Goal: Task Accomplishment & Management: Manage account settings

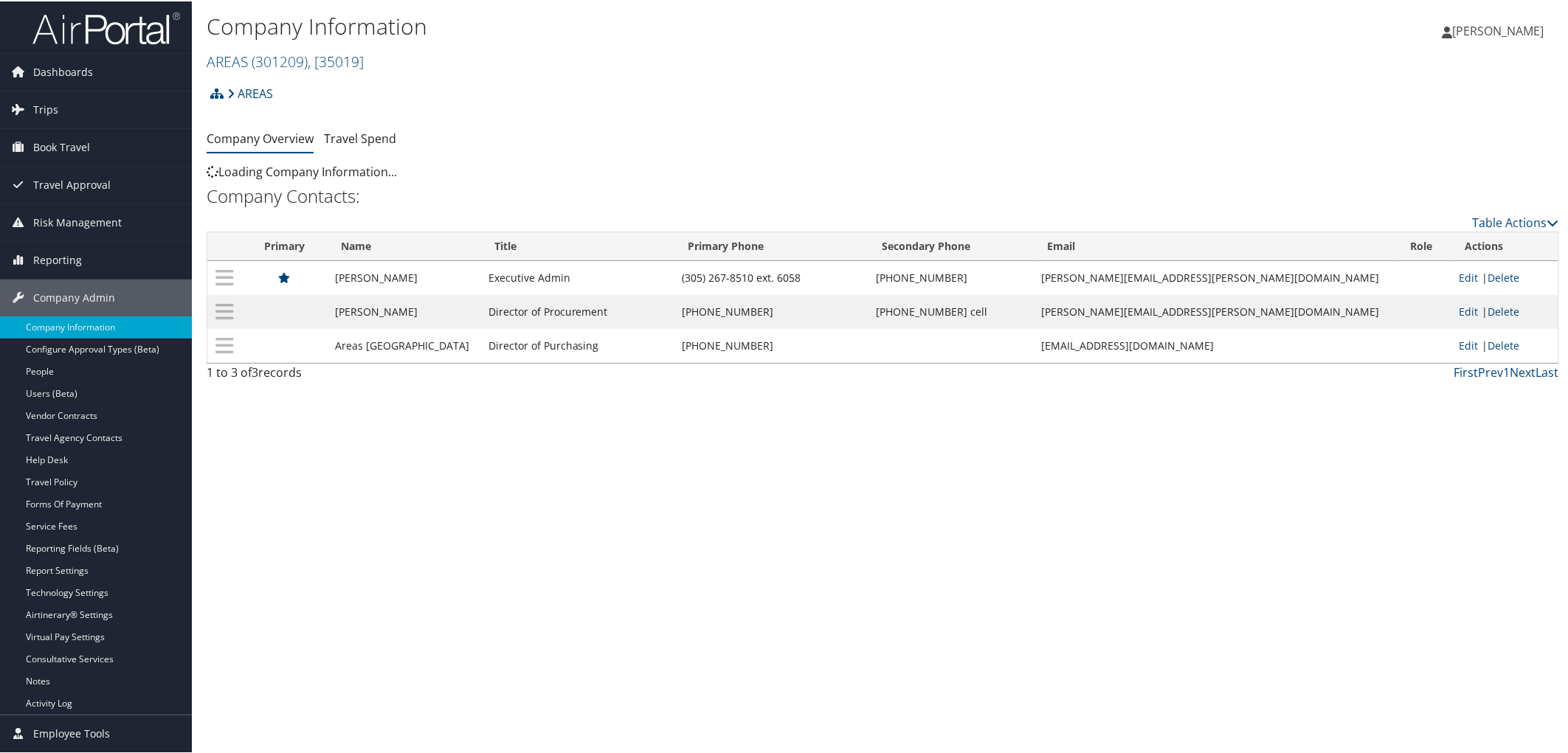
click at [599, 81] on div "AREAS Account Structure AREAS (301209) OFFBOARDING Create Child × Create Client…" at bounding box center [882, 98] width 1352 height 40
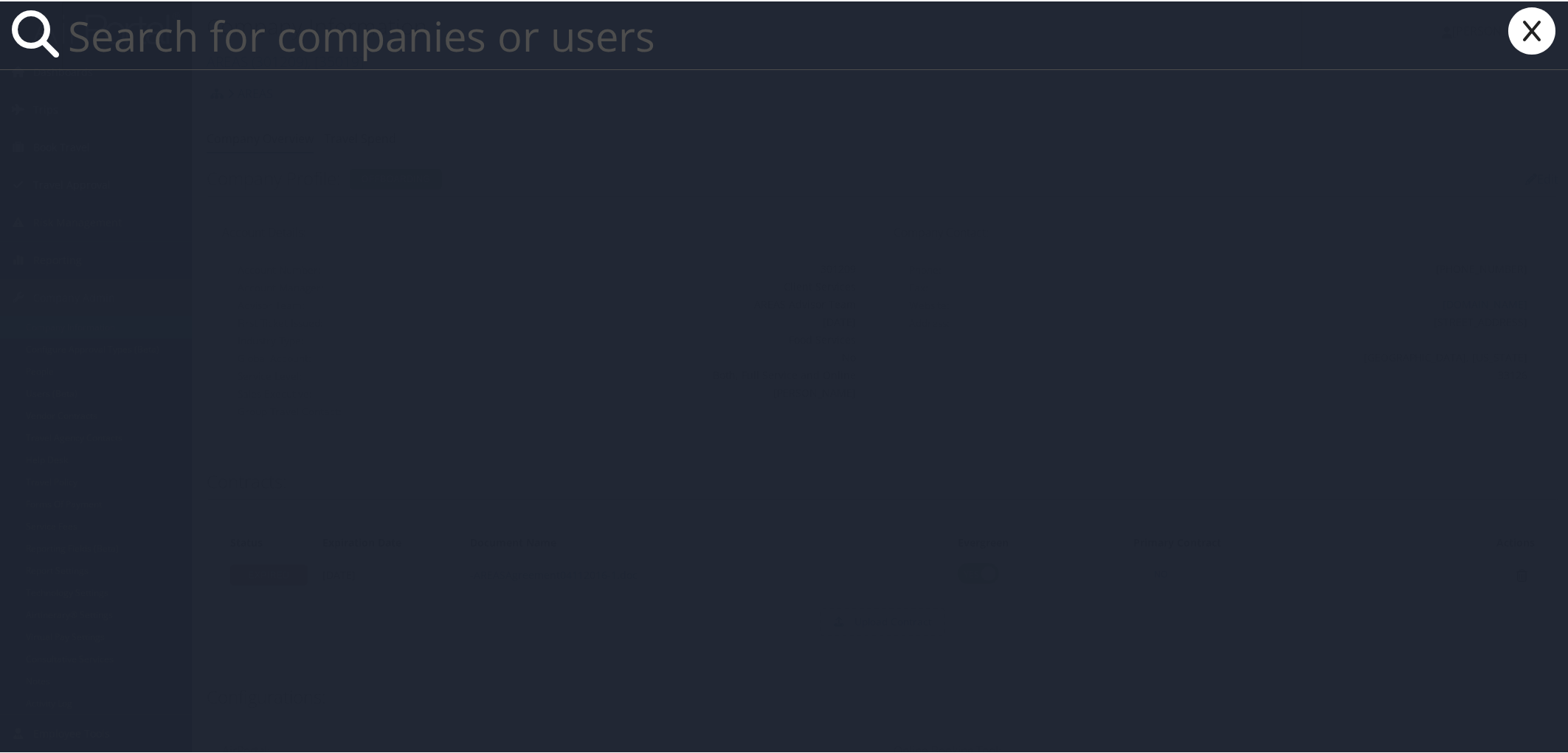
paste input "ivanav@utah.gov"
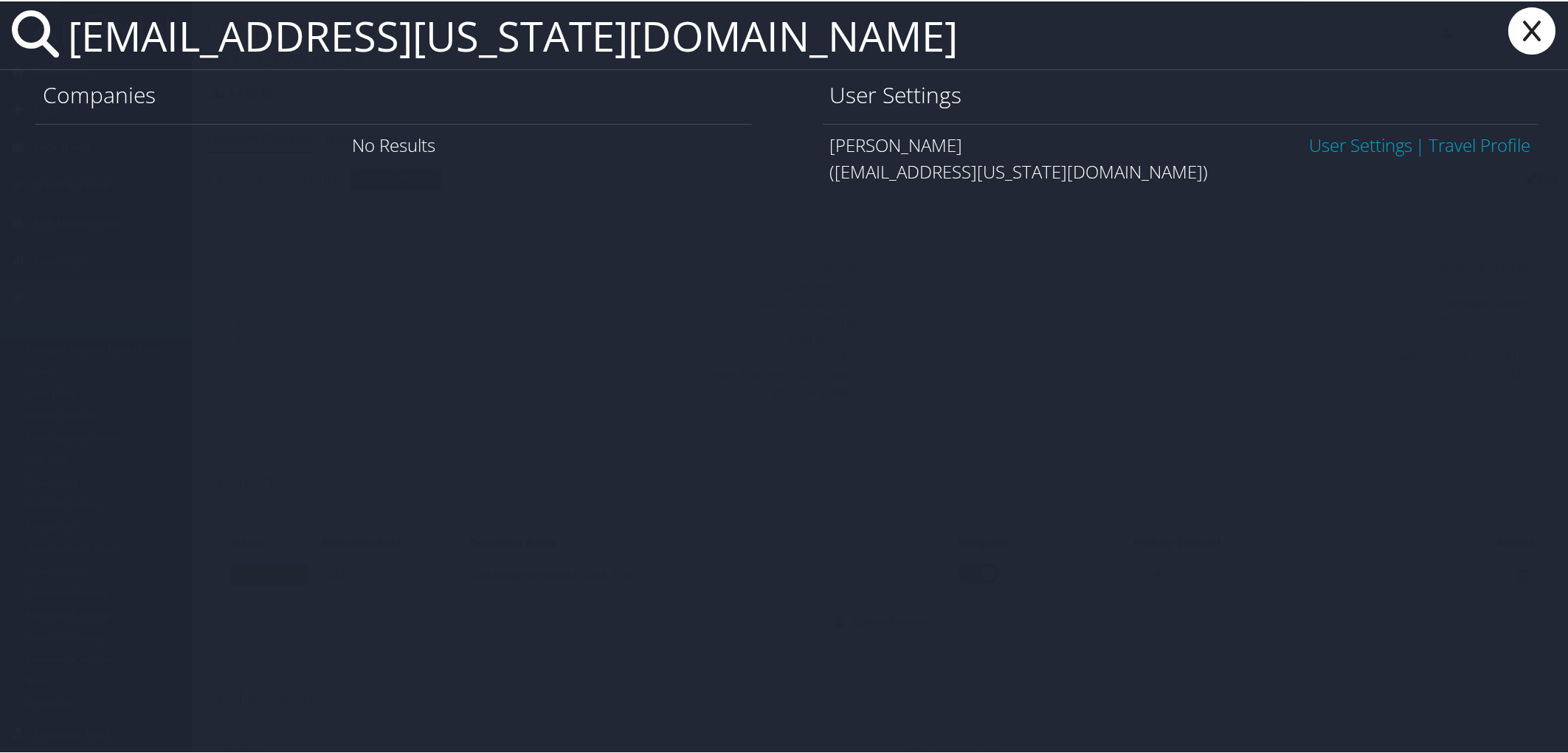
type input "ivanav@utah.gov"
click at [1329, 141] on link "User Settings" at bounding box center [1360, 143] width 103 height 24
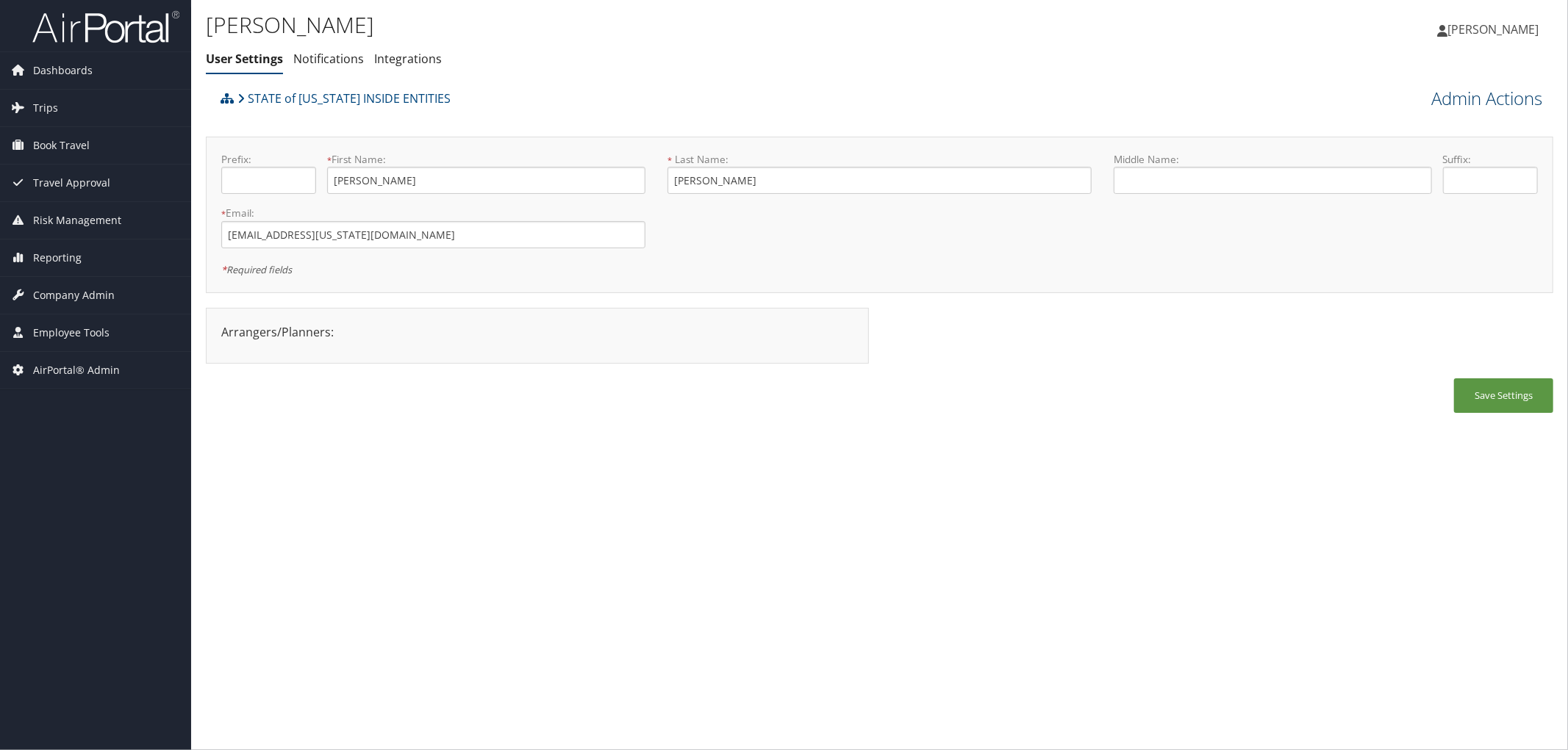
click at [1472, 96] on link "Admin Actions" at bounding box center [1486, 98] width 111 height 25
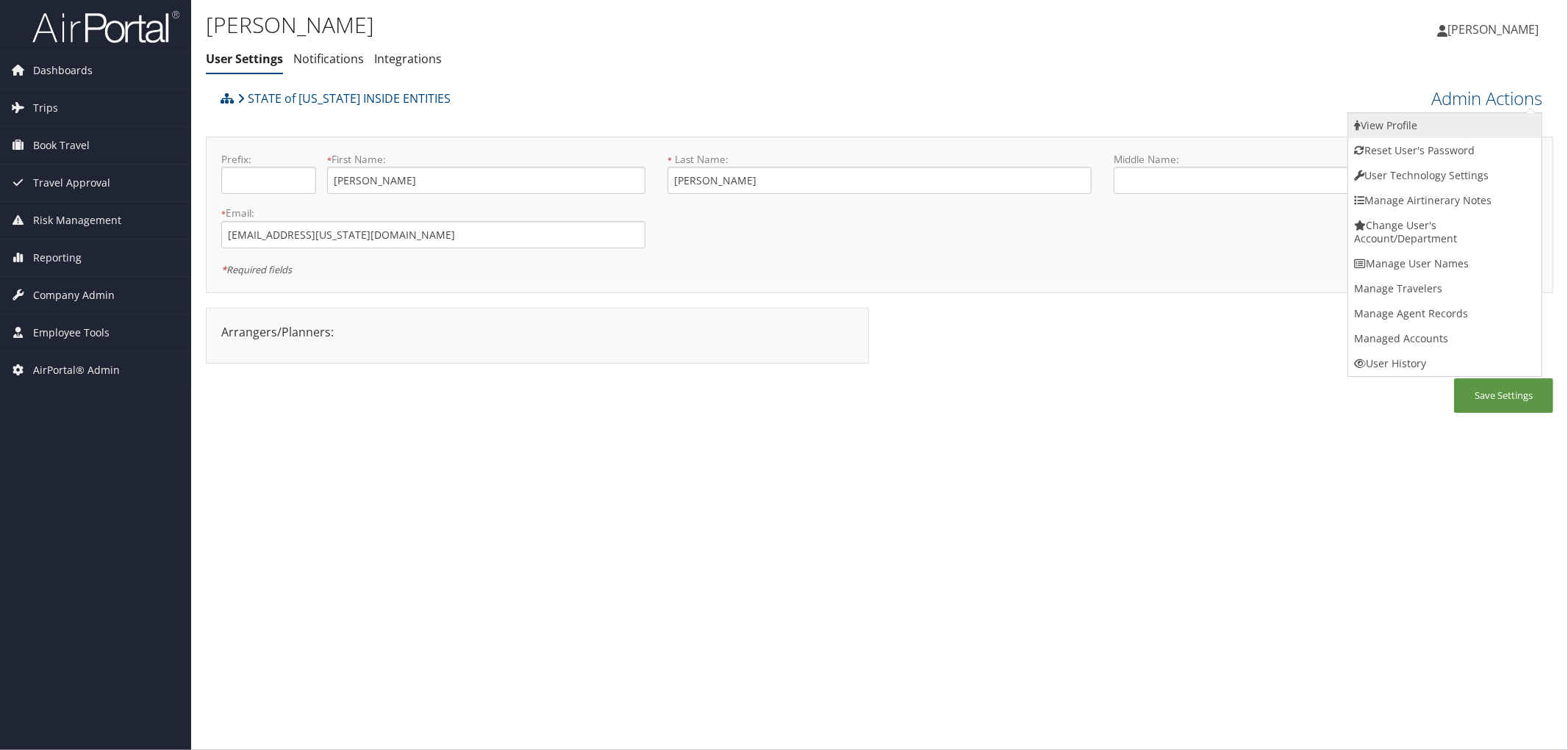
click at [1410, 121] on link "View Profile" at bounding box center [1444, 126] width 193 height 25
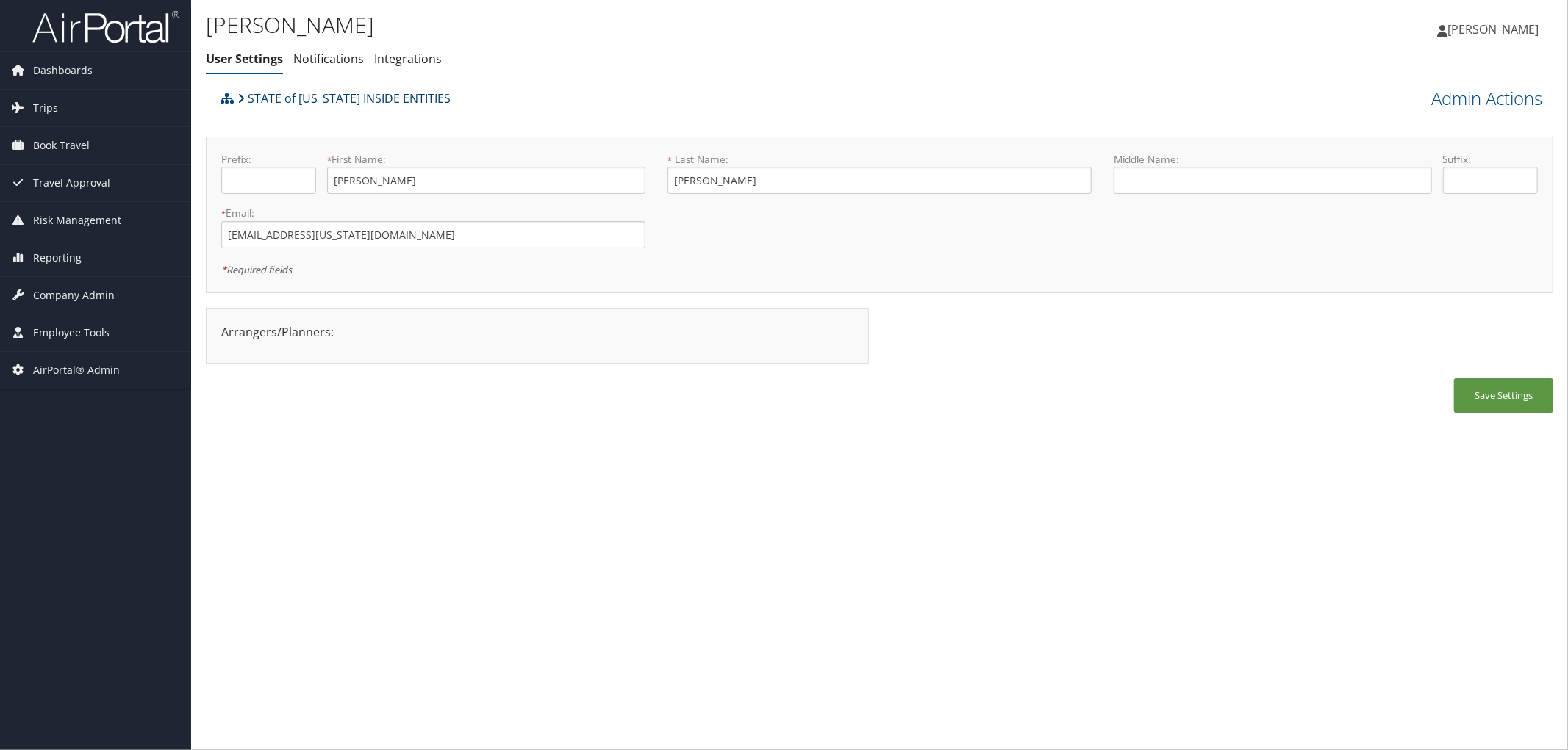
click at [338, 94] on link "STATE of [US_STATE] INSIDE ENTITIES" at bounding box center [344, 98] width 214 height 30
click at [77, 290] on span "Company Admin" at bounding box center [74, 295] width 82 height 37
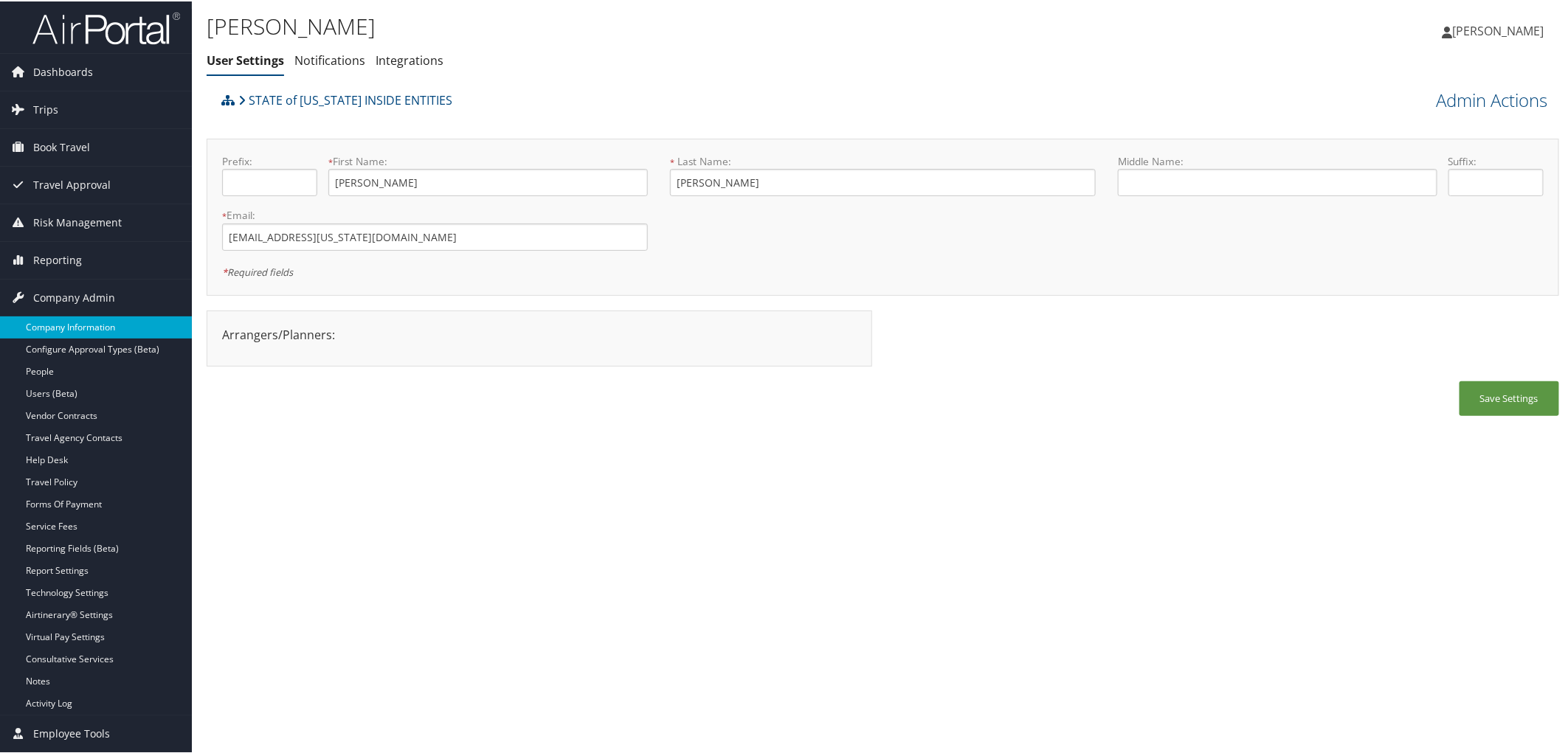
click at [77, 323] on link "Company Information" at bounding box center [96, 325] width 191 height 22
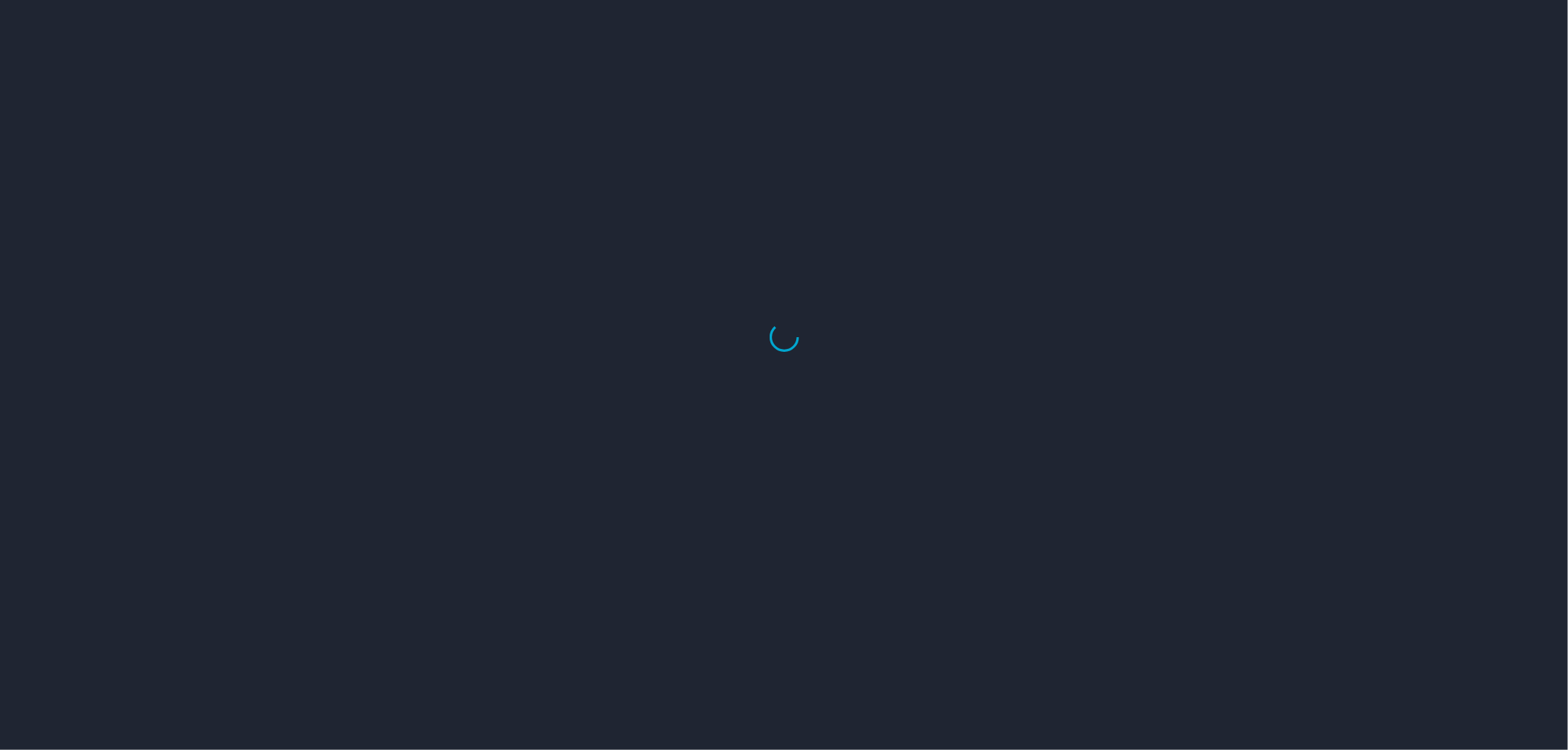
select select "US"
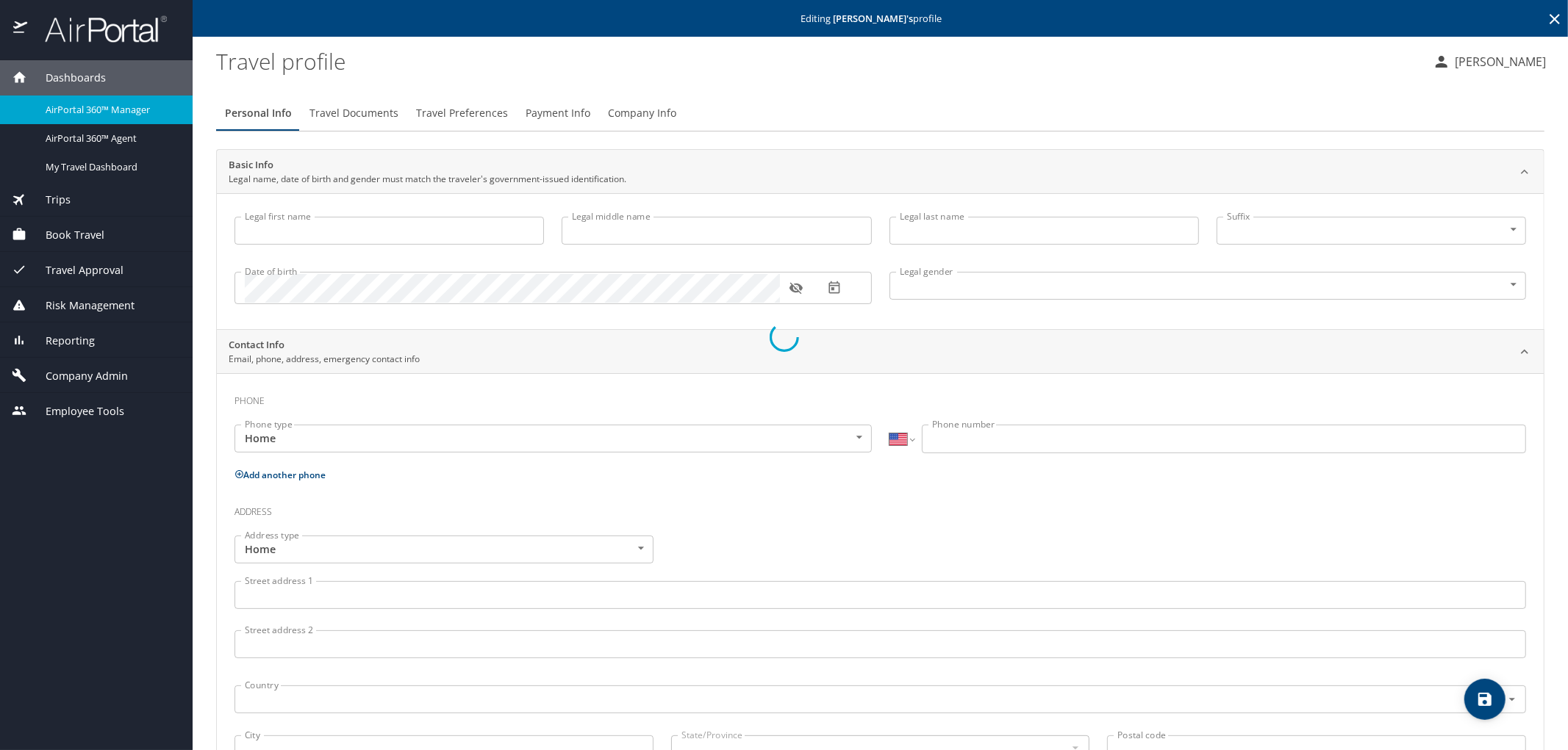
type input "Ivana"
type input "Vladisavljevic"
type input "Female"
select select "US"
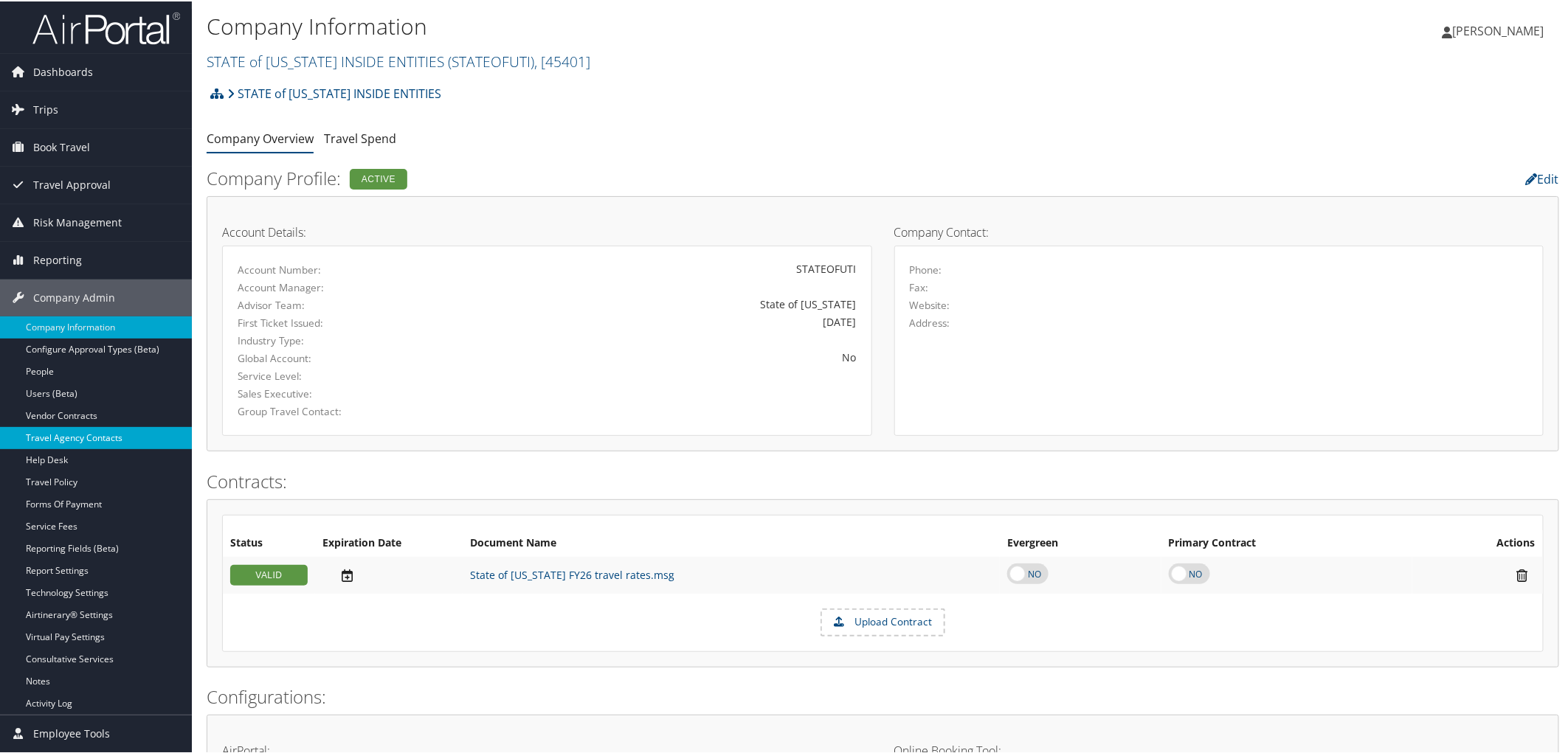
click at [92, 433] on link "Travel Agency Contacts" at bounding box center [96, 436] width 191 height 22
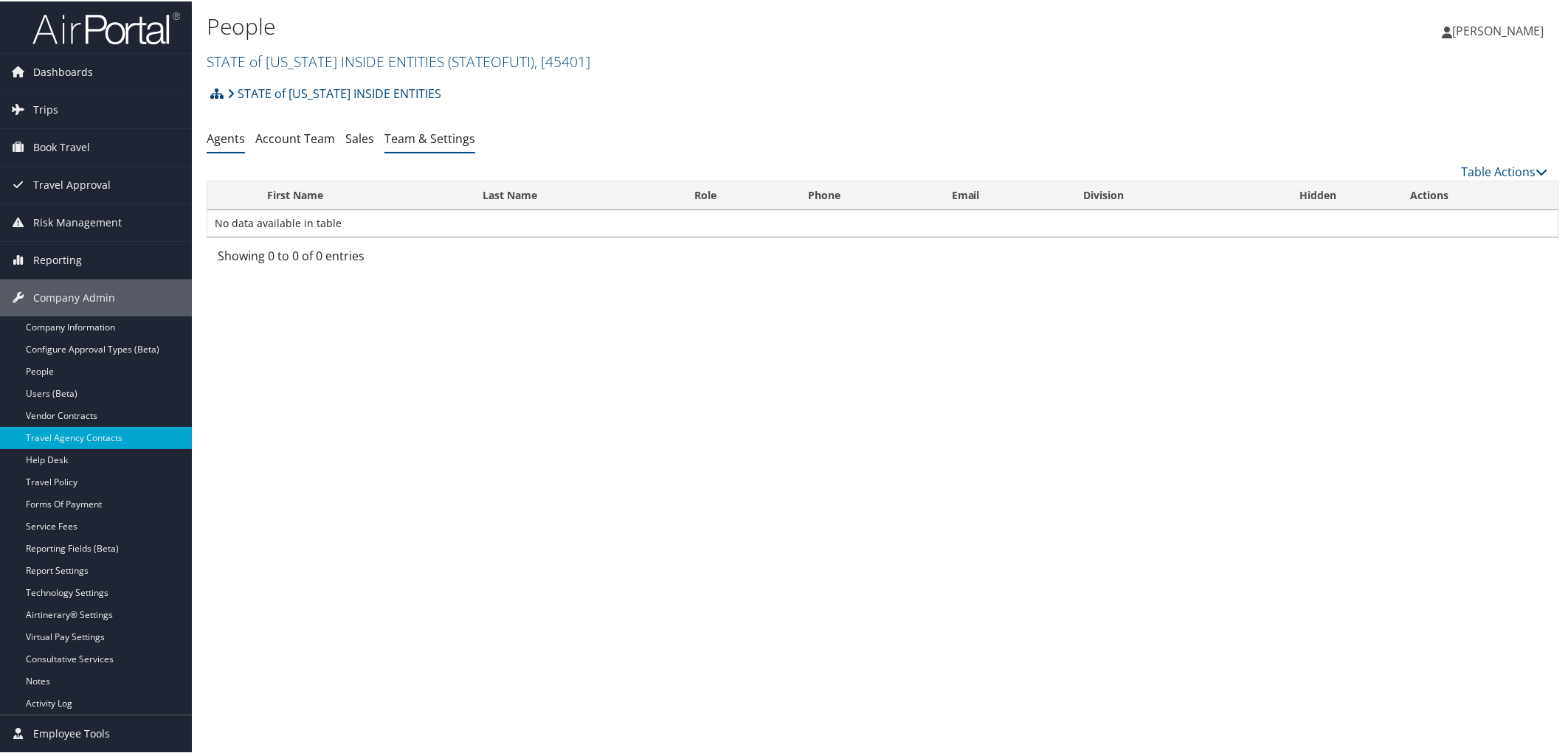
click at [398, 139] on link "Team & Settings" at bounding box center [430, 137] width 91 height 16
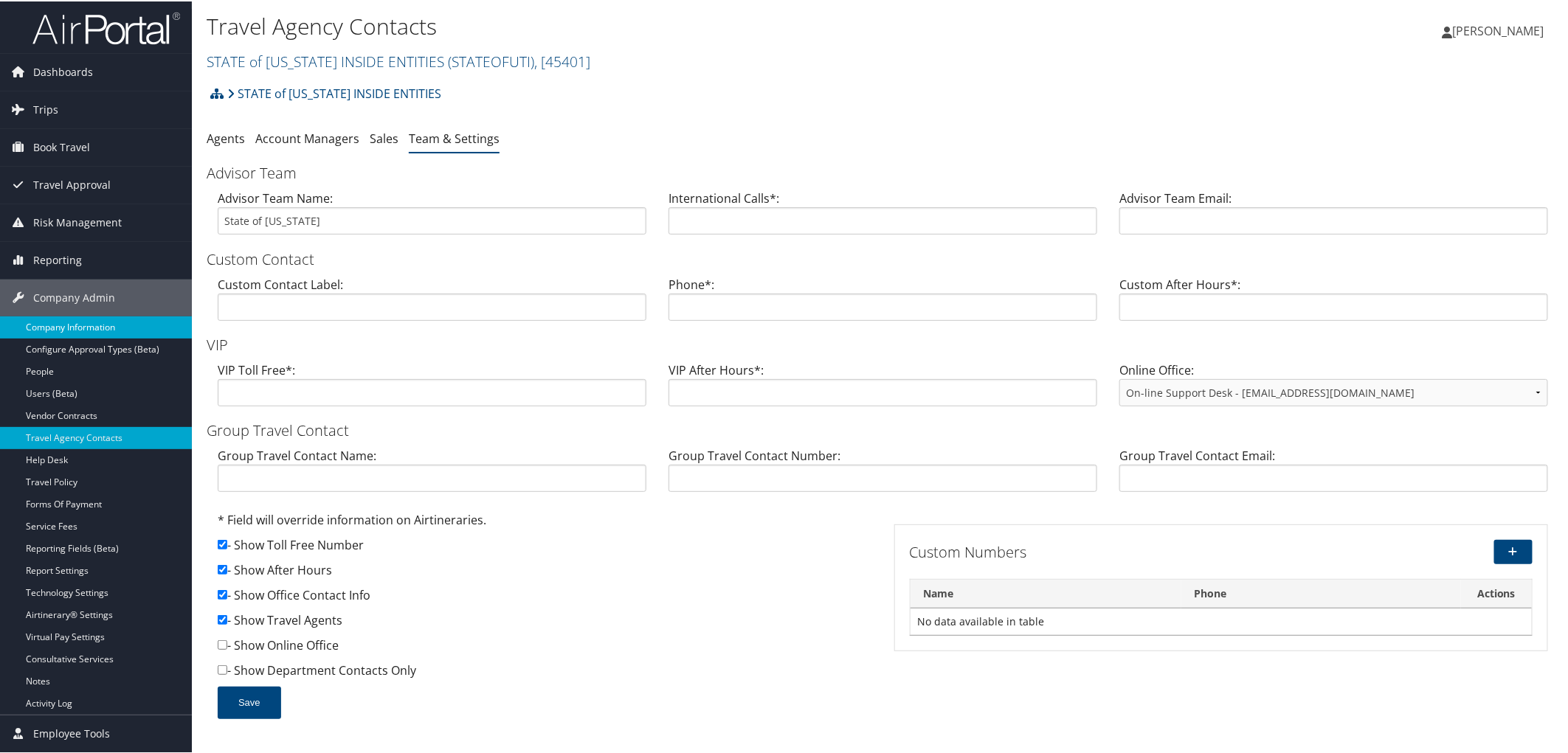
click at [82, 319] on link "Company Information" at bounding box center [96, 325] width 191 height 22
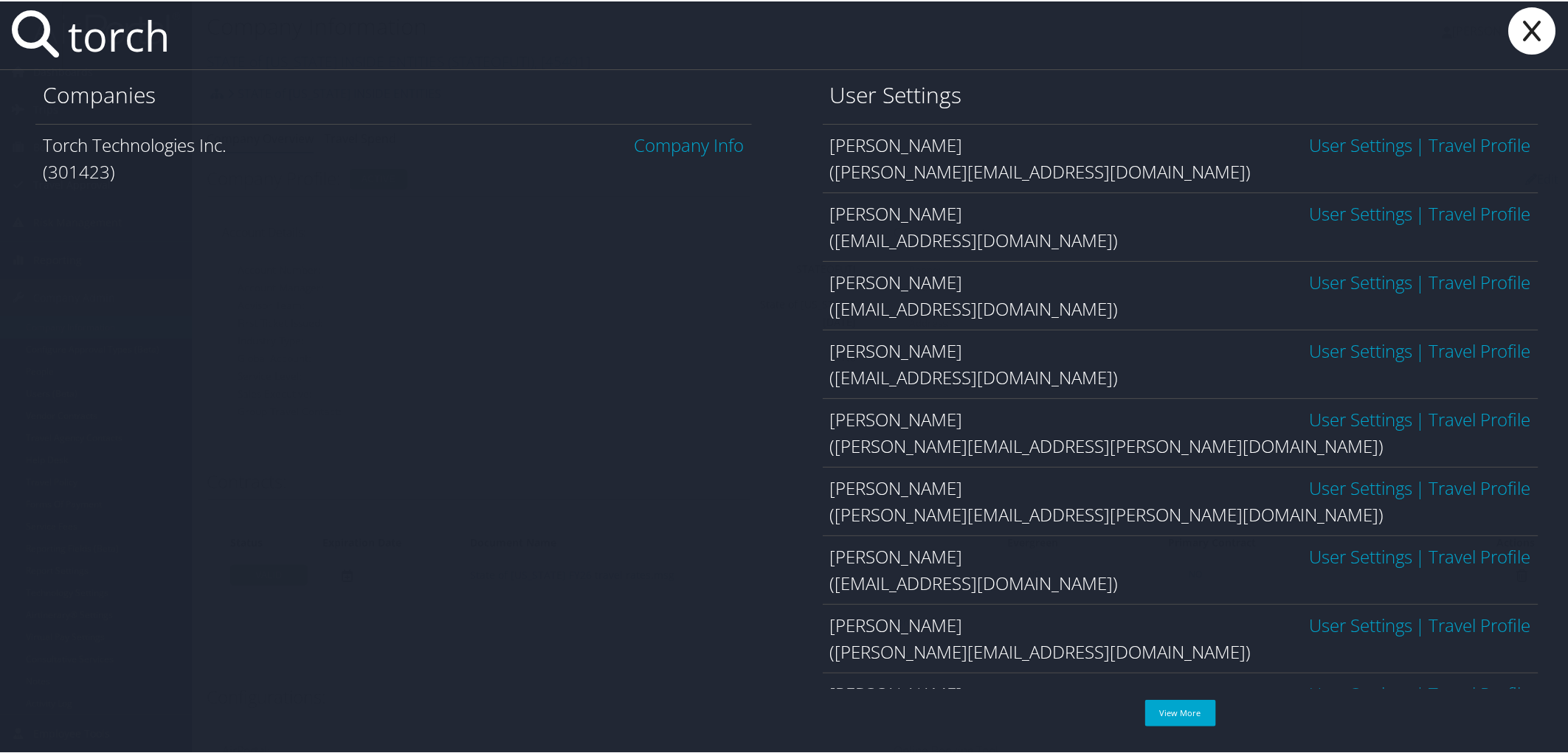
type input "torch"
click at [711, 141] on link "Company Info" at bounding box center [689, 143] width 110 height 24
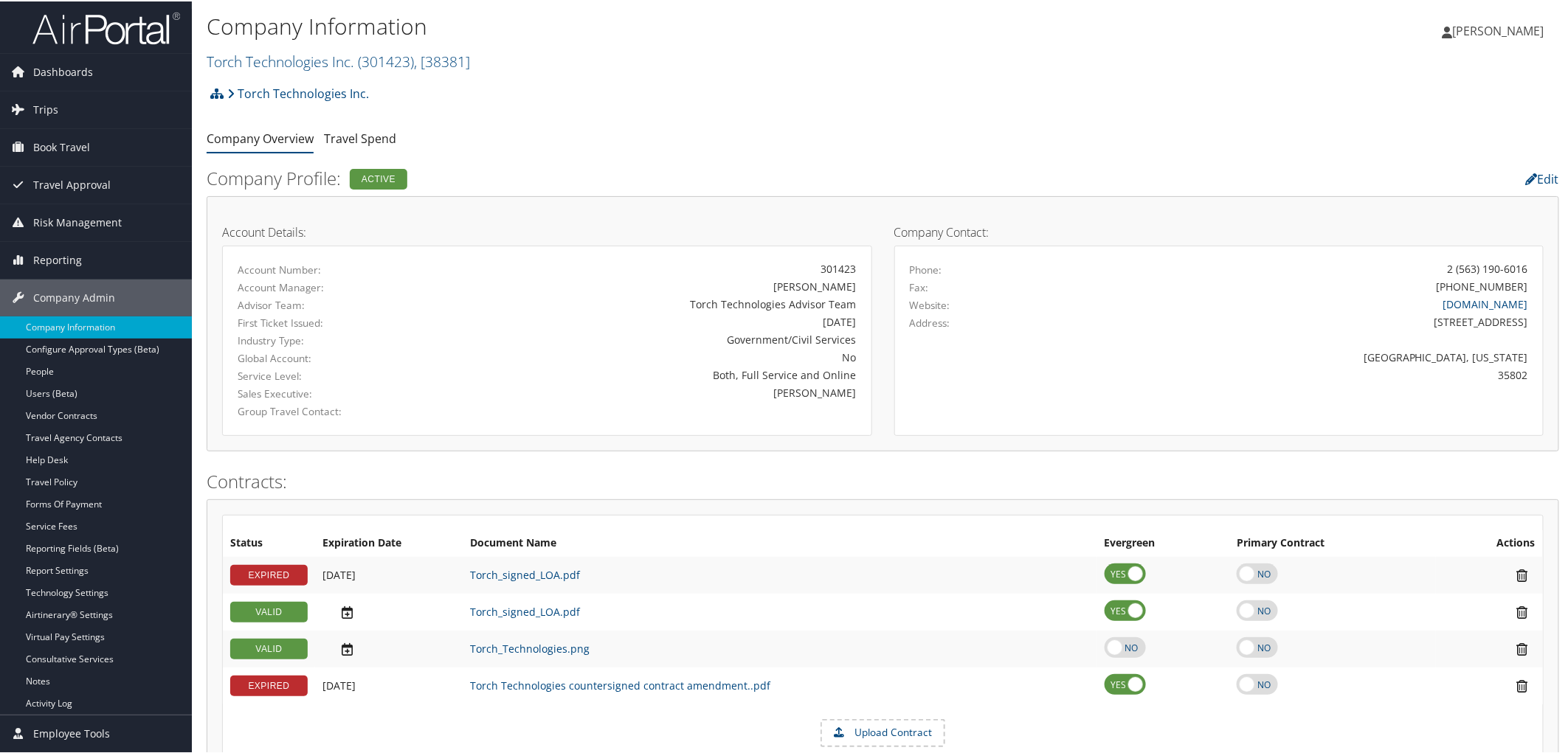
click at [607, 133] on ul "Company Overview Travel Spend" at bounding box center [882, 138] width 1352 height 27
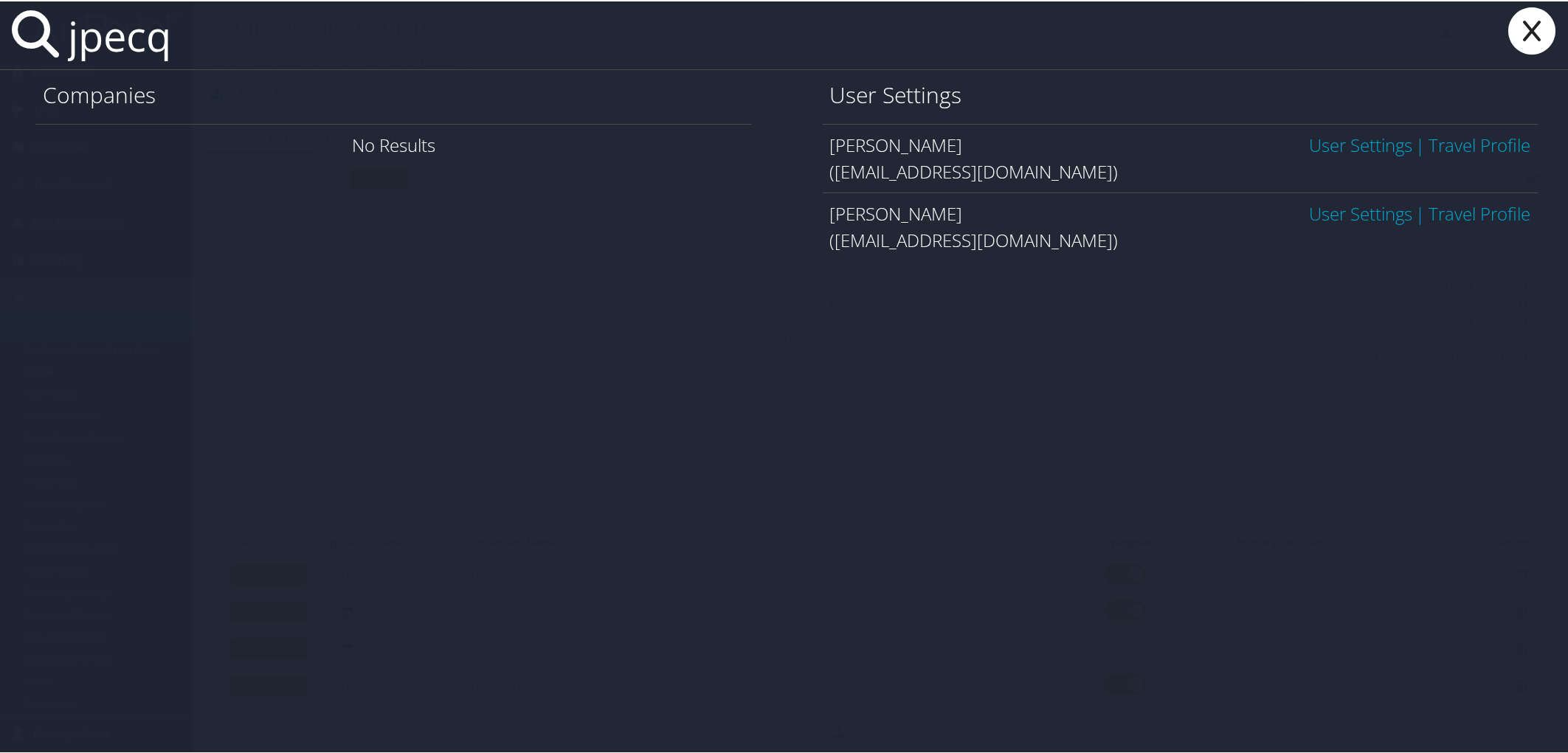
type input "jpecq"
click at [1324, 207] on link "User Settings" at bounding box center [1360, 211] width 103 height 24
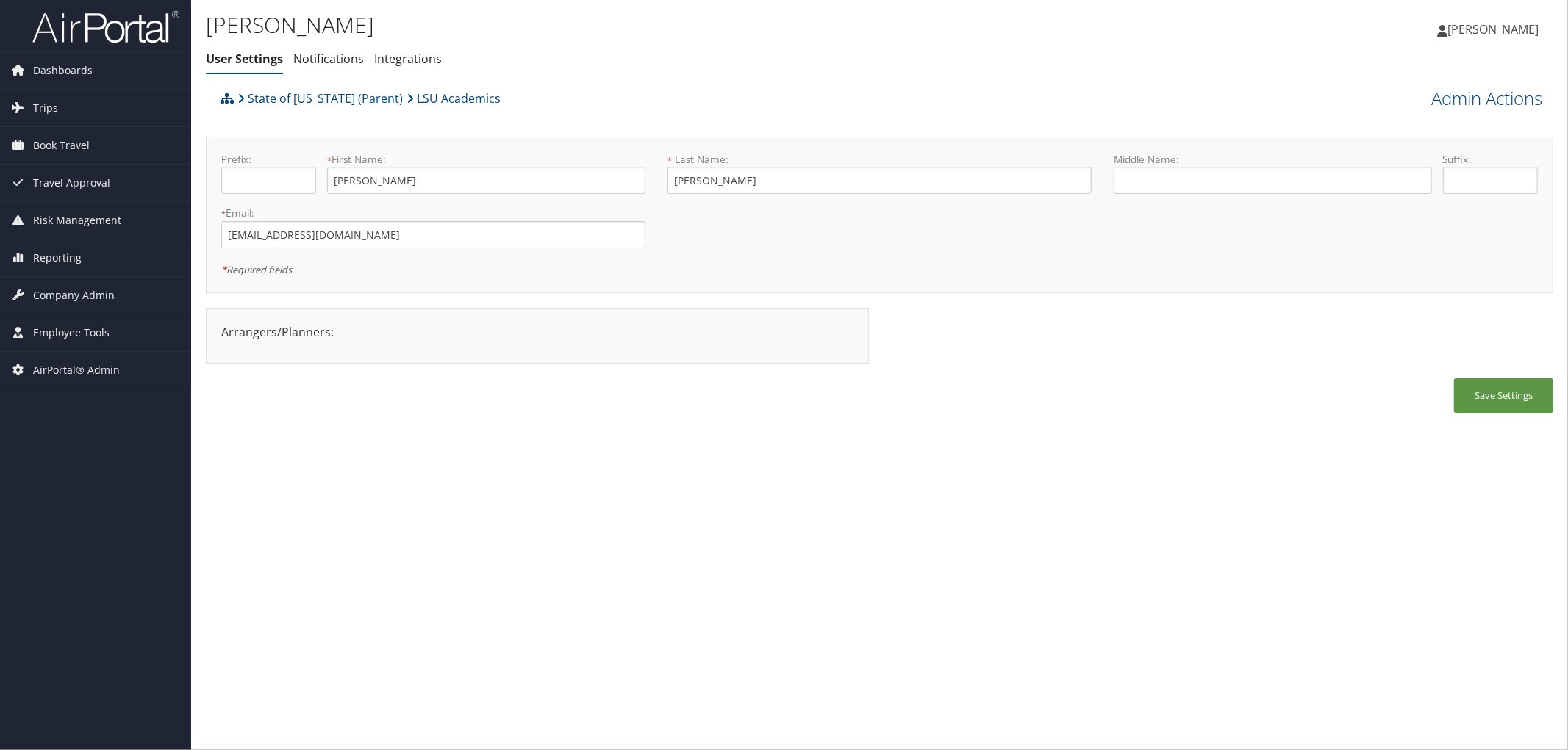
click at [705, 104] on div "State of [US_STATE] (Parent) LSU Academics" at bounding box center [710, 104] width 988 height 40
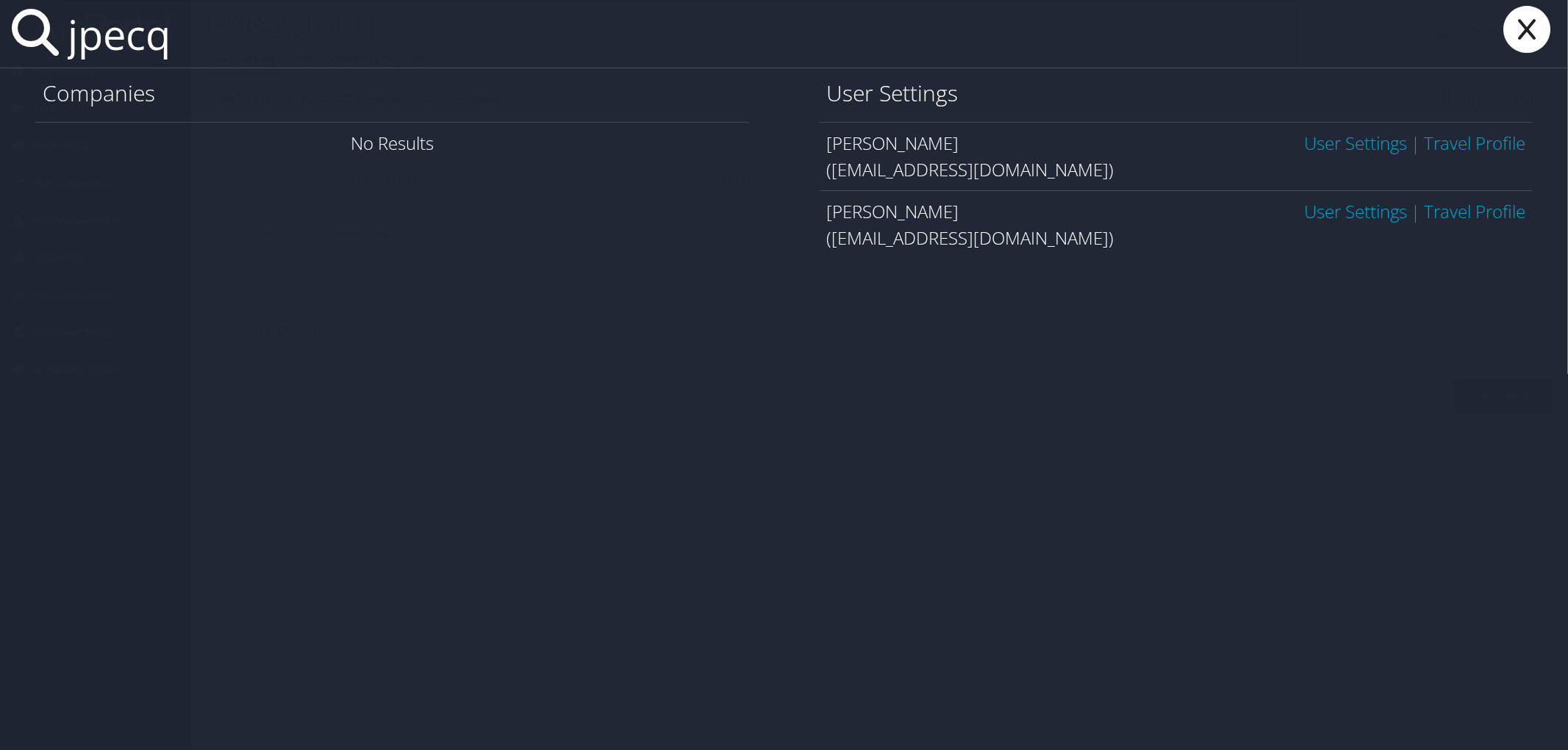
type input "jpecq"
click at [1329, 152] on link "User Settings" at bounding box center [1355, 142] width 103 height 24
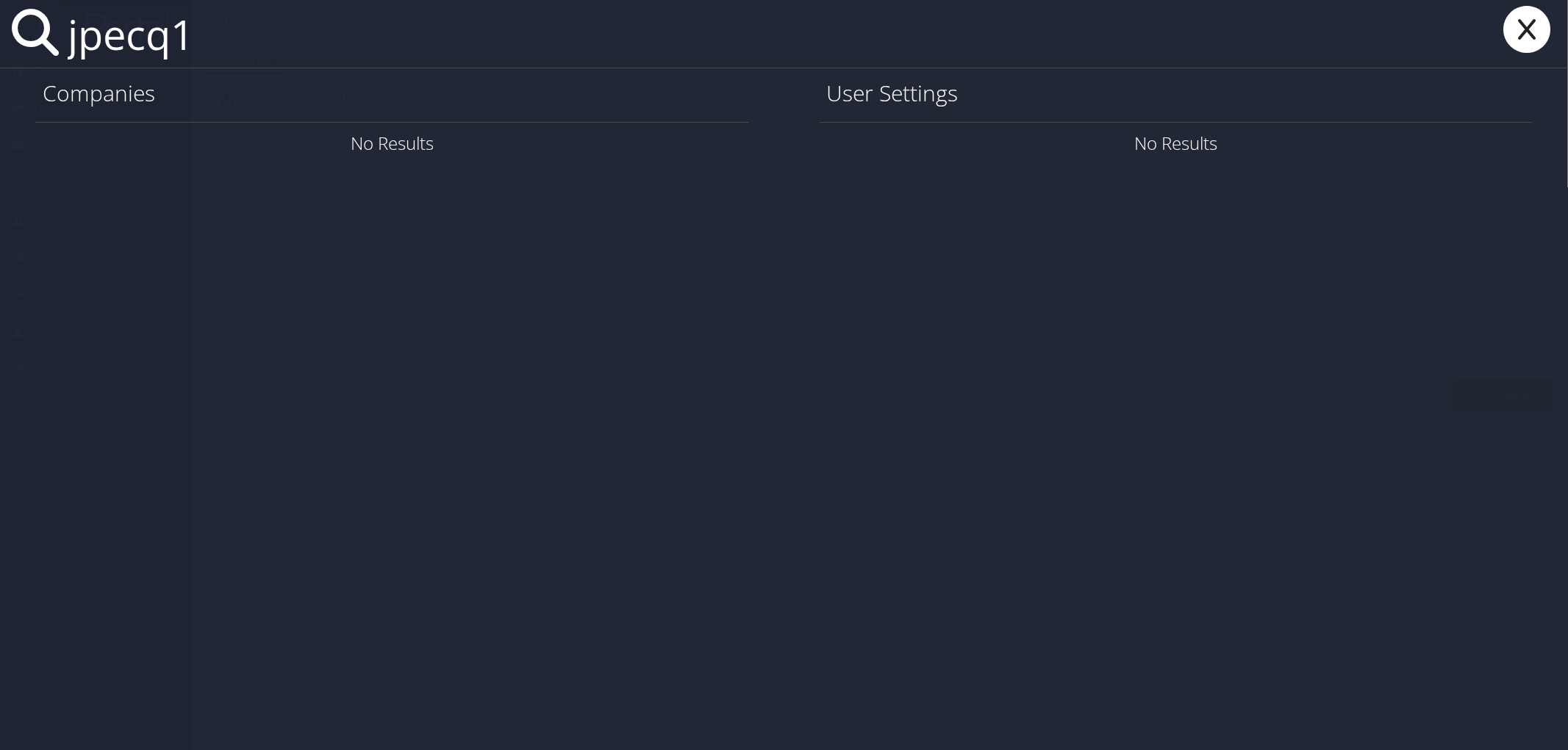
type input "jpecq1"
click at [1532, 34] on icon at bounding box center [1527, 29] width 59 height 47
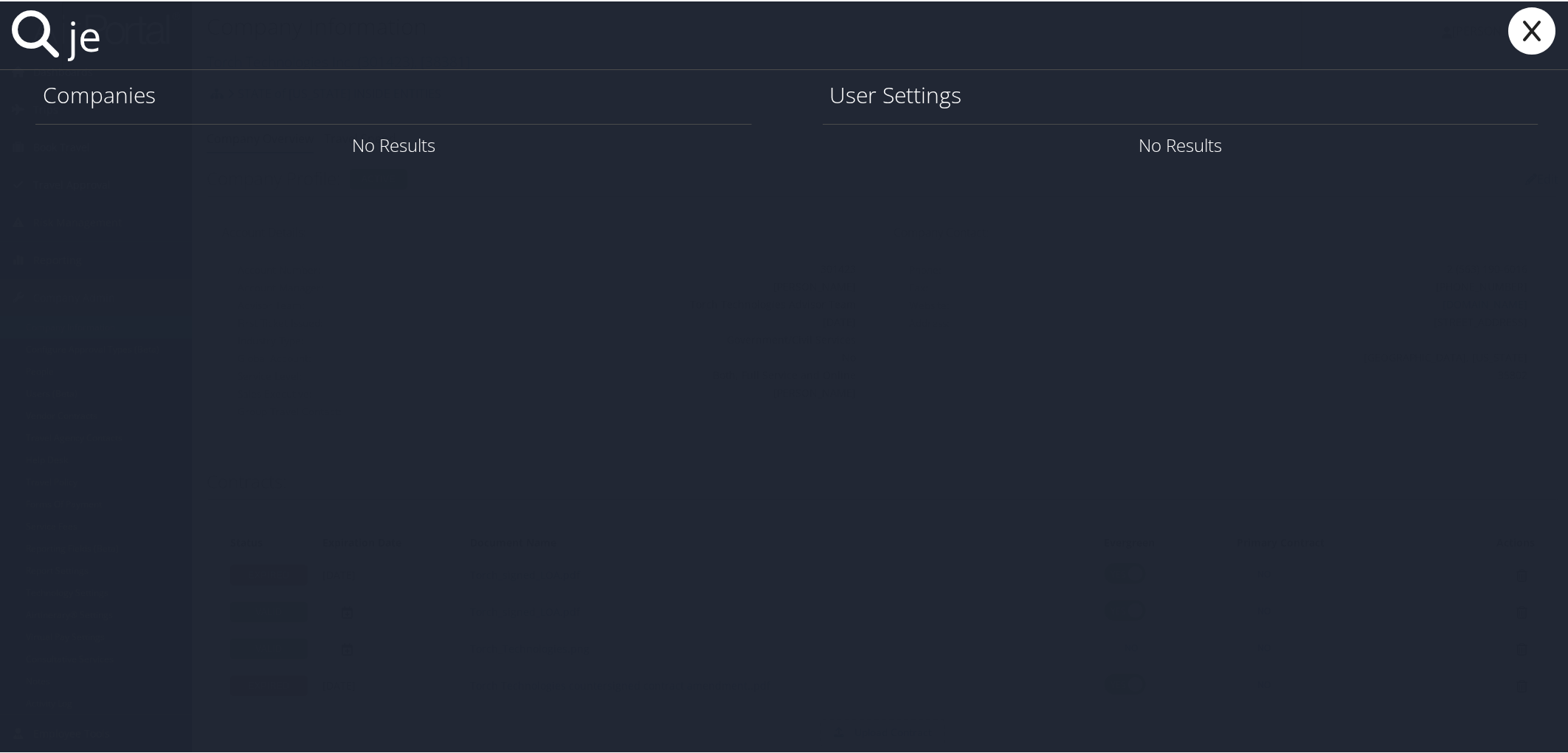
type input "j"
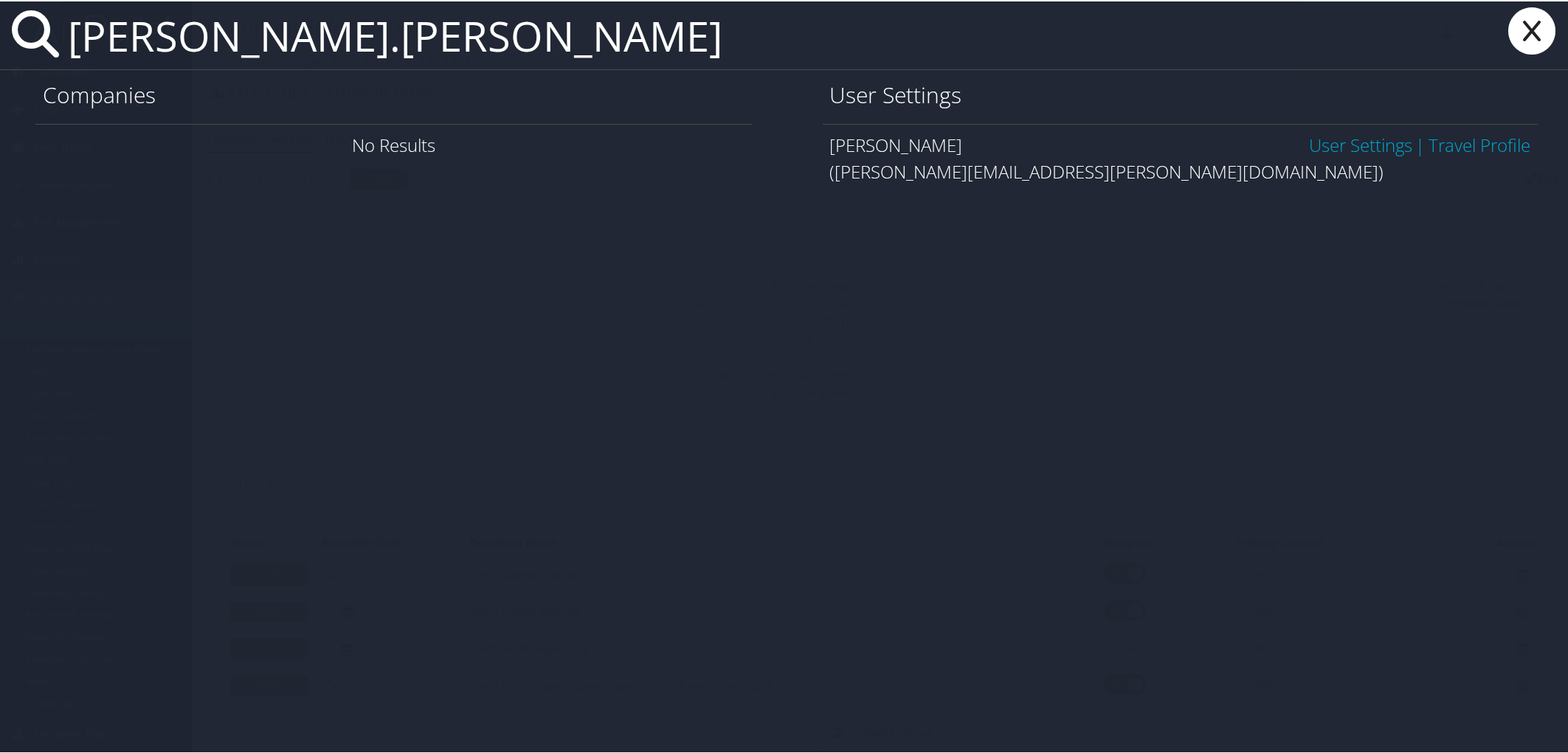
type input "lori.berard"
click at [1517, 40] on icon at bounding box center [1533, 29] width 59 height 47
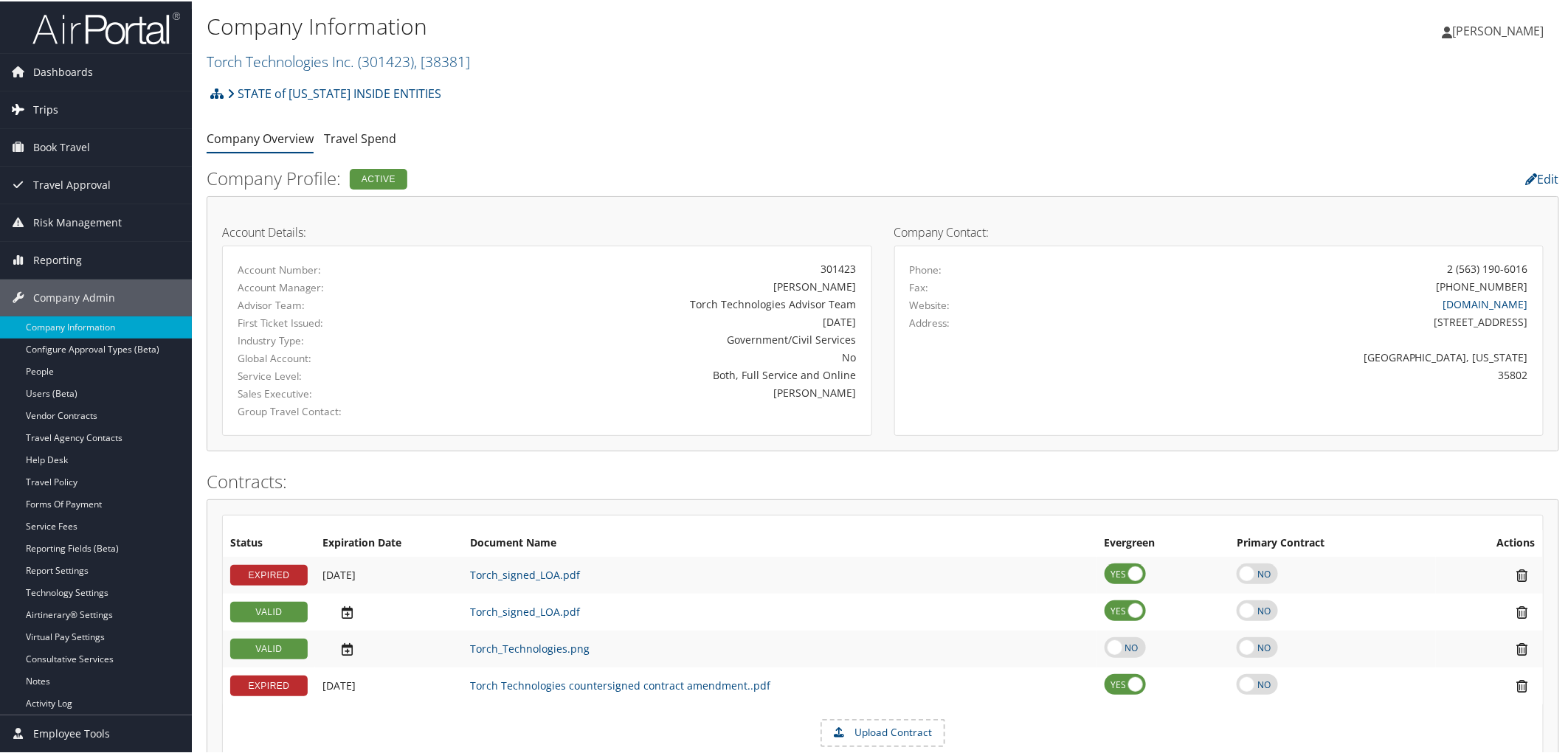
click at [53, 105] on span "Trips" at bounding box center [46, 108] width 25 height 37
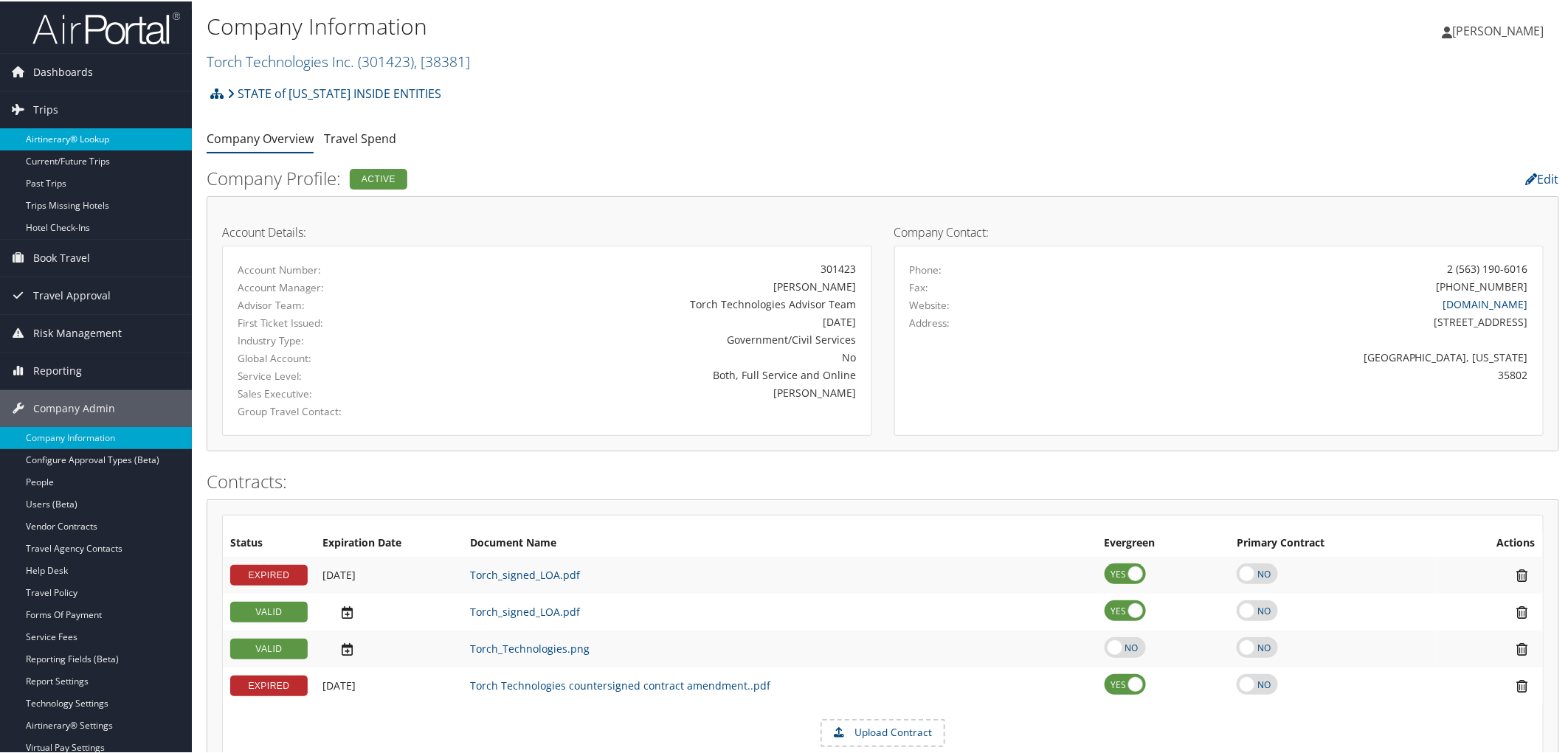
click at [85, 134] on link "Airtinerary® Lookup" at bounding box center [96, 138] width 191 height 22
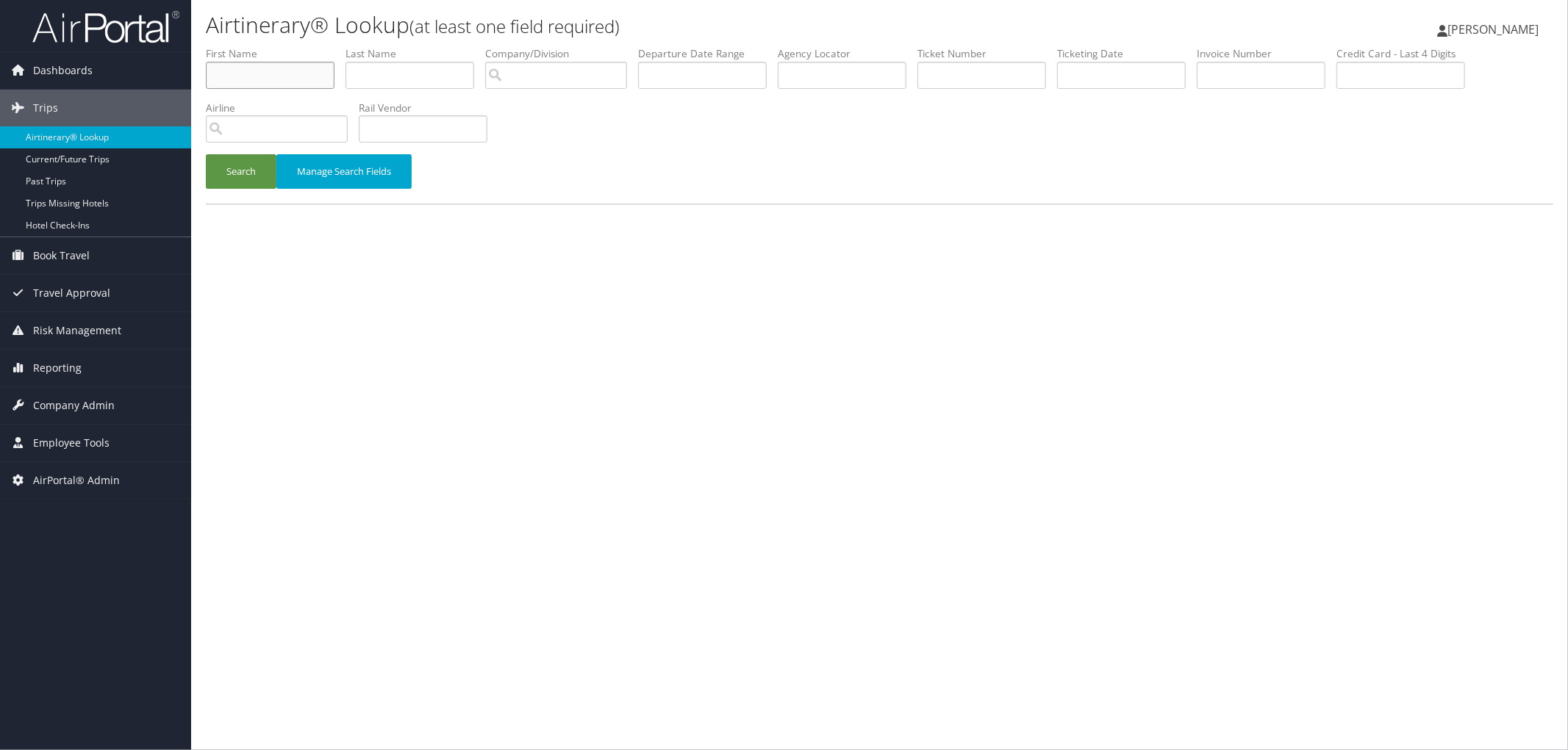
click at [253, 79] on input "text" at bounding box center [270, 75] width 129 height 28
type input "[PERSON_NAME]"
type input "dubois"
click at [586, 74] on input "search" at bounding box center [556, 75] width 142 height 28
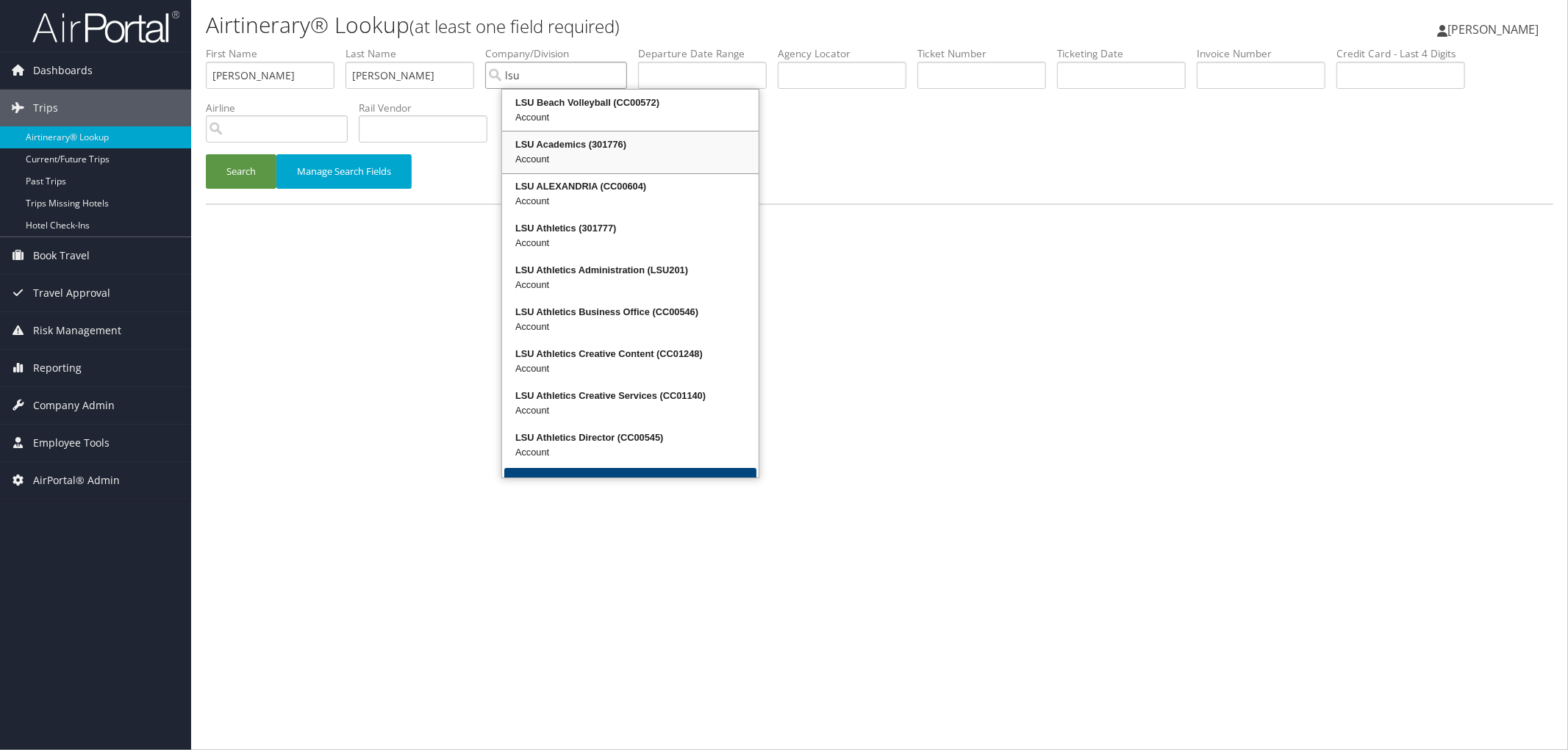
click at [527, 157] on div "Account" at bounding box center [630, 159] width 252 height 14
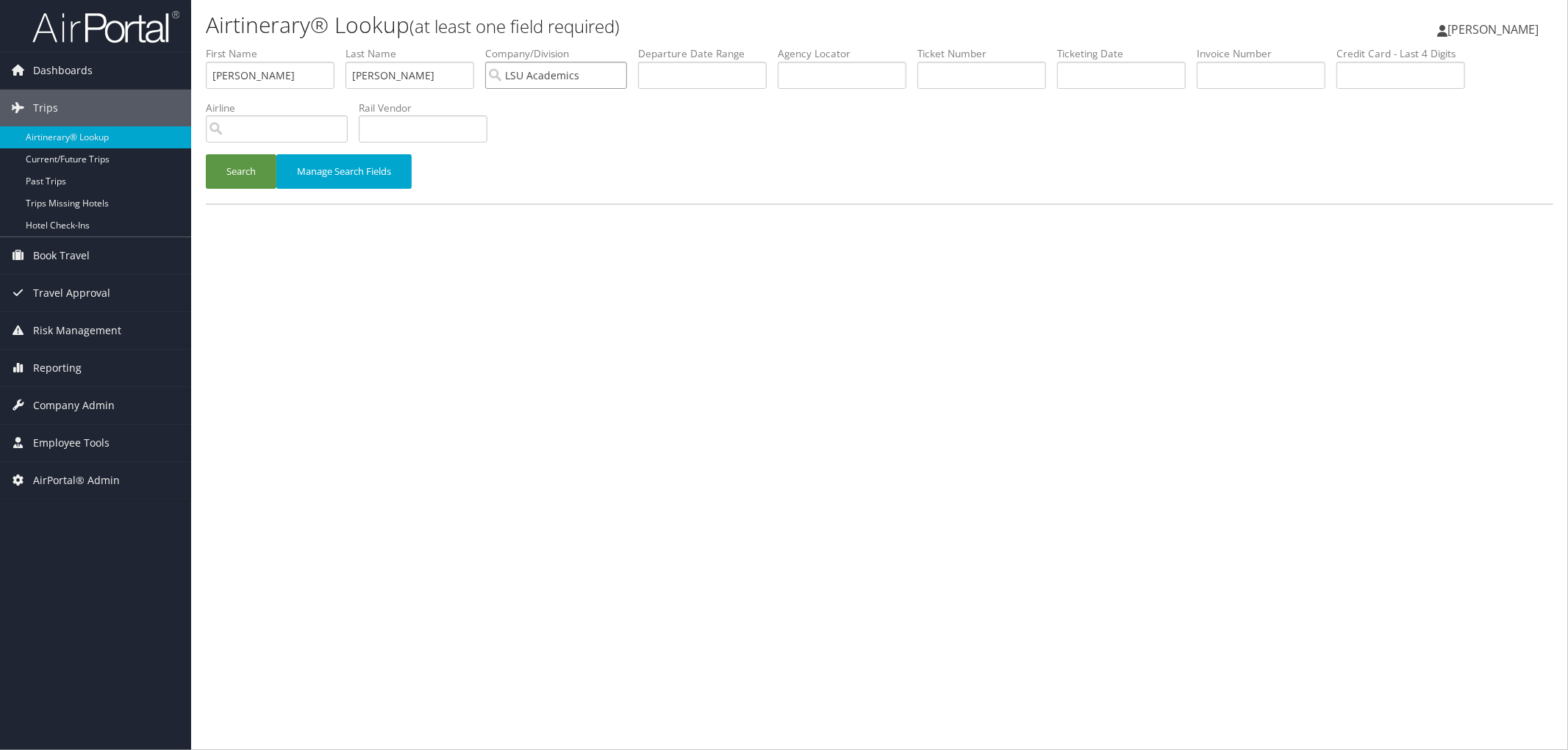
type input "LSU Academics"
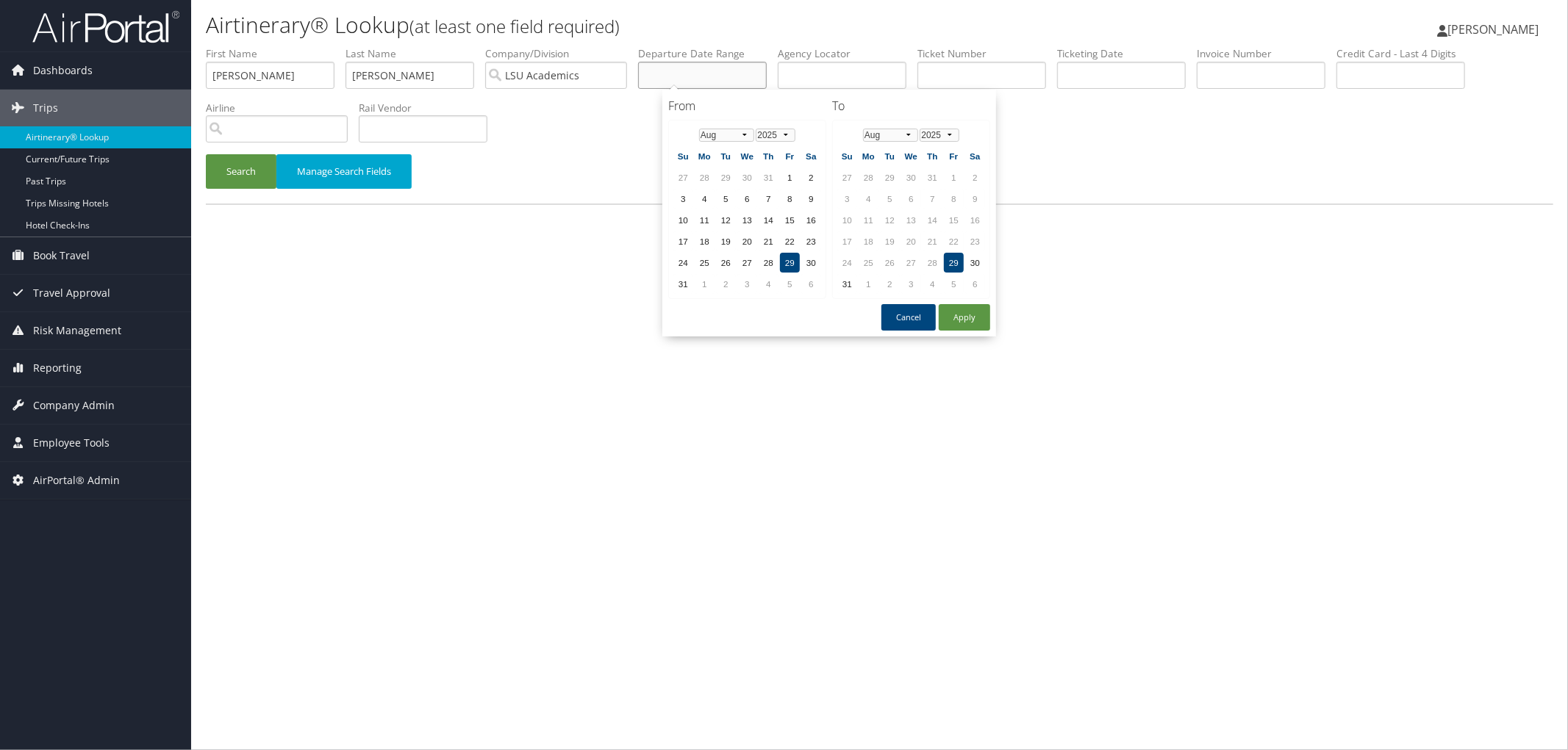
click at [689, 70] on input "text" at bounding box center [702, 75] width 129 height 28
click at [686, 217] on td "10" at bounding box center [682, 220] width 20 height 20
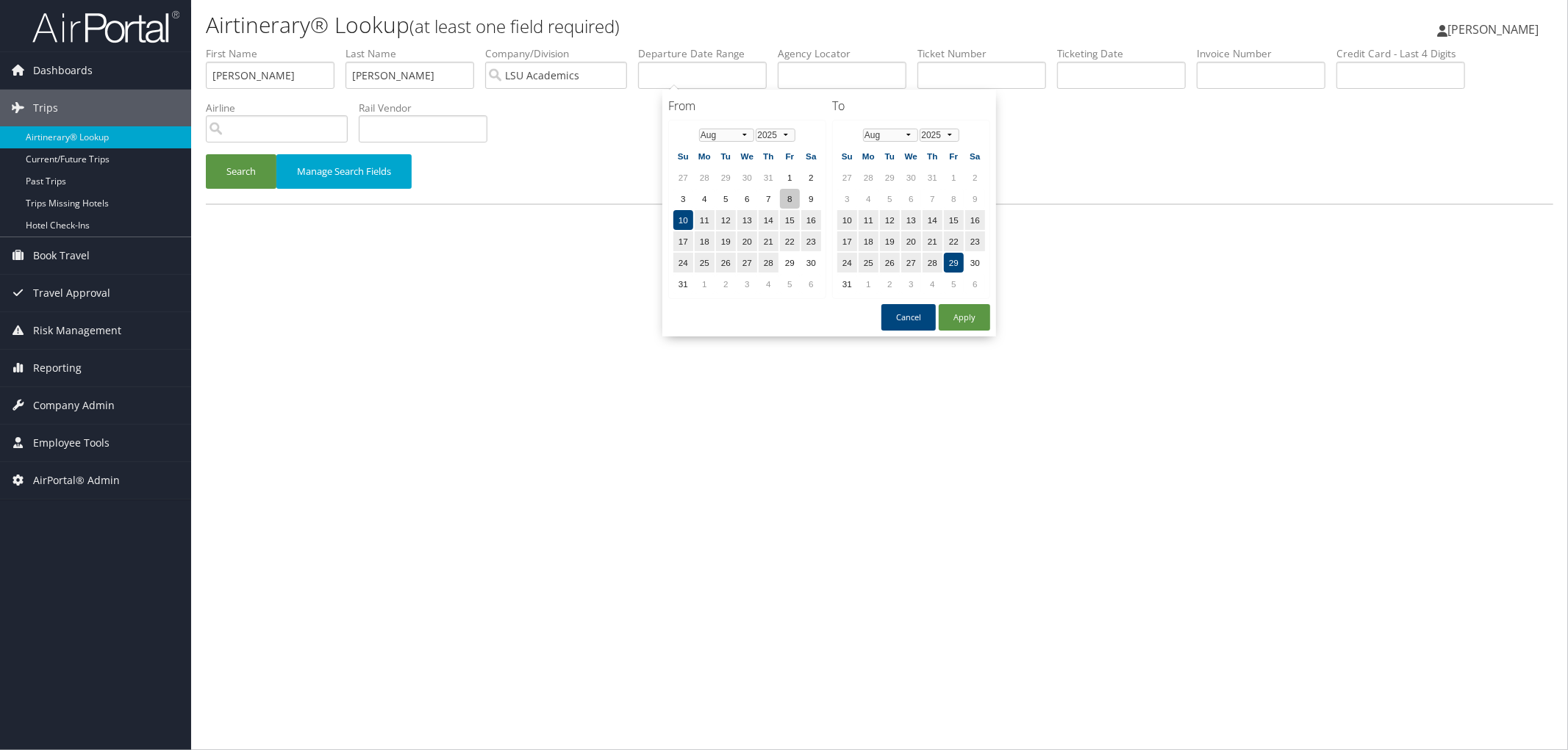
click at [782, 194] on td "8" at bounding box center [789, 198] width 20 height 20
click at [803, 233] on td "23" at bounding box center [810, 241] width 20 height 20
click at [805, 213] on td "16" at bounding box center [810, 220] width 20 height 20
click at [786, 196] on td "8" at bounding box center [789, 198] width 20 height 20
click at [925, 235] on td "21" at bounding box center [932, 241] width 20 height 20
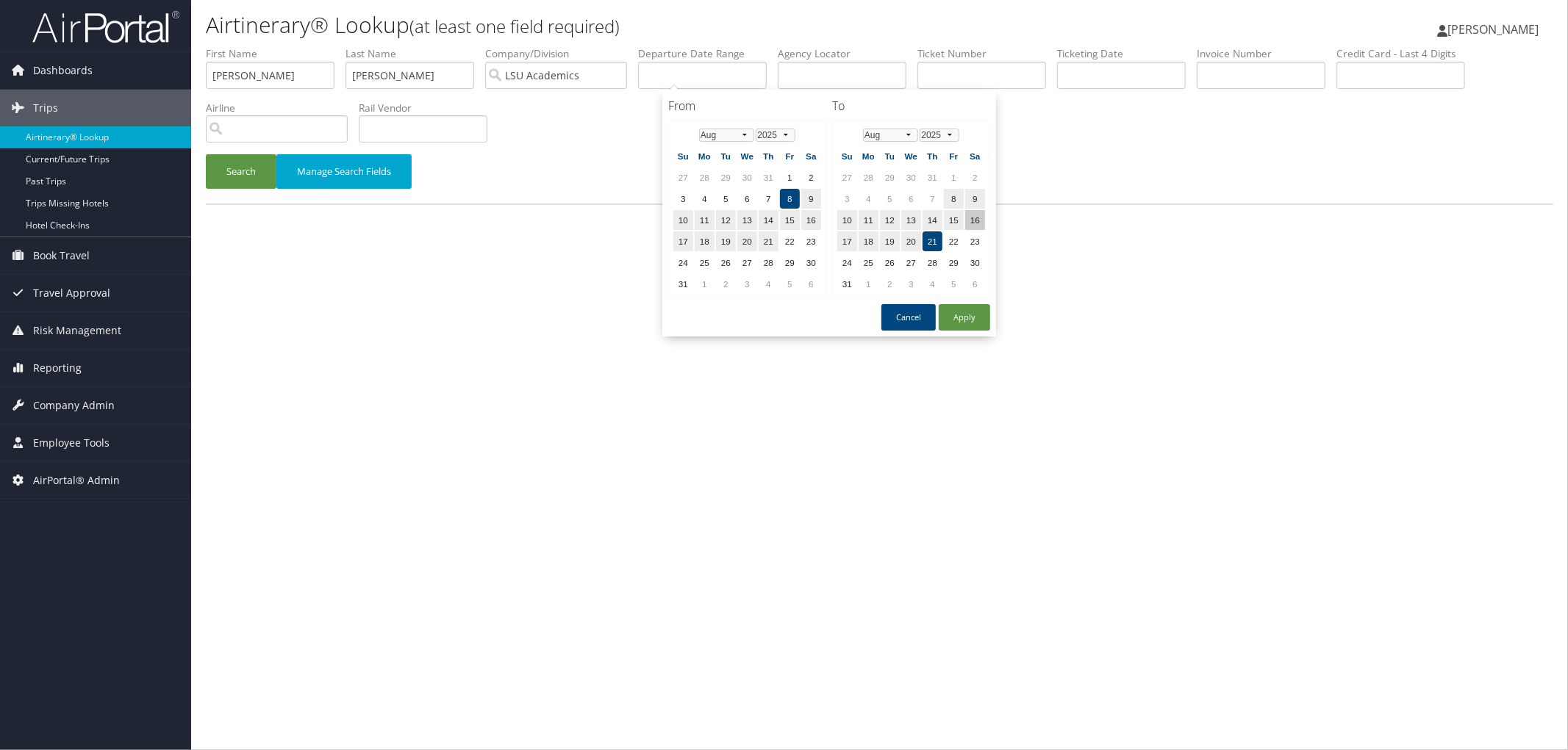
click at [965, 214] on td "16" at bounding box center [974, 220] width 20 height 20
click at [956, 310] on button "Apply" at bounding box center [965, 317] width 51 height 27
type input "08/08/2025 - 08/16/2025"
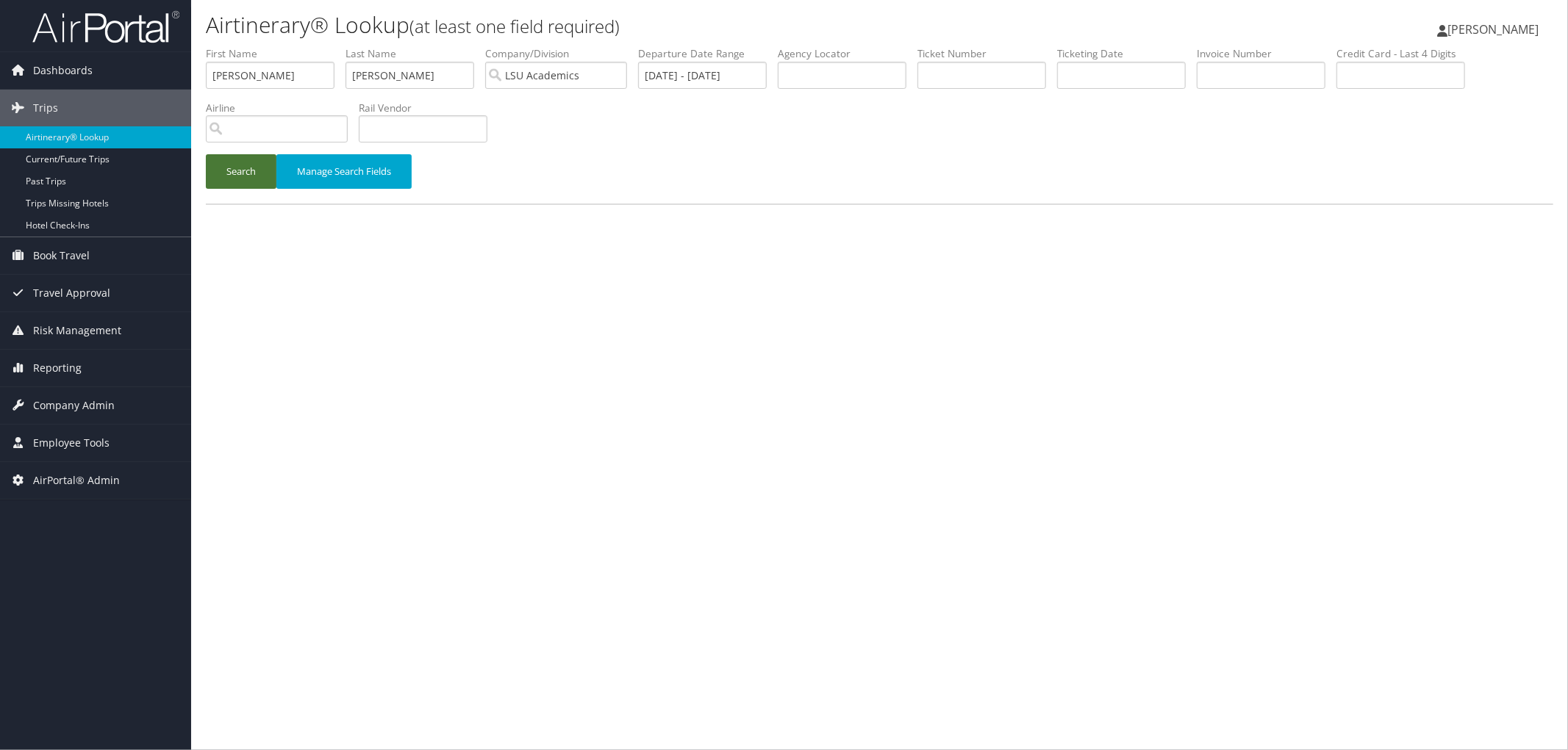
click at [260, 175] on button "Search" at bounding box center [241, 172] width 71 height 34
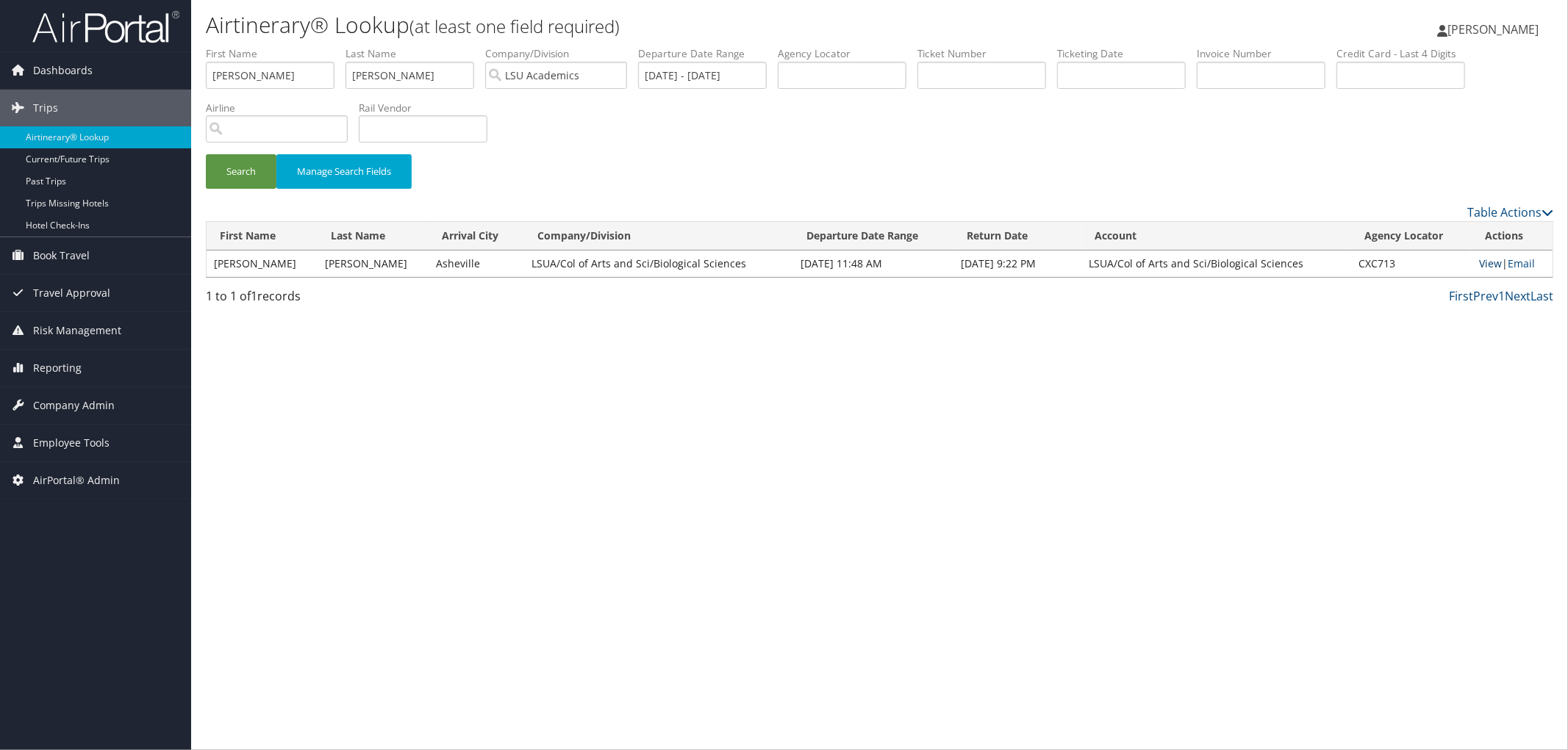
click at [1481, 265] on link "View" at bounding box center [1490, 263] width 23 height 14
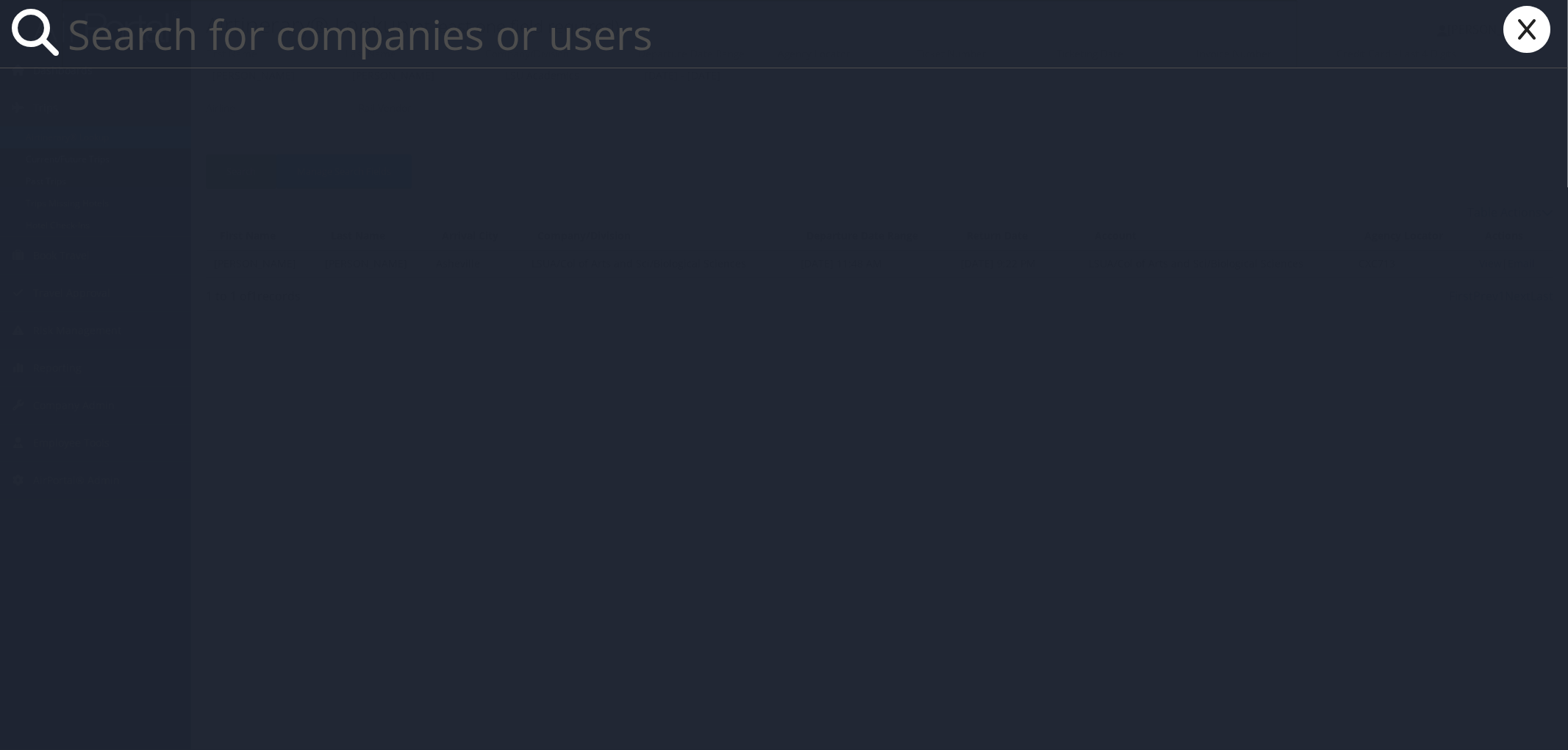
paste input "Christine Dobisch"
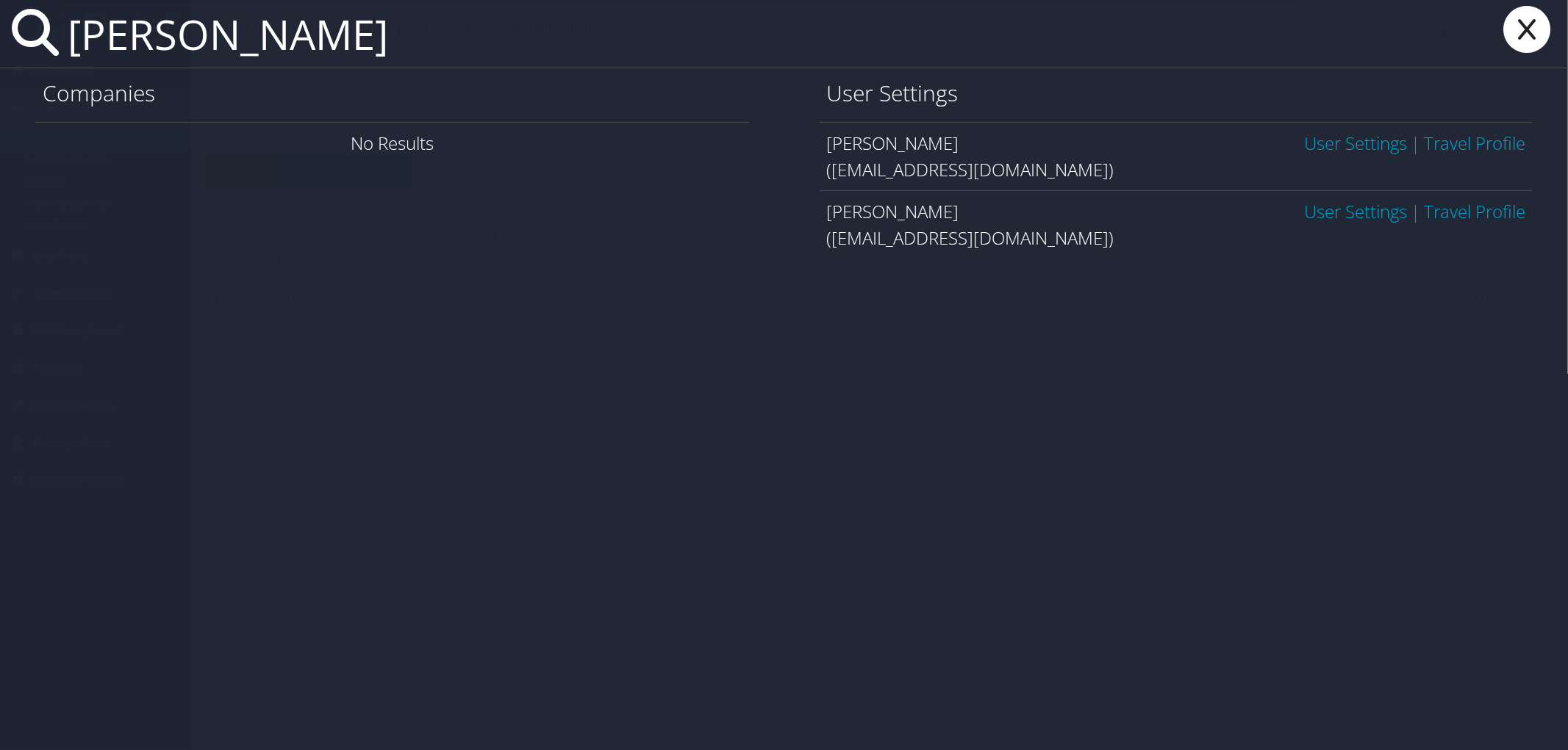
type input "Christine Dobisch"
click at [1335, 138] on link "User Settings" at bounding box center [1355, 142] width 103 height 24
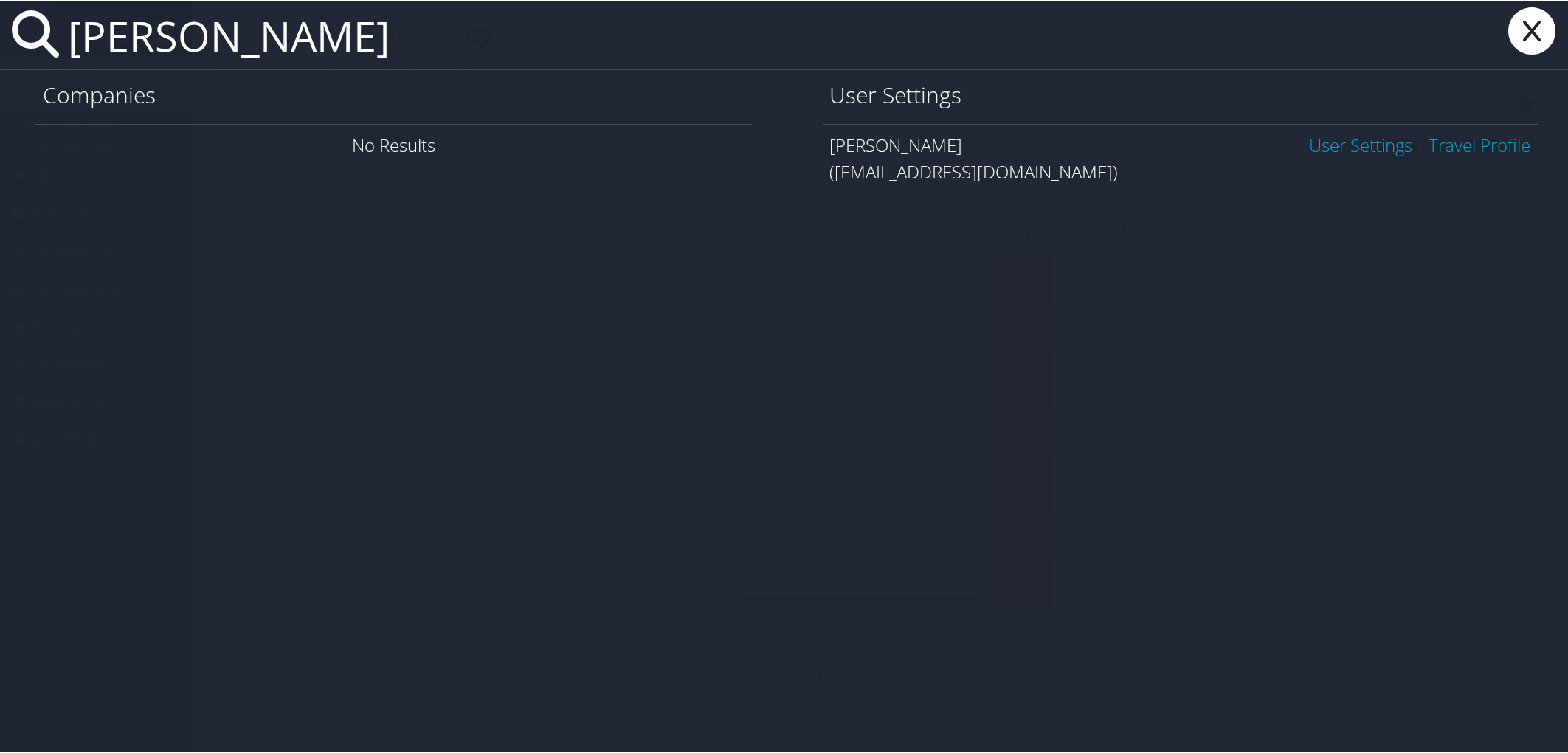
type input "[PERSON_NAME]"
click at [1382, 146] on link "User Settings" at bounding box center [1360, 143] width 103 height 24
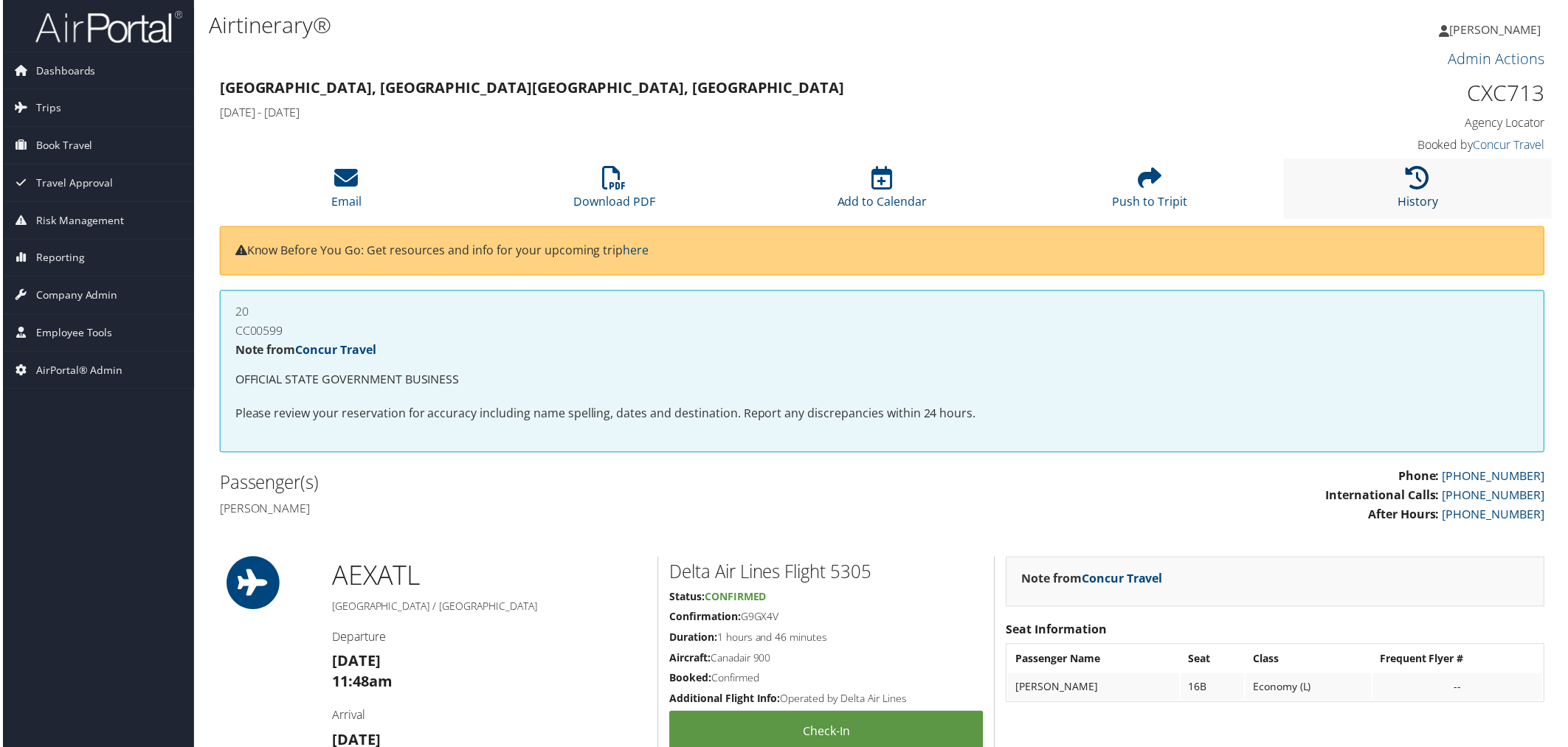
click at [1403, 195] on link "History" at bounding box center [1421, 192] width 40 height 35
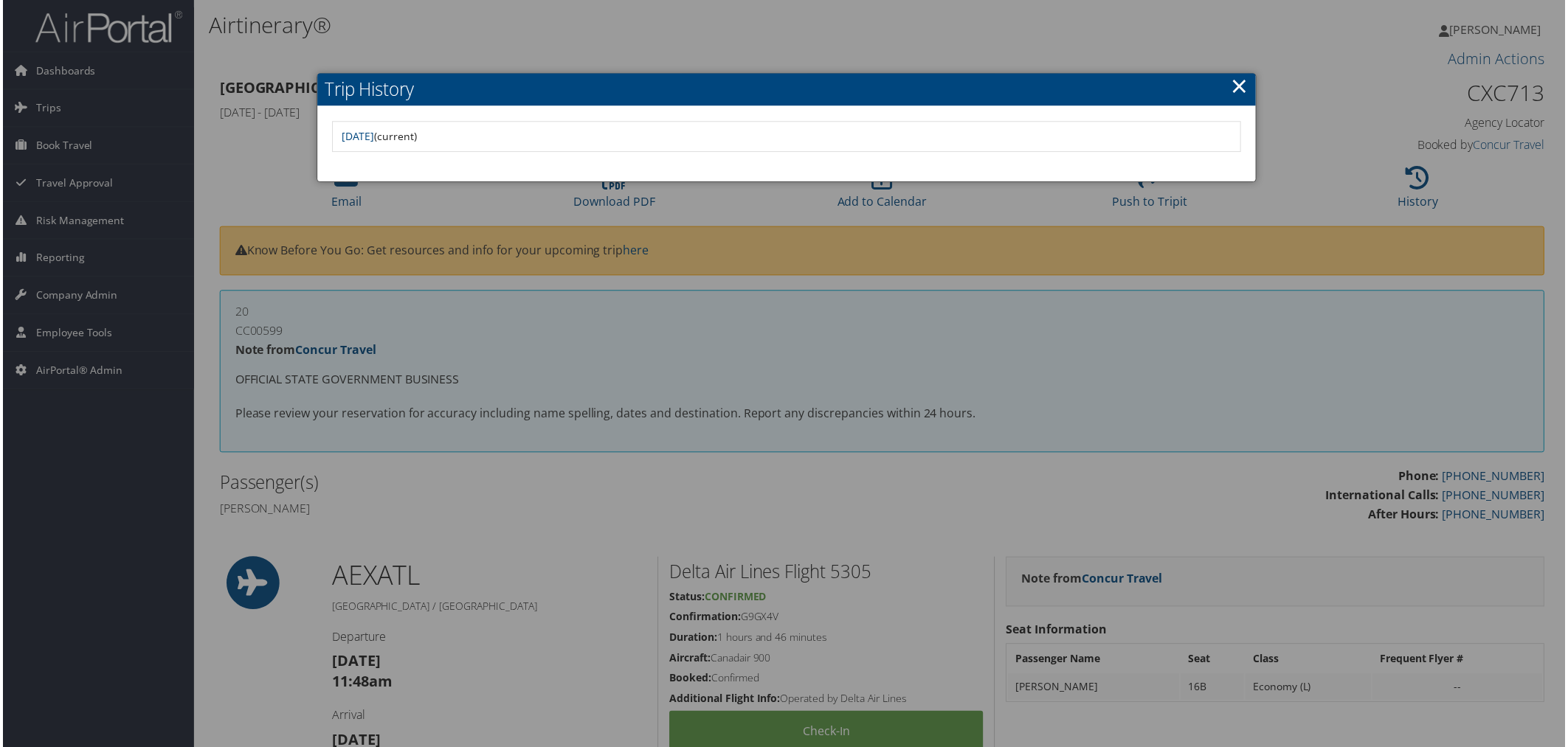
click at [1418, 266] on div at bounding box center [786, 376] width 1574 height 753
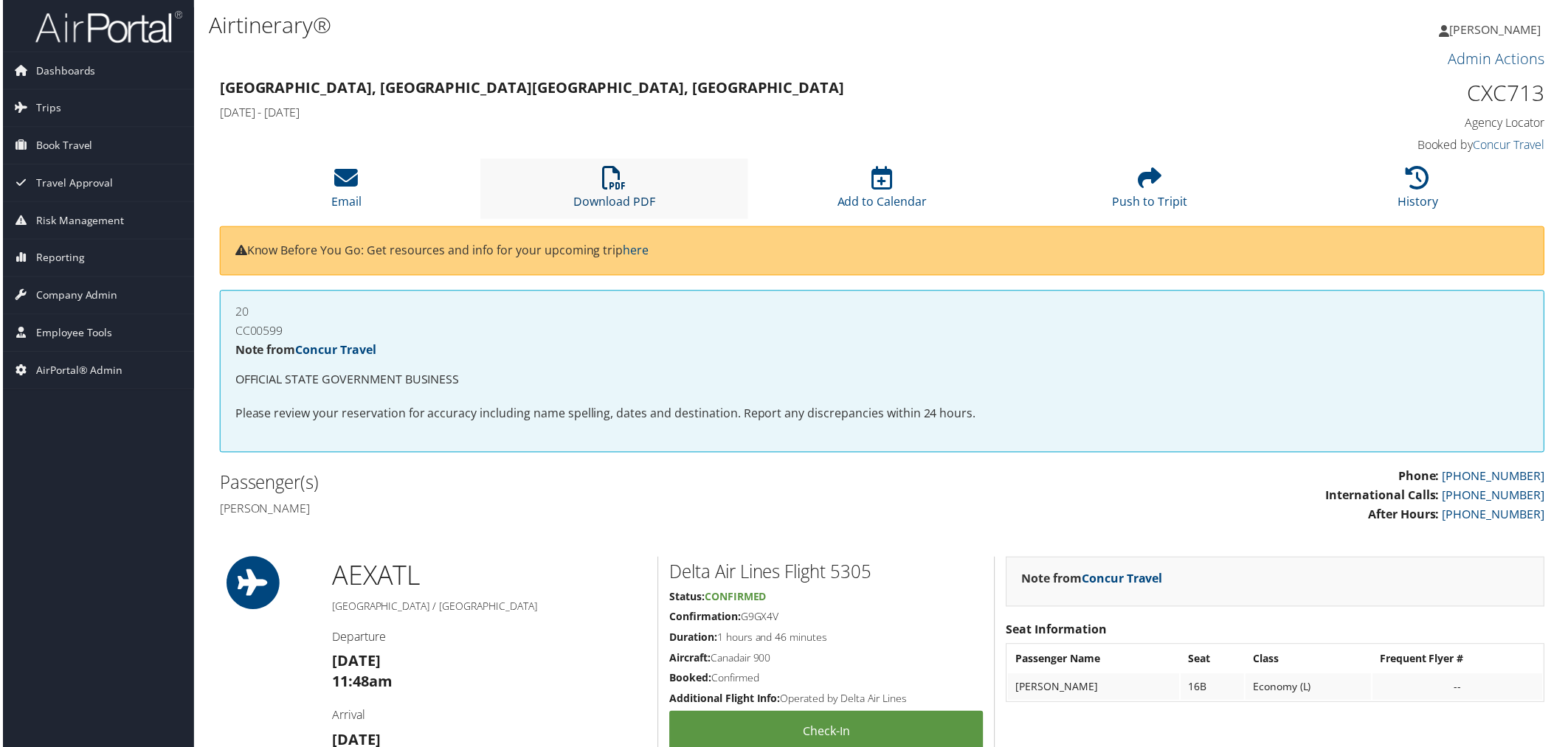
click at [614, 182] on icon at bounding box center [613, 178] width 24 height 24
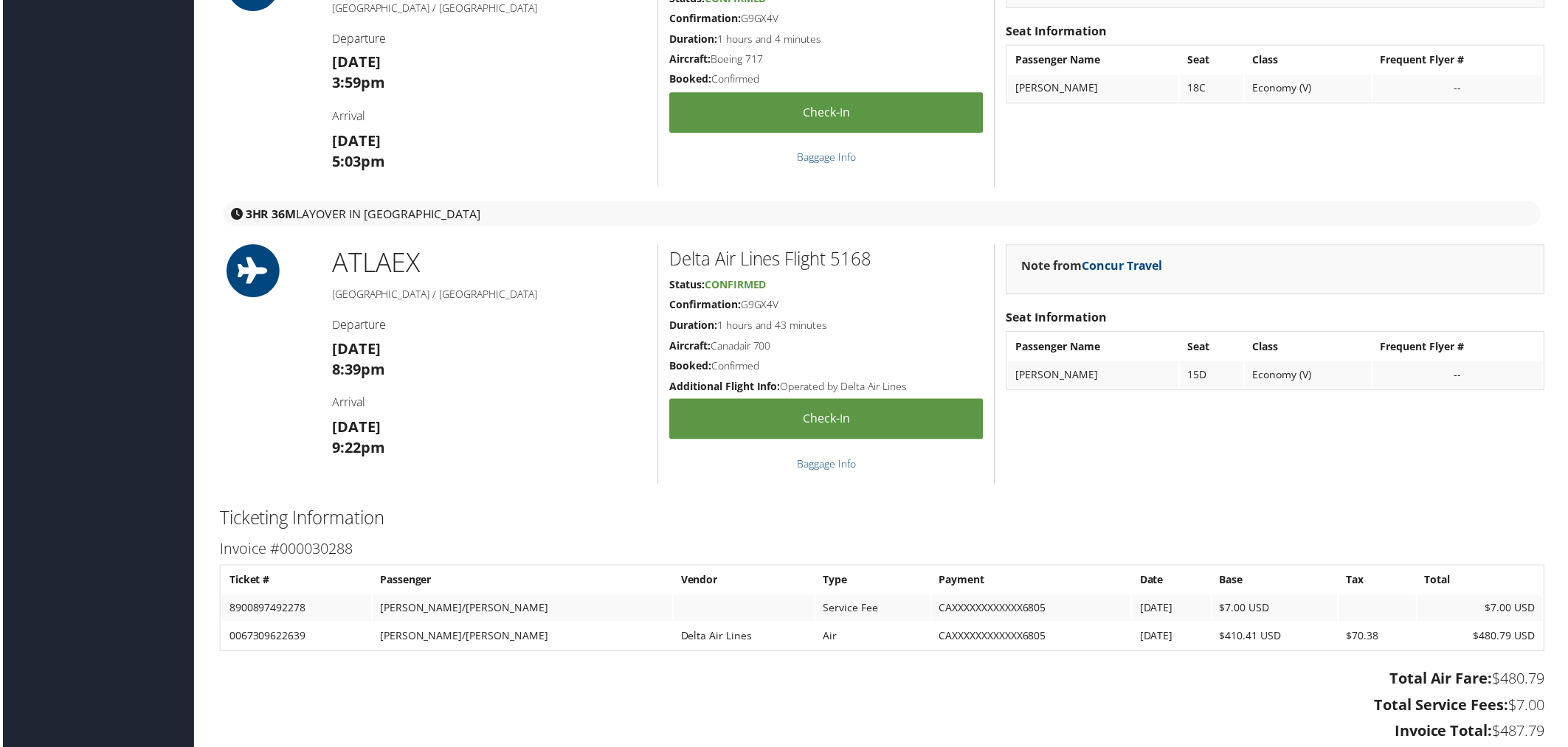
scroll to position [1587, 0]
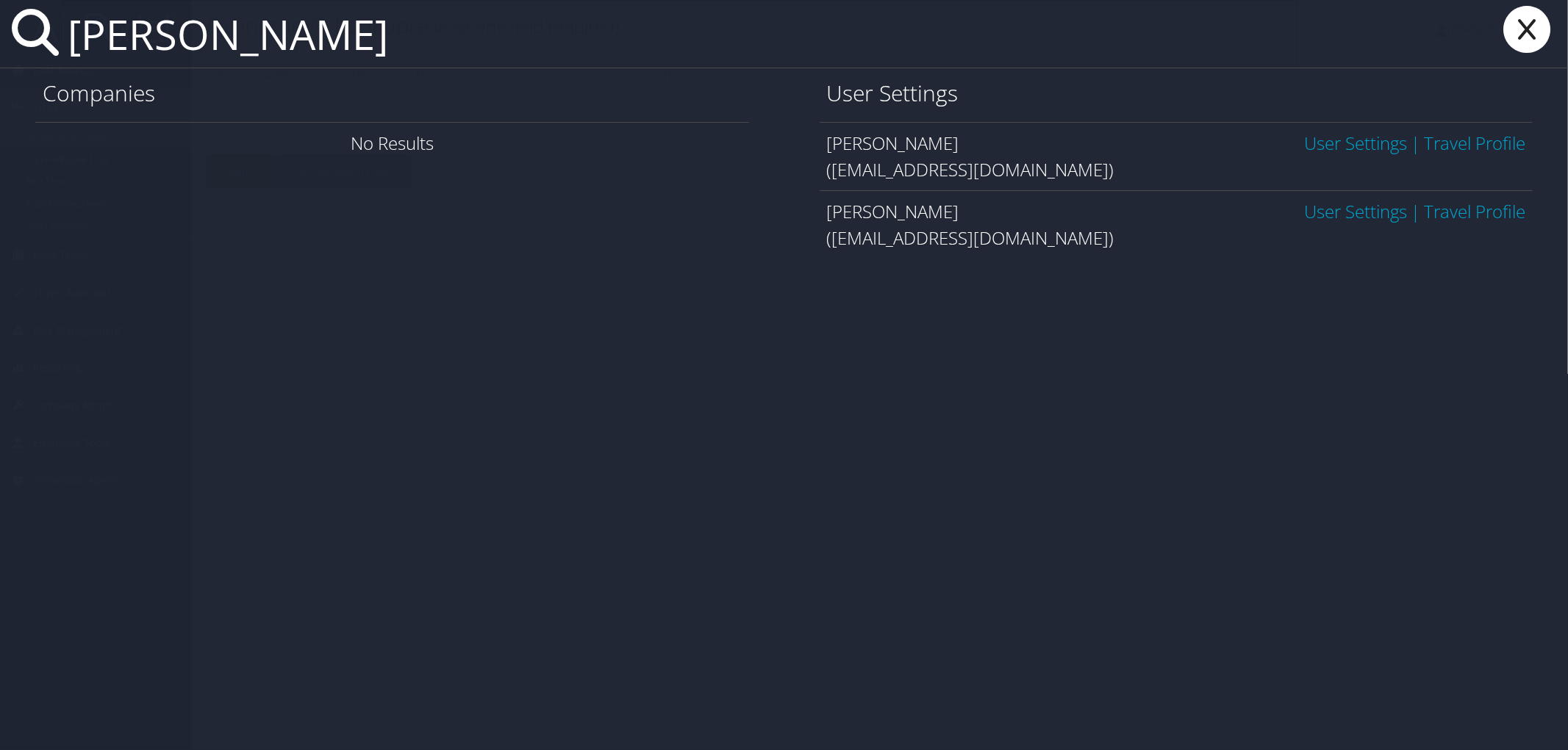
click at [1318, 207] on link "User Settings" at bounding box center [1355, 211] width 103 height 24
click at [1356, 146] on link "User Settings" at bounding box center [1355, 142] width 103 height 24
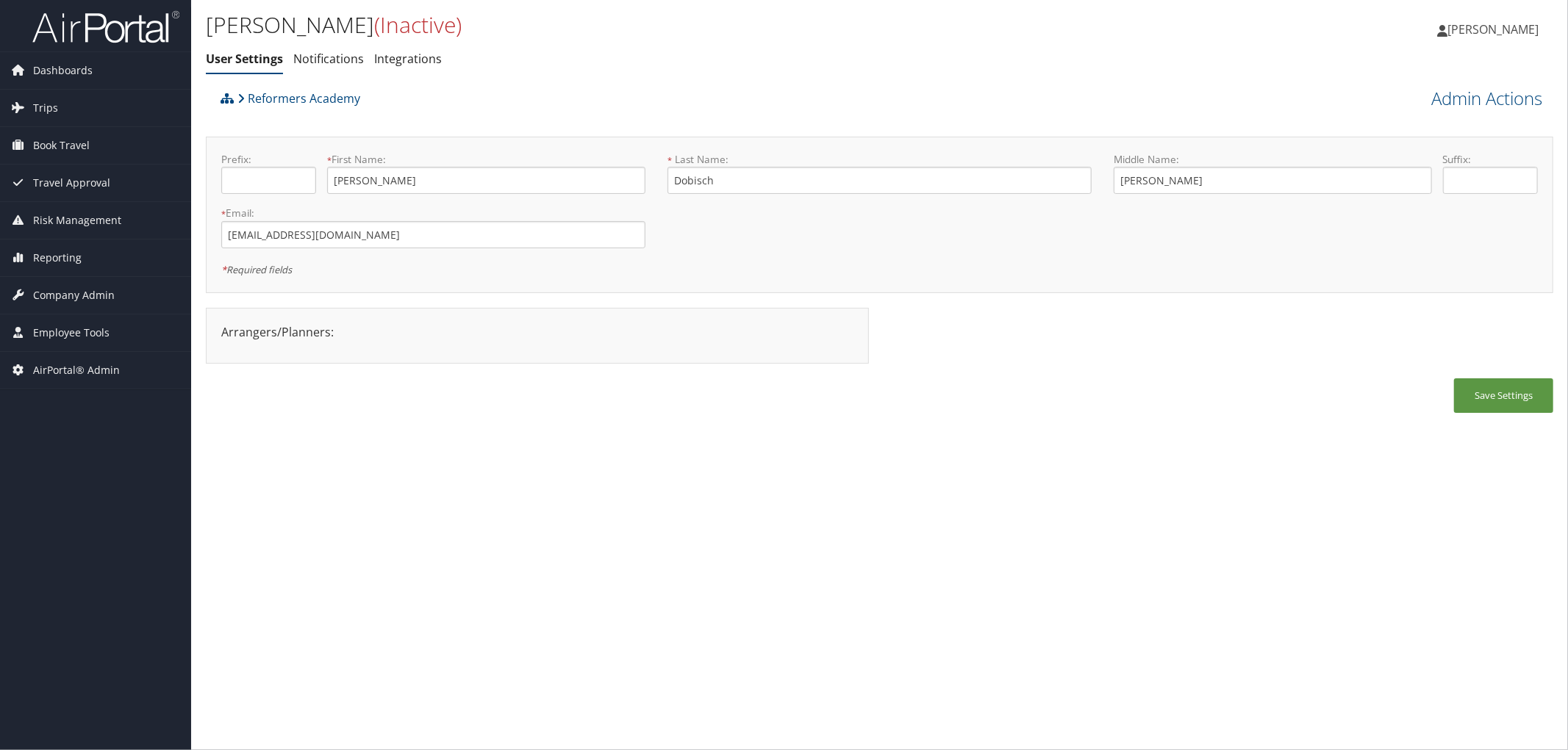
click at [549, 87] on div "Reformers Academy" at bounding box center [710, 104] width 988 height 40
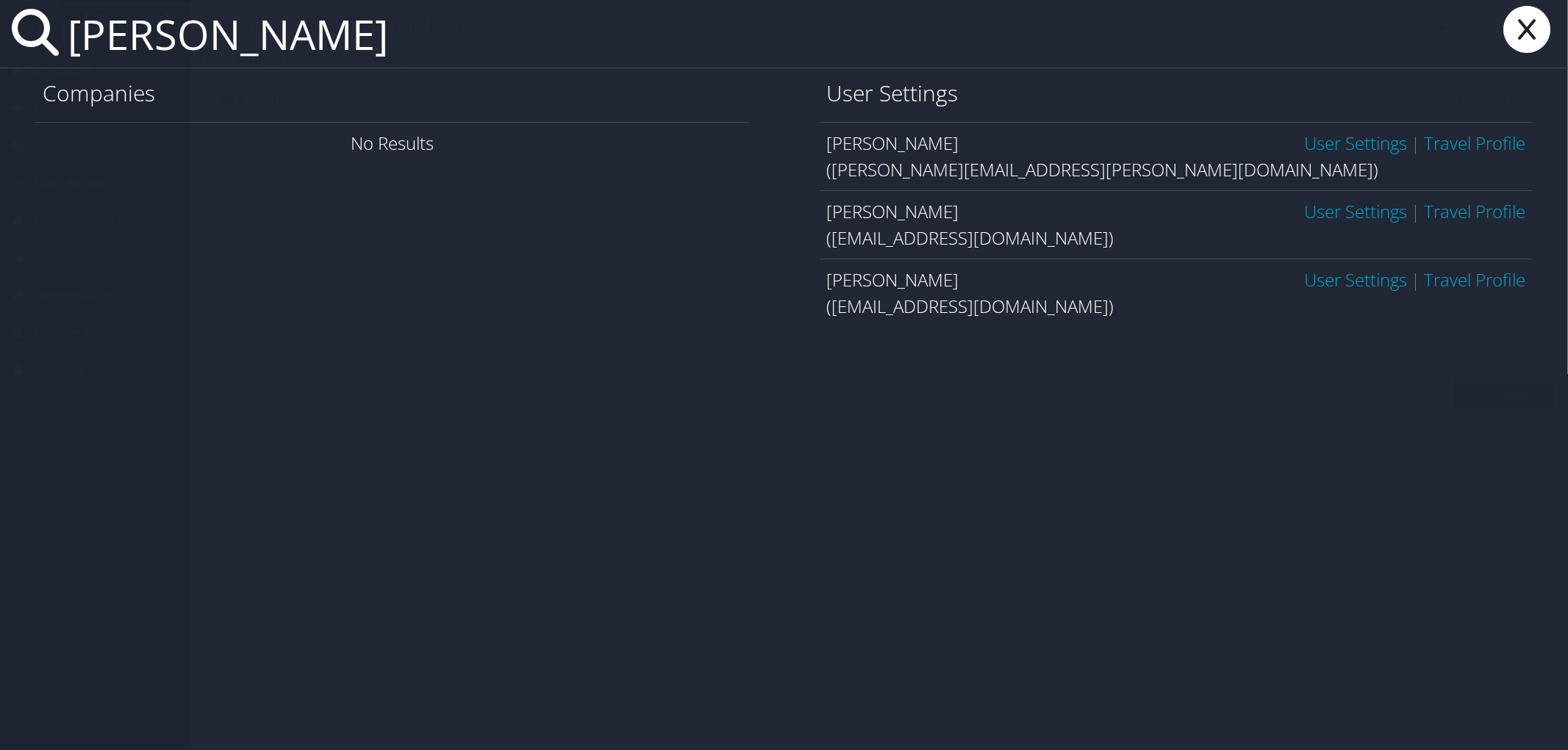
type input "[PERSON_NAME]"
click at [1315, 210] on link "User Settings" at bounding box center [1355, 211] width 103 height 24
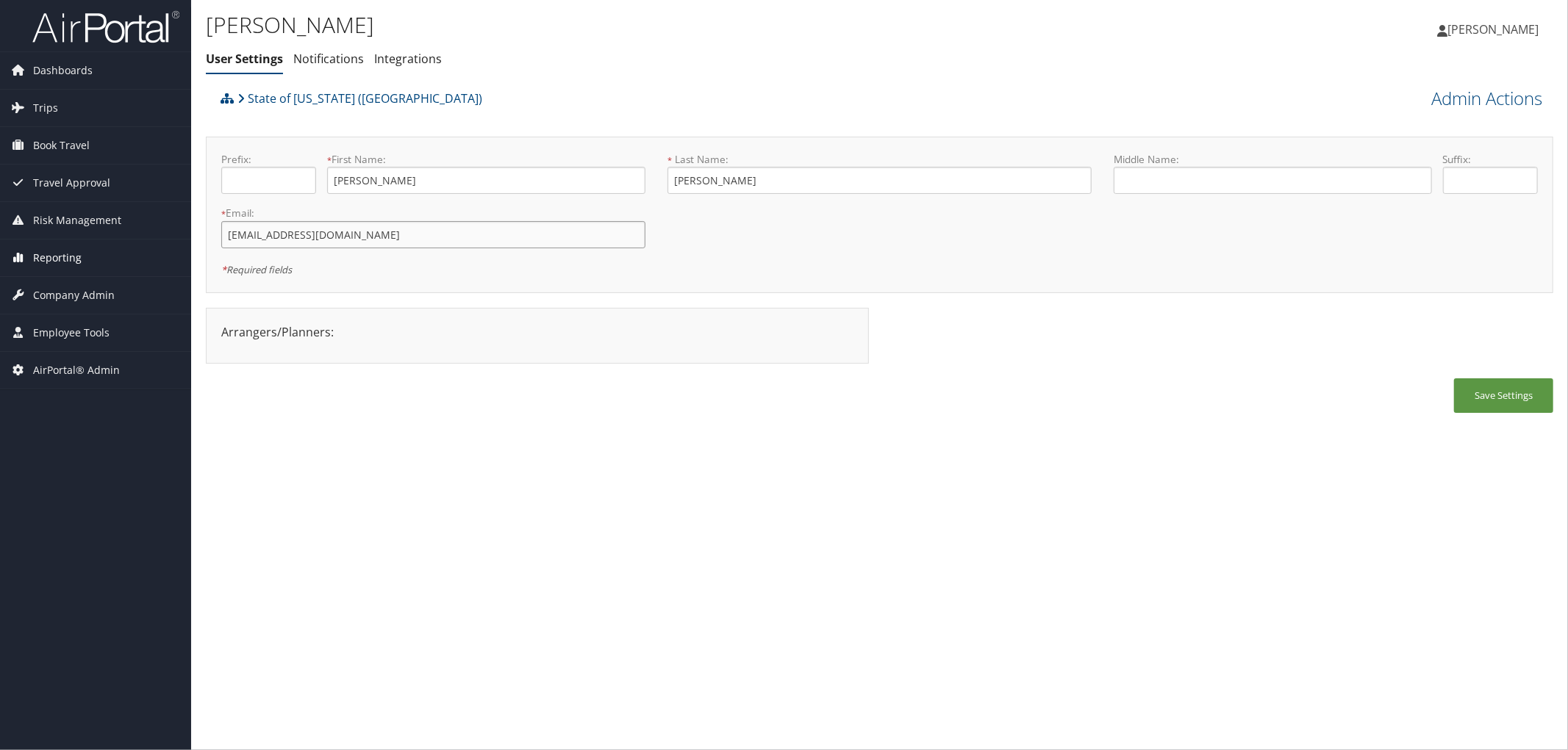
drag, startPoint x: 336, startPoint y: 241, endPoint x: 185, endPoint y: 242, distance: 151.0
click at [185, 242] on div "Dashboards AirPortal 360™ (Manager) AirPortal 360™ (Agent) My Travel Dashboard …" at bounding box center [784, 375] width 1568 height 750
click at [438, 239] on input "jpecq1@lsuhsc.edu" at bounding box center [433, 234] width 424 height 28
drag, startPoint x: 340, startPoint y: 239, endPoint x: 187, endPoint y: 239, distance: 153.0
click at [187, 239] on div "Dashboards AirPortal 360™ (Manager) AirPortal 360™ (Agent) My Travel Dashboard …" at bounding box center [784, 375] width 1568 height 750
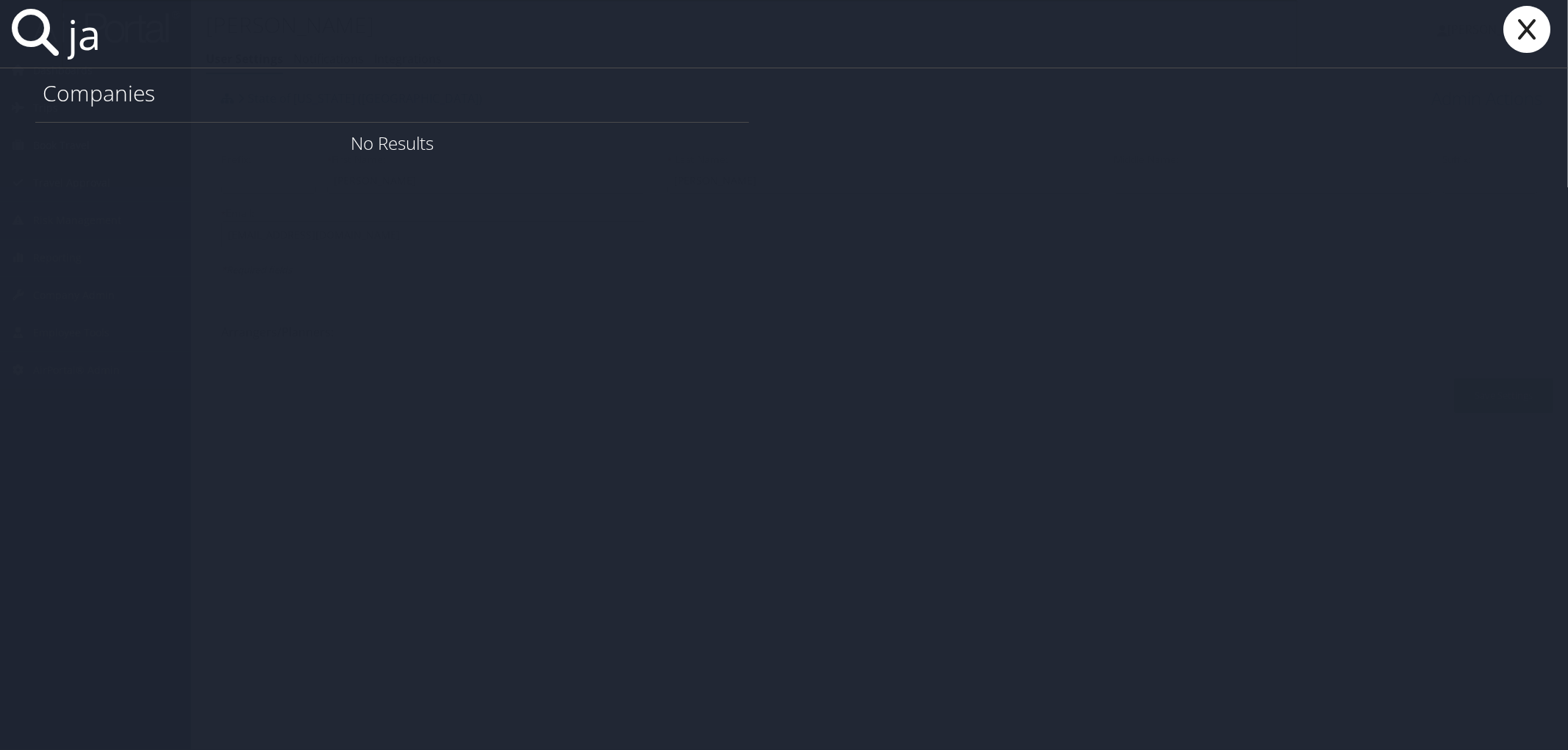
type input "j"
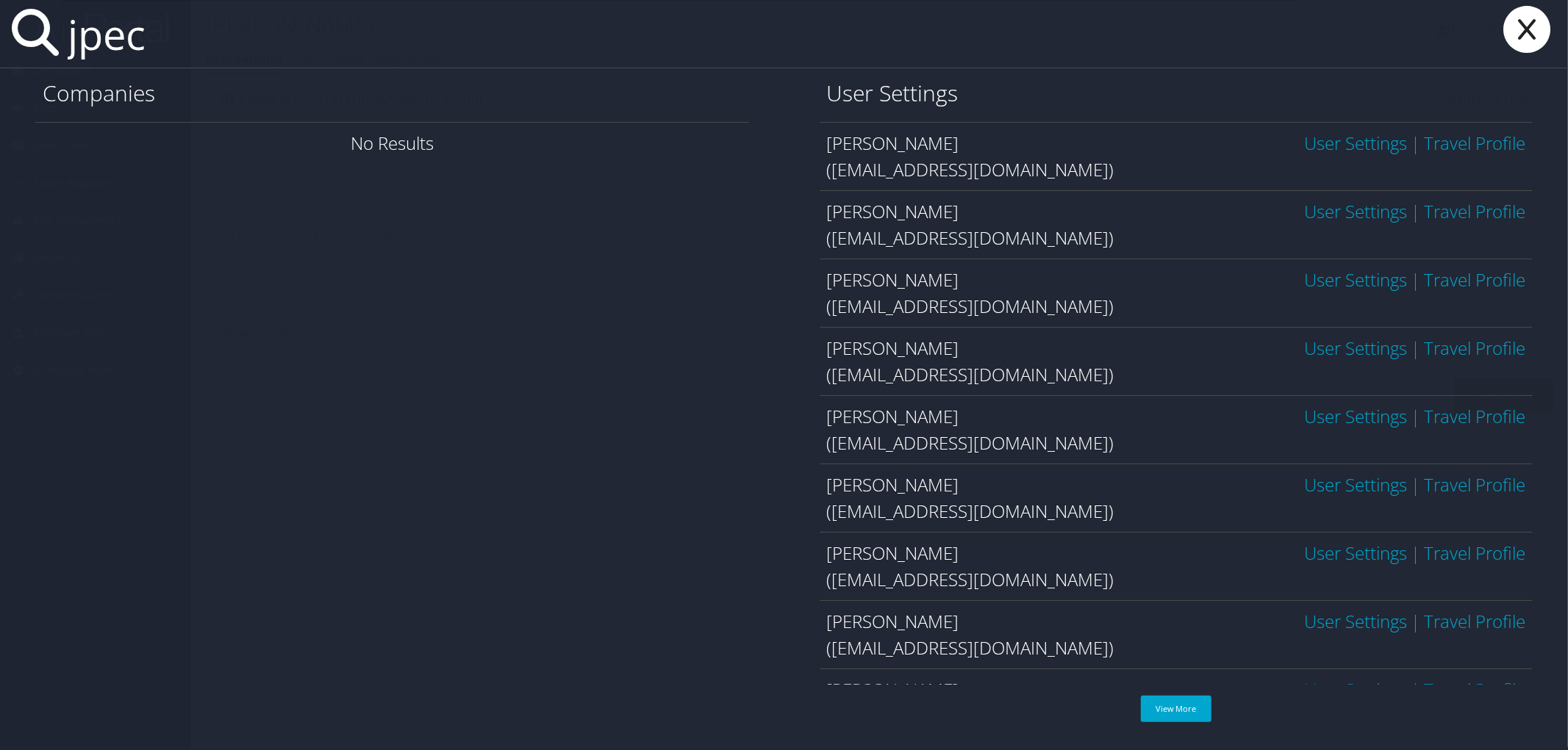
drag, startPoint x: 92, startPoint y: 60, endPoint x: 24, endPoint y: 44, distance: 69.9
click at [24, 44] on div "jpec" at bounding box center [784, 34] width 1568 height 69
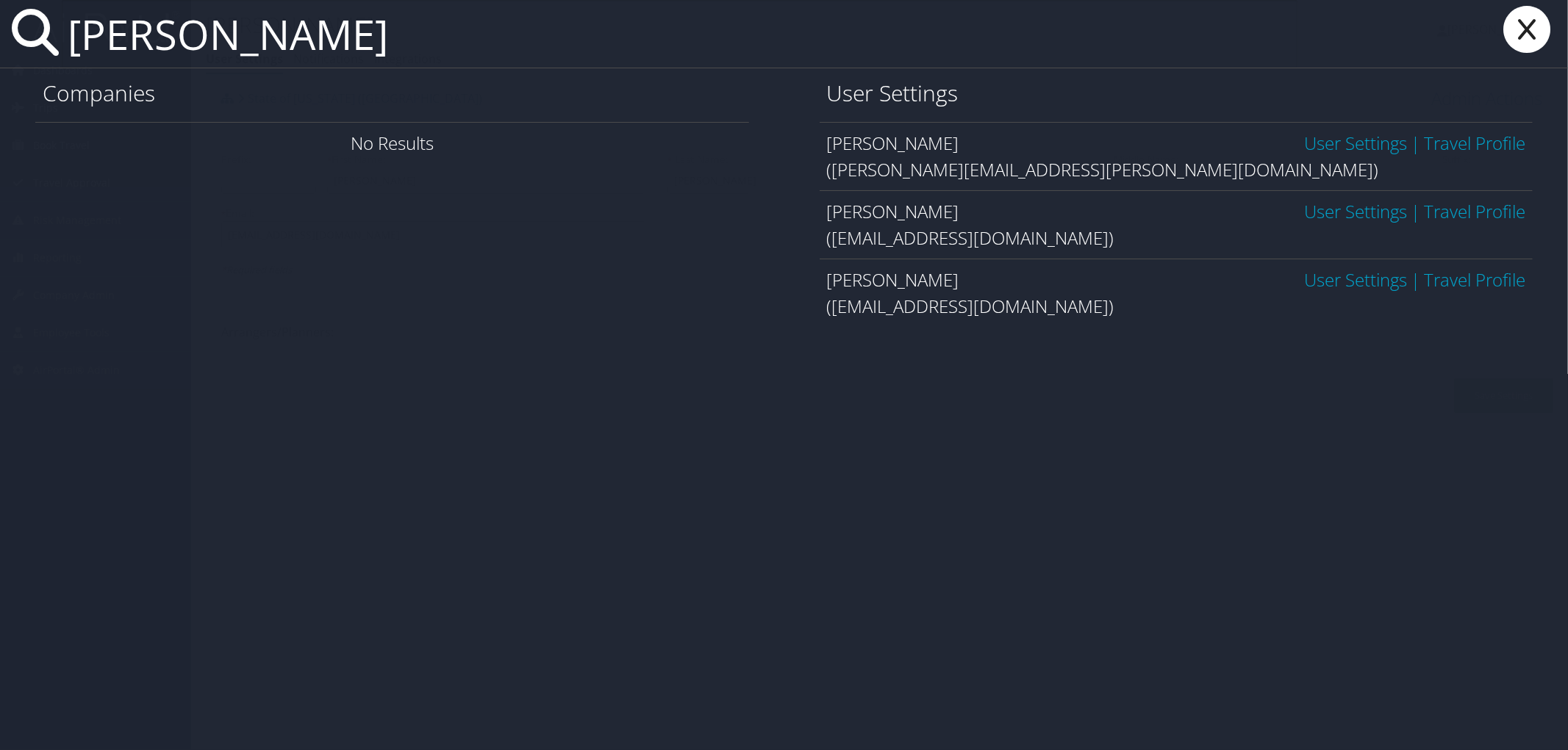
type input "jennifer pec"
click at [1305, 212] on link "User Settings" at bounding box center [1355, 211] width 103 height 24
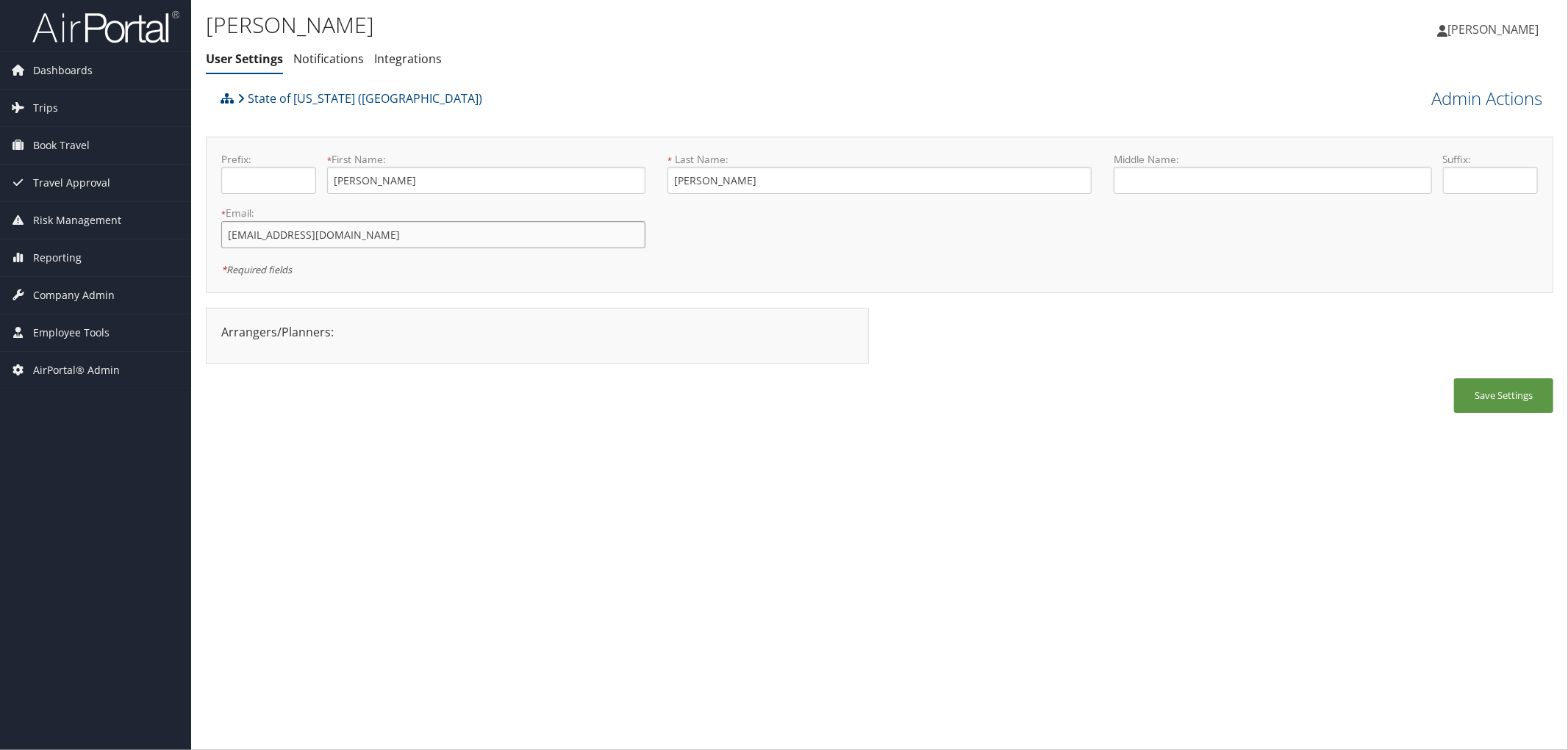
drag, startPoint x: 334, startPoint y: 246, endPoint x: 223, endPoint y: 236, distance: 111.4
click at [223, 236] on input "[EMAIL_ADDRESS][DOMAIN_NAME]" at bounding box center [433, 234] width 424 height 28
drag, startPoint x: 445, startPoint y: 178, endPoint x: 293, endPoint y: 184, distance: 152.1
click at [293, 184] on div "Prefix: * First Name: Jennifer This field is required" at bounding box center [434, 179] width 446 height 53
drag, startPoint x: 782, startPoint y: 191, endPoint x: 676, endPoint y: 172, distance: 107.7
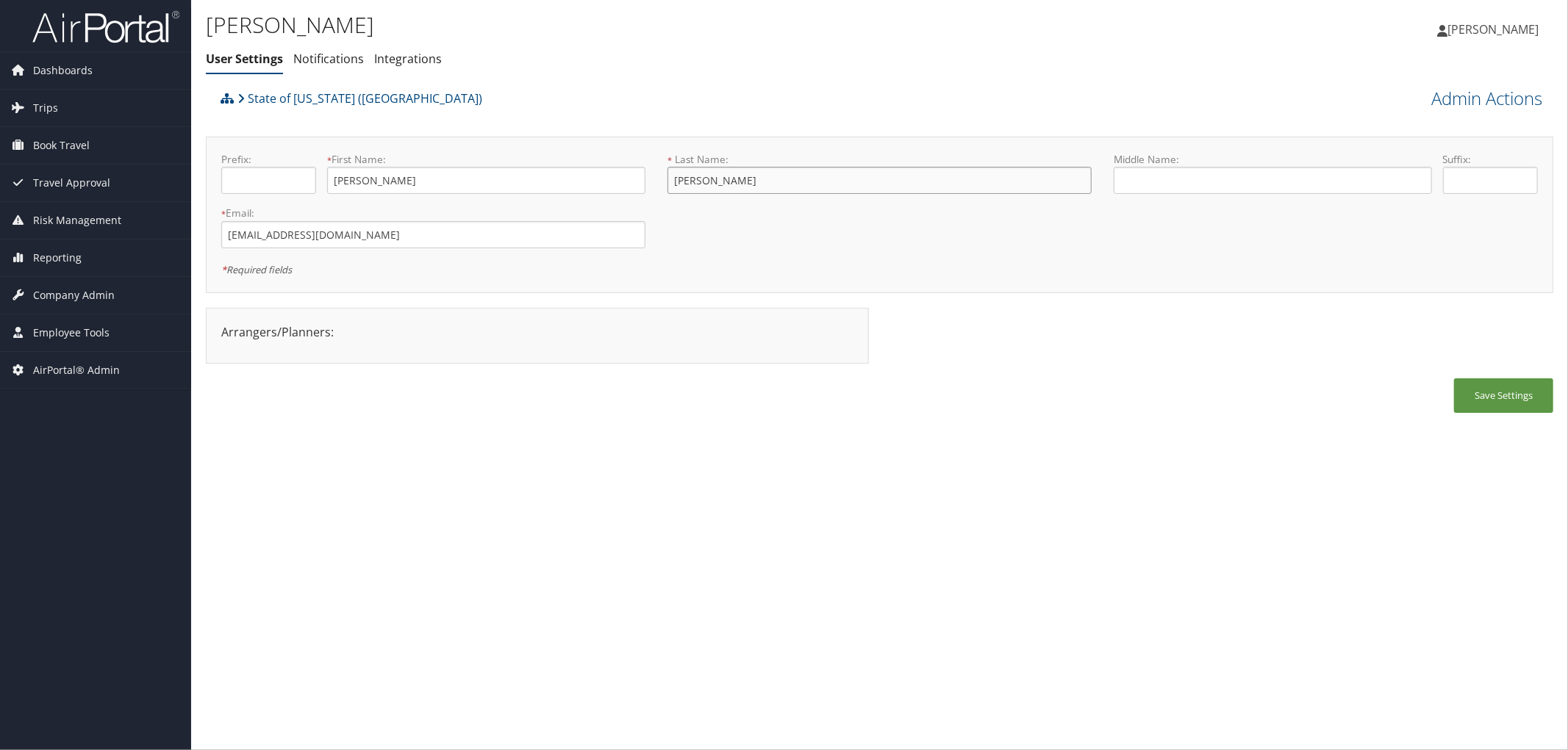
click at [676, 172] on input "Pecquet" at bounding box center [879, 180] width 424 height 28
drag, startPoint x: 394, startPoint y: 104, endPoint x: 249, endPoint y: 96, distance: 145.2
click at [249, 96] on div "State of Louisiana (SOLA)" at bounding box center [710, 104] width 988 height 40
copy link "State of Louisiana (SOLA)"
click at [486, 94] on div "State of Louisiana (SOLA)" at bounding box center [710, 104] width 988 height 40
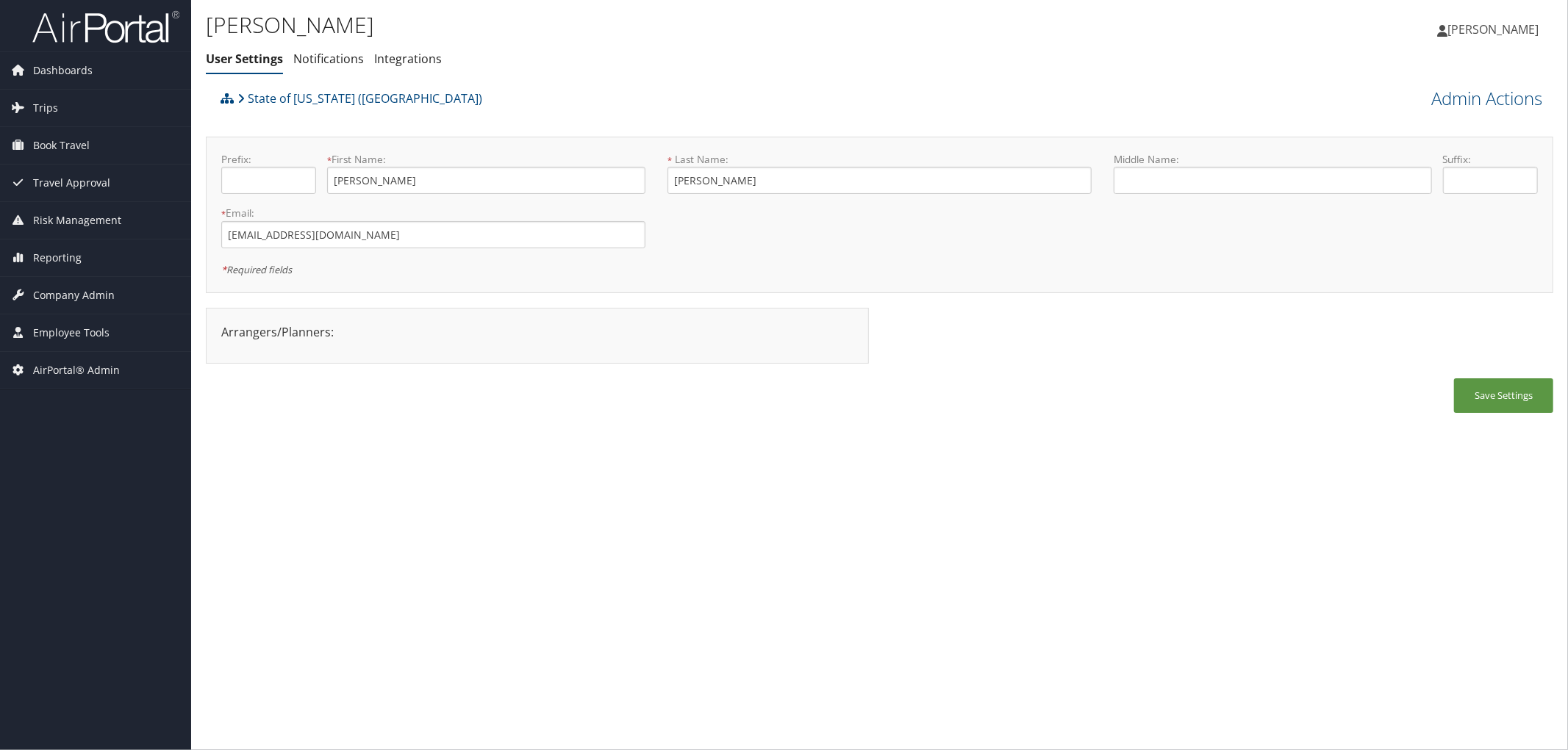
click at [520, 109] on div "State of Louisiana (SOLA)" at bounding box center [710, 104] width 988 height 40
click at [481, 89] on div "State of Louisiana (SOLA)" at bounding box center [710, 104] width 988 height 40
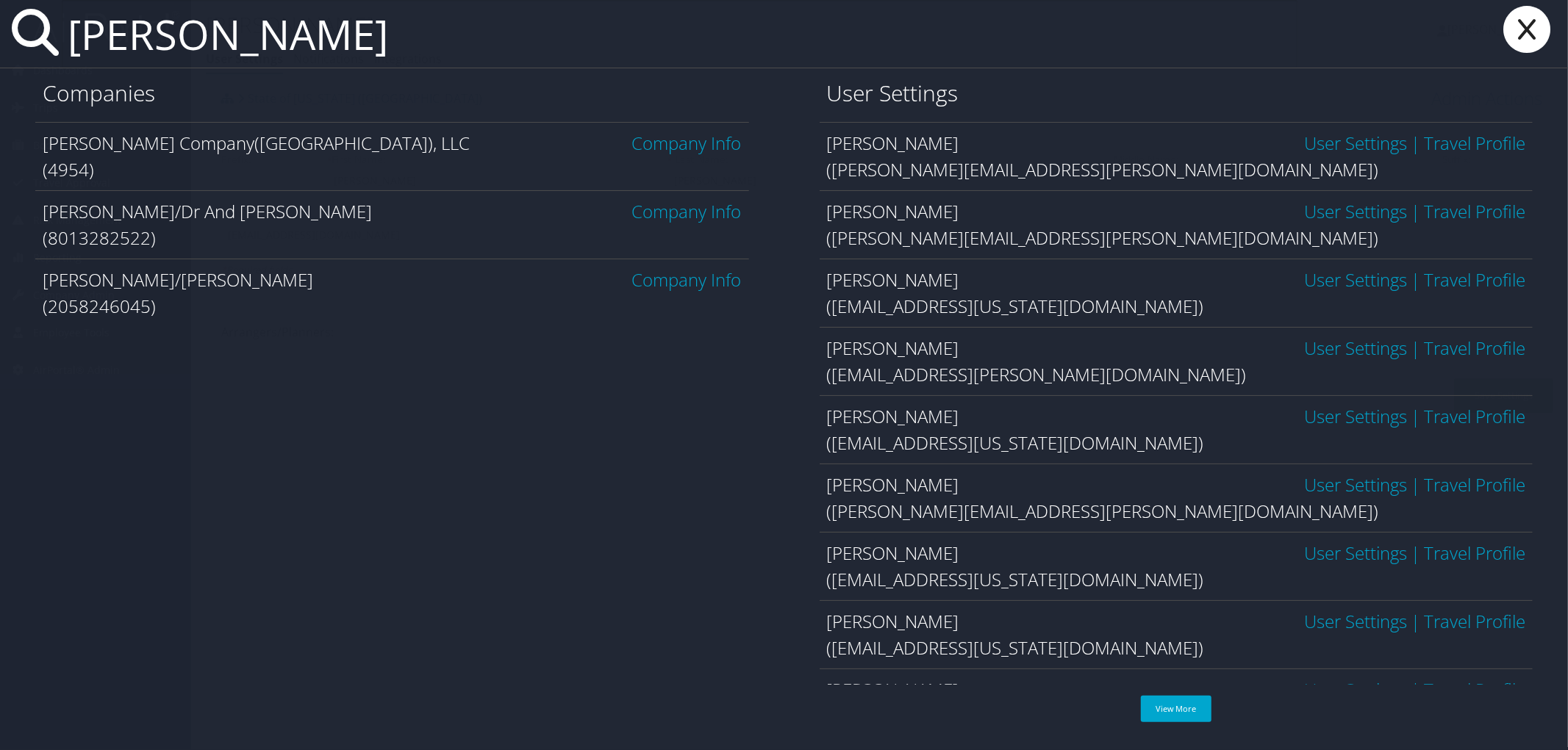
type input "nielsen"
click at [695, 146] on link "Company Info" at bounding box center [686, 142] width 110 height 24
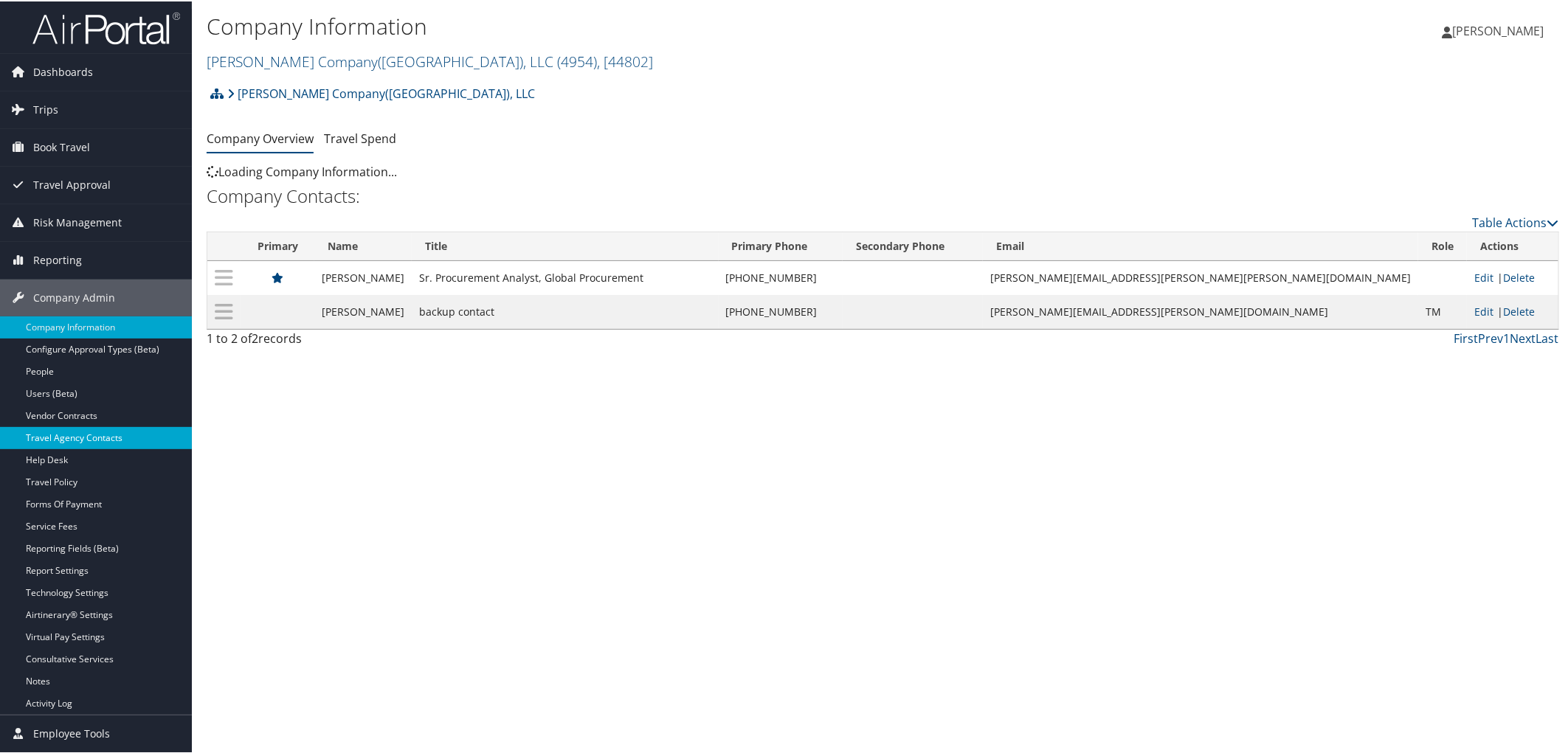
click at [56, 438] on link "Travel Agency Contacts" at bounding box center [96, 436] width 191 height 22
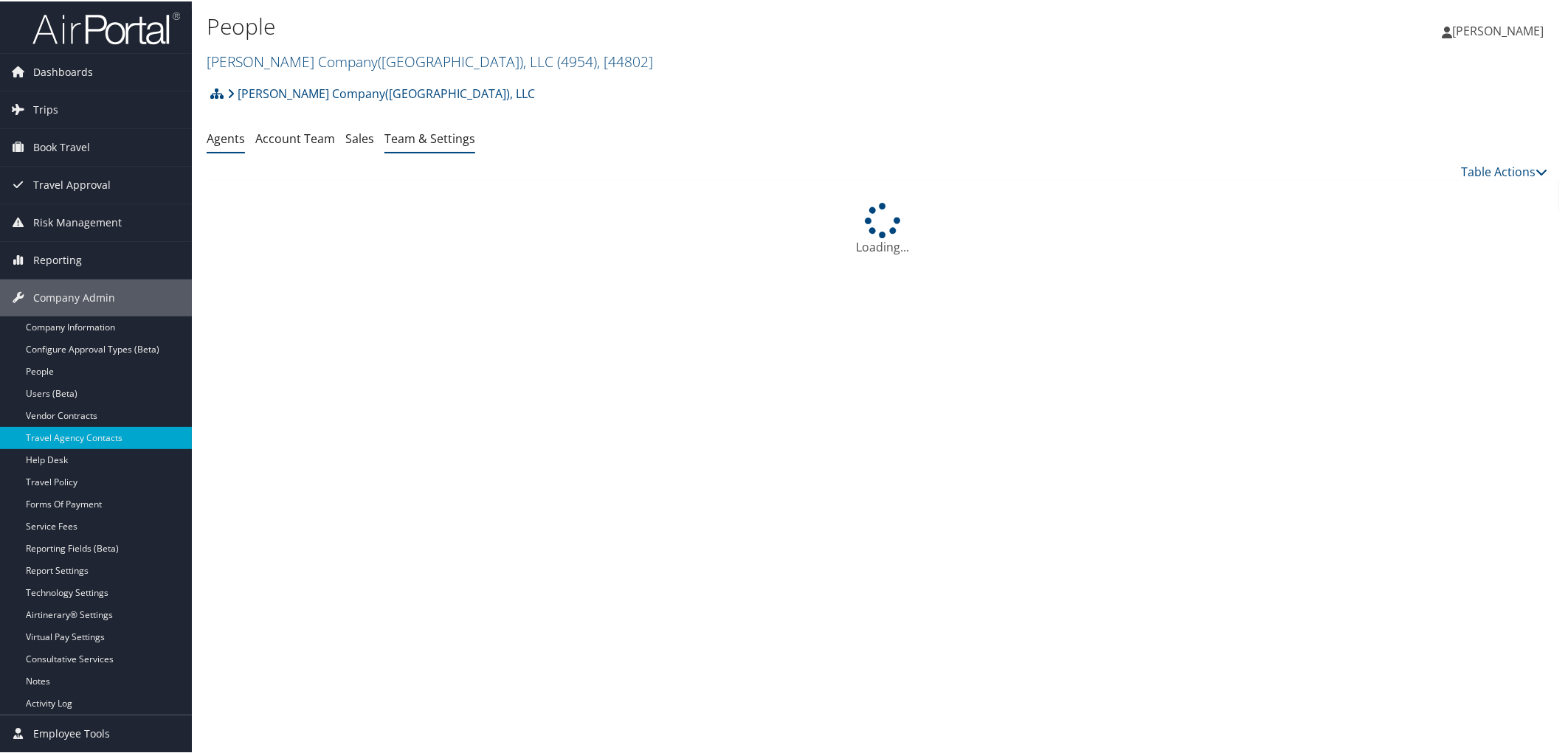
click at [447, 137] on link "Team & Settings" at bounding box center [430, 137] width 91 height 16
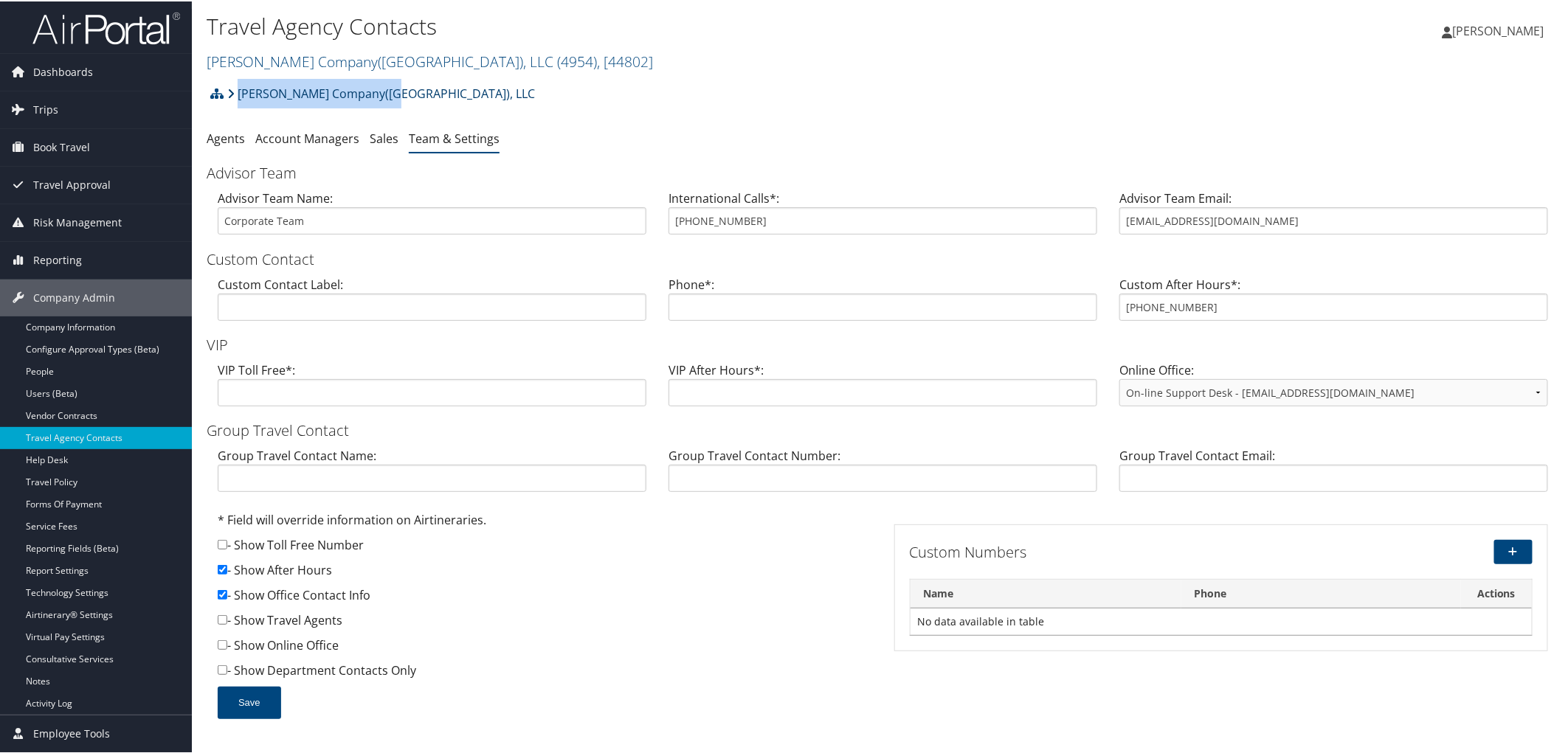
drag, startPoint x: 393, startPoint y: 95, endPoint x: 237, endPoint y: 101, distance: 156.1
click at [237, 101] on div "[PERSON_NAME] Company([GEOGRAPHIC_DATA]), LLC Account Structure [PERSON_NAME] C…" at bounding box center [882, 98] width 1352 height 40
copy link "[PERSON_NAME] Company([GEOGRAPHIC_DATA]), LLC"
click at [45, 363] on link "People" at bounding box center [96, 370] width 191 height 22
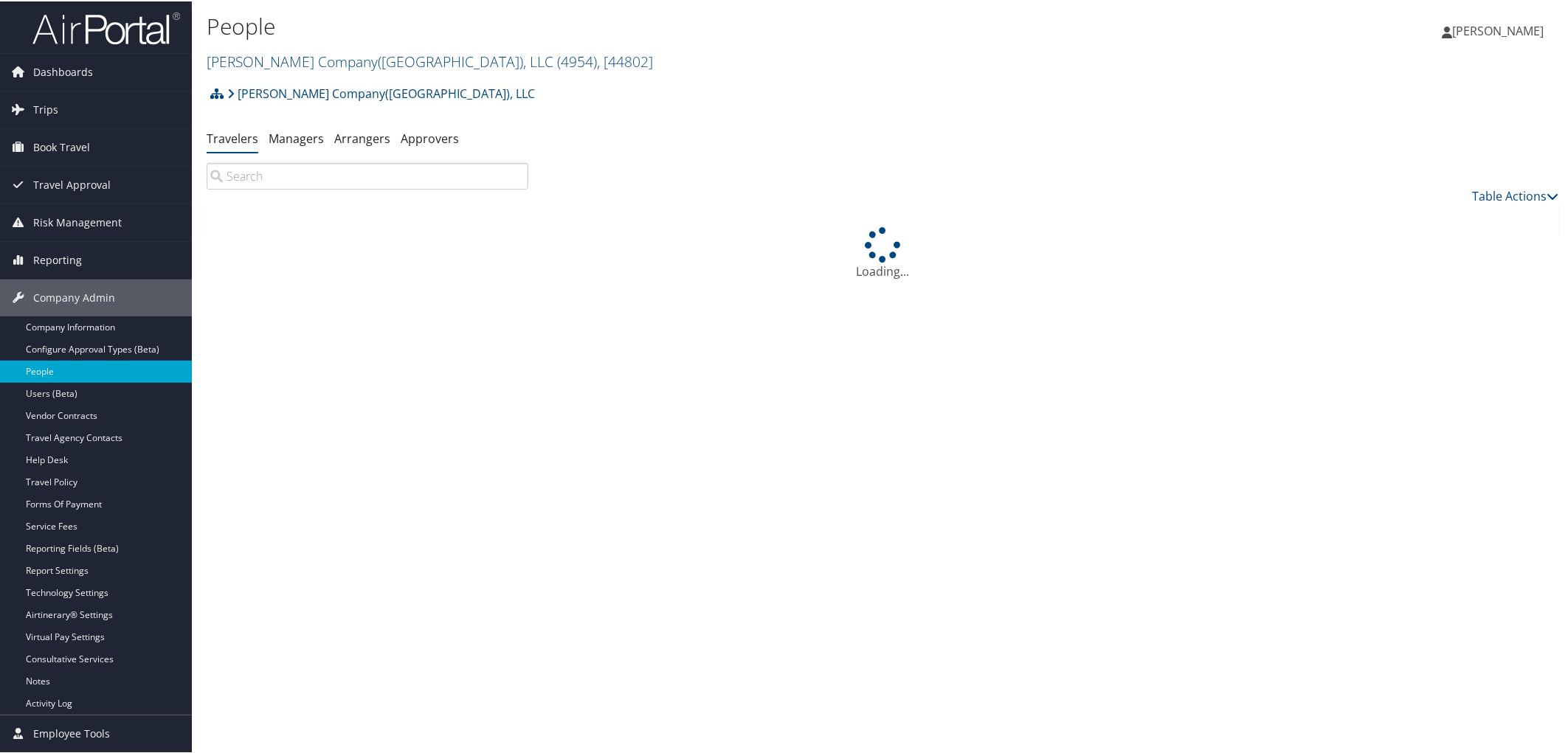
click at [353, 168] on input "search" at bounding box center [367, 175] width 321 height 27
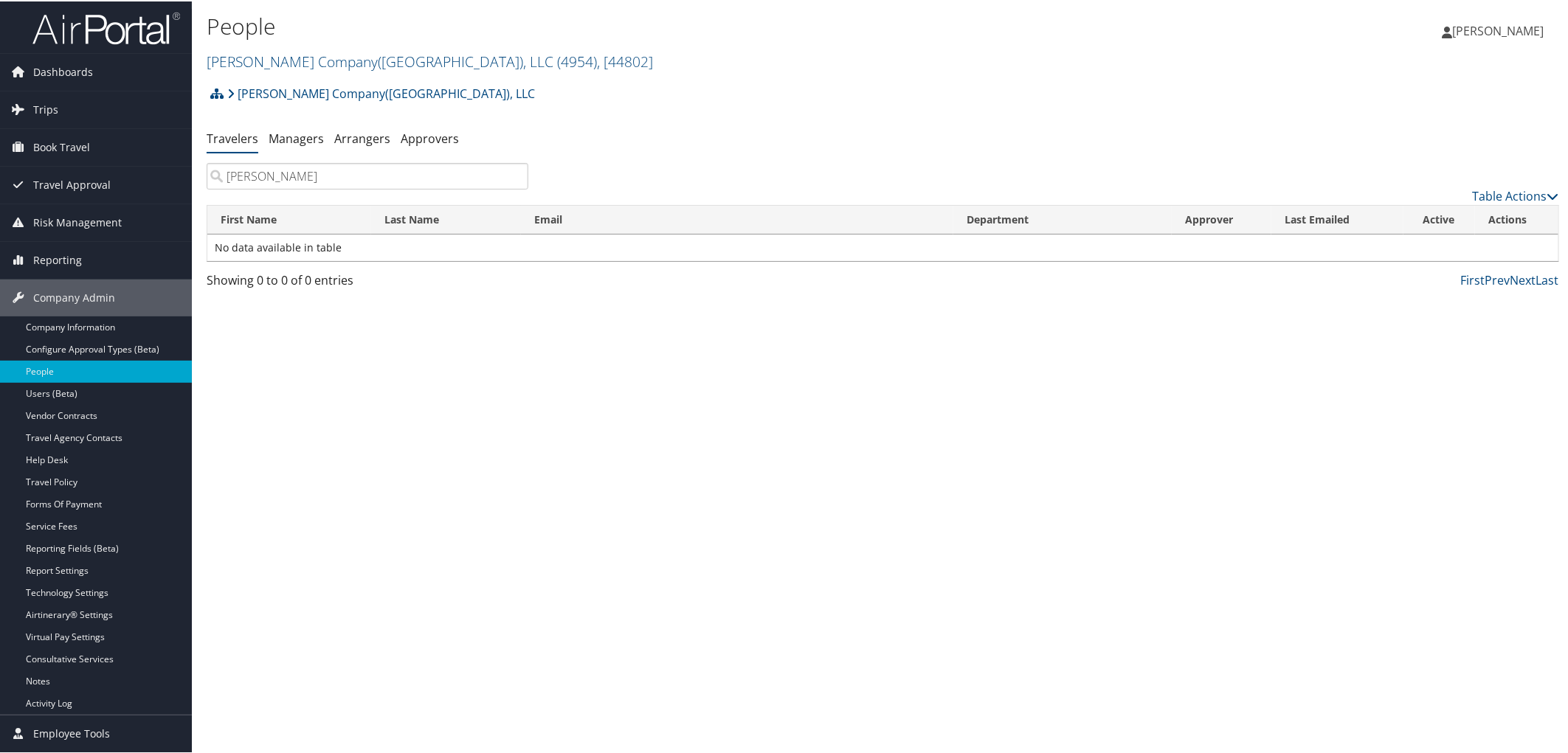
type input "jack collins"
click at [556, 97] on div "Nielsen Company(US), LLC Account Structure Nielsen Company(US), LLC (4954) ACTI…" at bounding box center [882, 98] width 1352 height 40
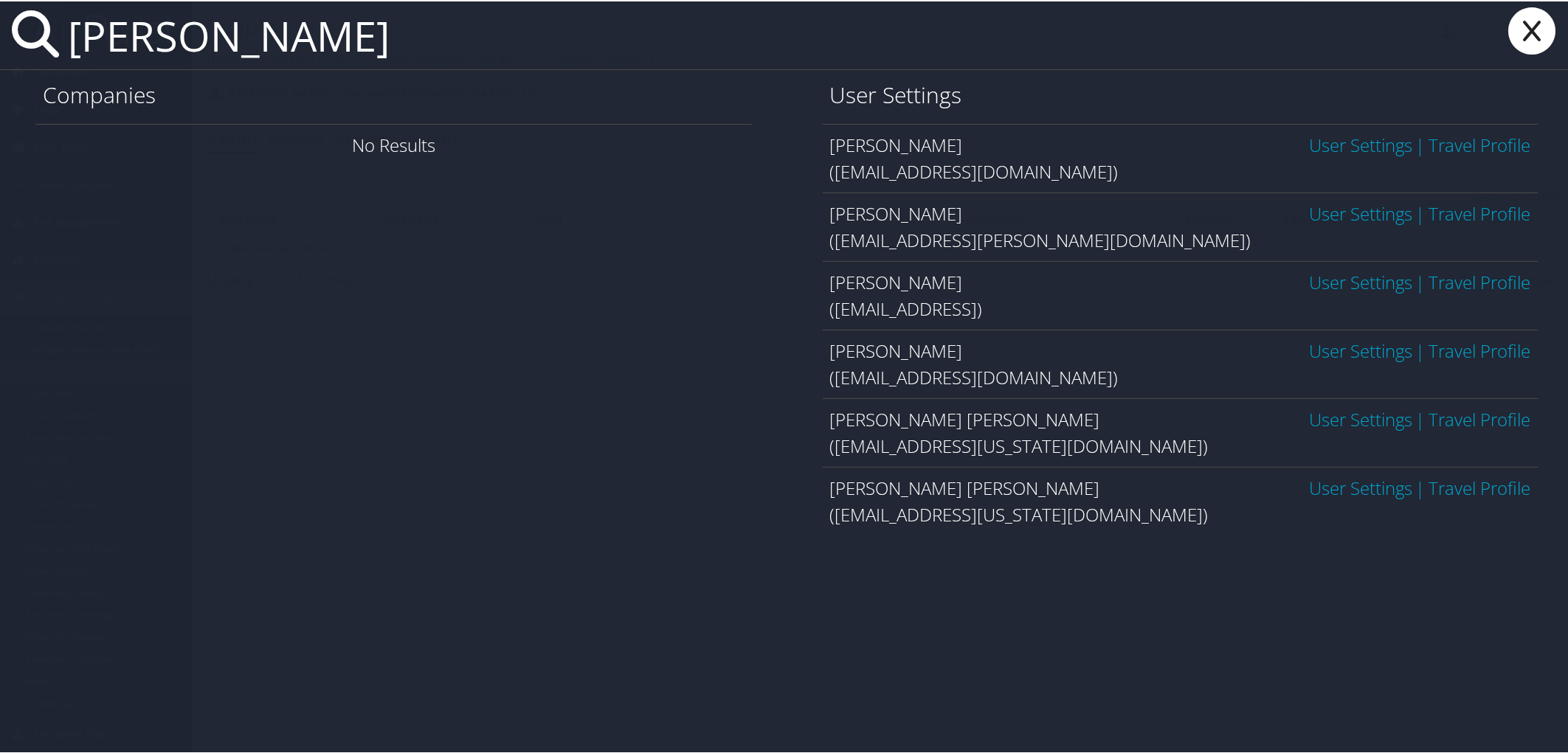
click at [144, 40] on input "jack collins" at bounding box center [682, 33] width 1240 height 68
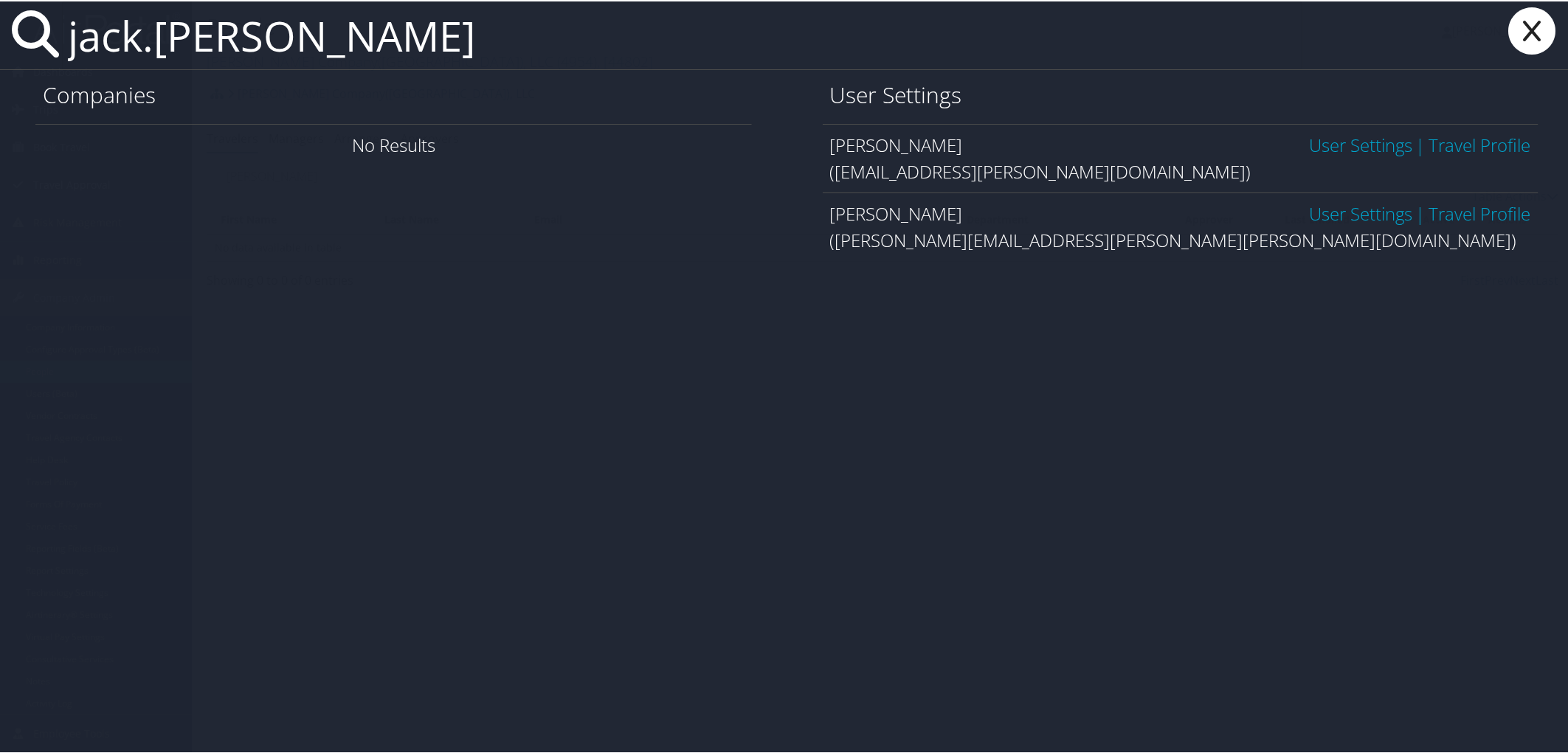
type input "jack.collins"
click at [1309, 215] on link "User Settings" at bounding box center [1360, 211] width 103 height 24
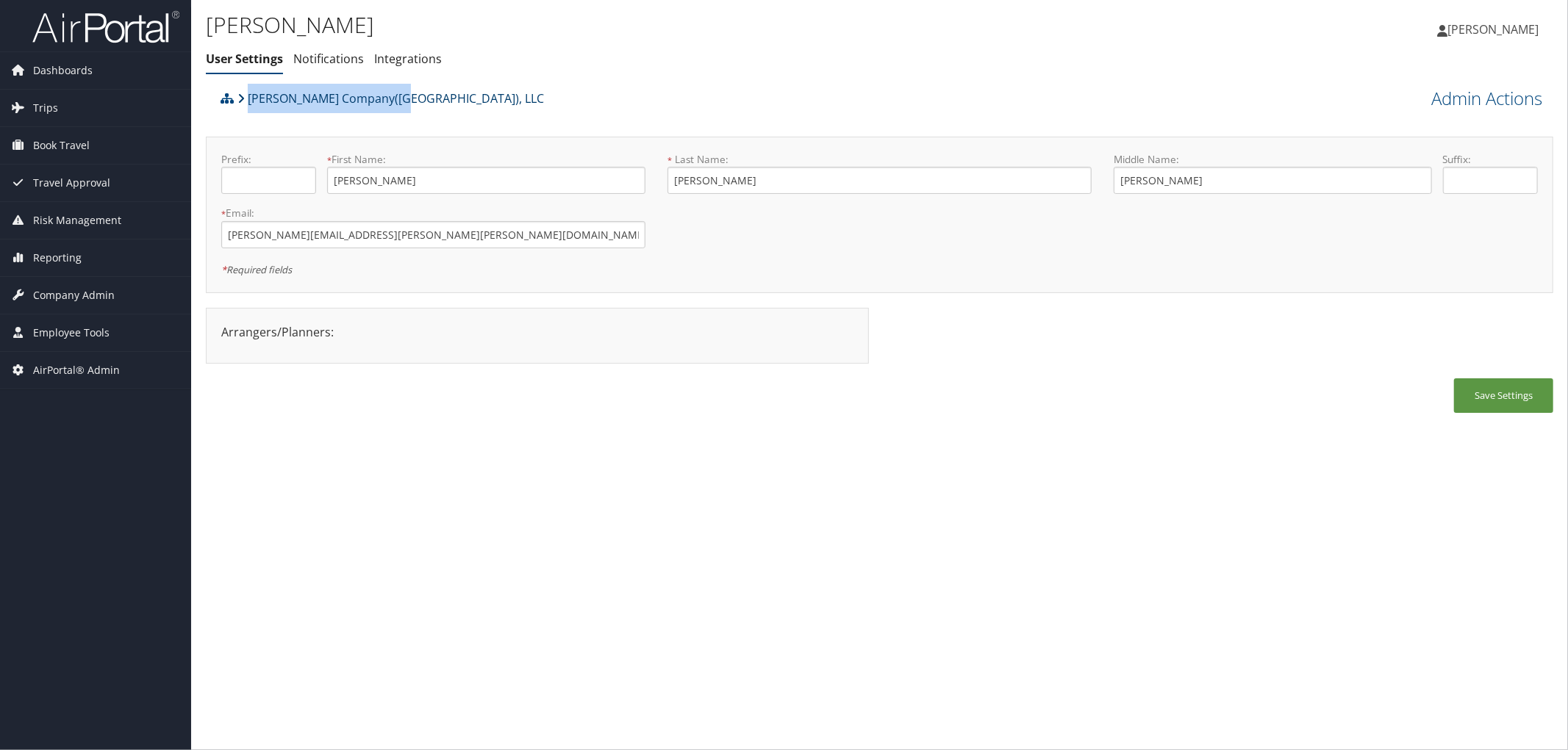
drag, startPoint x: 403, startPoint y: 106, endPoint x: 250, endPoint y: 108, distance: 153.0
click at [250, 108] on div "[PERSON_NAME] Company([GEOGRAPHIC_DATA]), LLC" at bounding box center [710, 104] width 988 height 40
copy link "[PERSON_NAME] Company([GEOGRAPHIC_DATA]), LLC"
click at [384, 243] on input "[PERSON_NAME][EMAIL_ADDRESS][PERSON_NAME][PERSON_NAME][DOMAIN_NAME]" at bounding box center [433, 234] width 424 height 28
drag, startPoint x: 390, startPoint y: 229, endPoint x: 214, endPoint y: 246, distance: 176.8
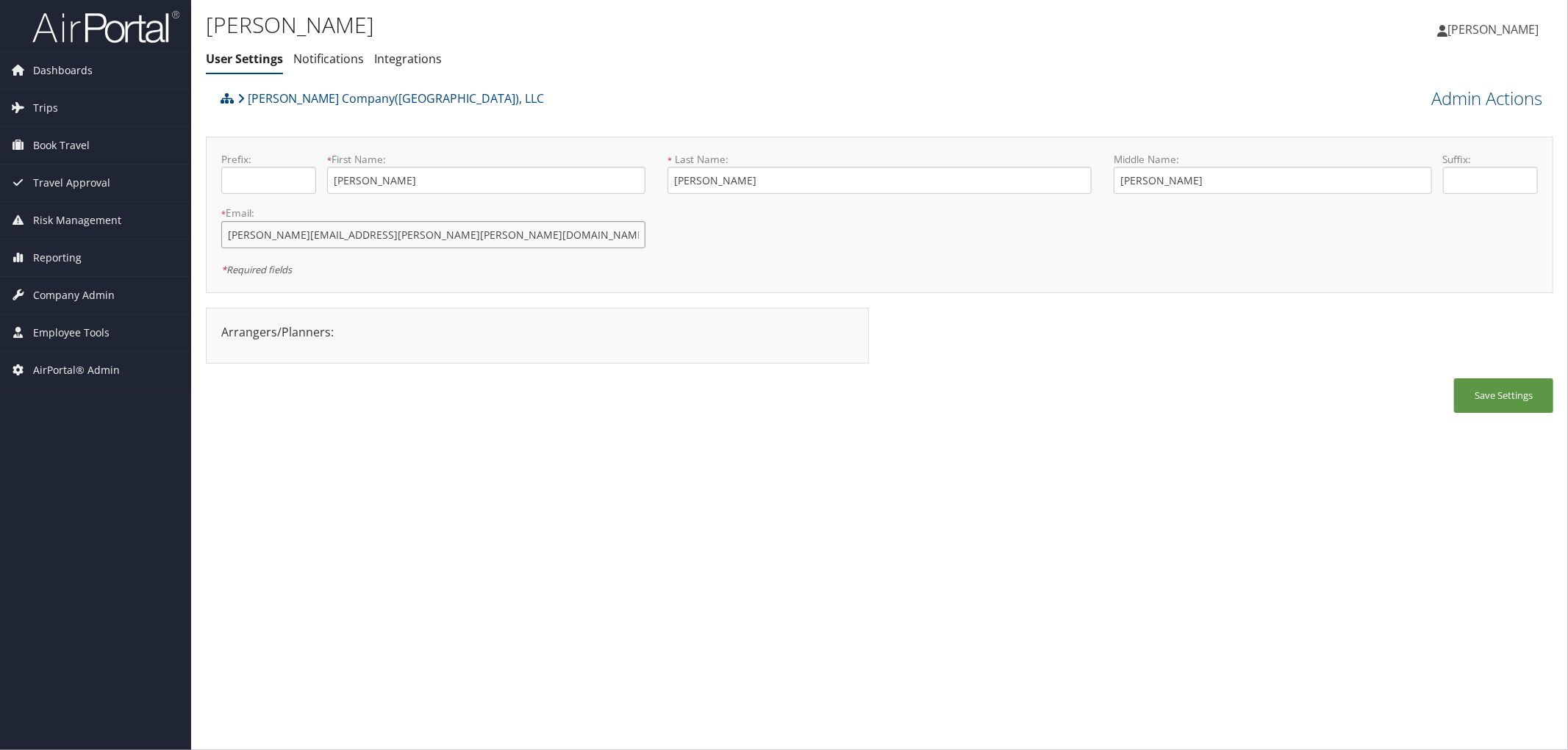
click at [214, 246] on div "* Email: JACK.COLLINS@NIELSEN.COM This field is required" at bounding box center [434, 233] width 446 height 53
click at [439, 277] on div "* Required fields" at bounding box center [550, 269] width 659 height 18
drag, startPoint x: 399, startPoint y: 233, endPoint x: 197, endPoint y: 239, distance: 202.1
click at [197, 239] on div "John Collins User Settings Notifications Integrations User Settings Notificatio…" at bounding box center [879, 375] width 1376 height 750
click at [473, 268] on div "* Required fields" at bounding box center [550, 269] width 659 height 18
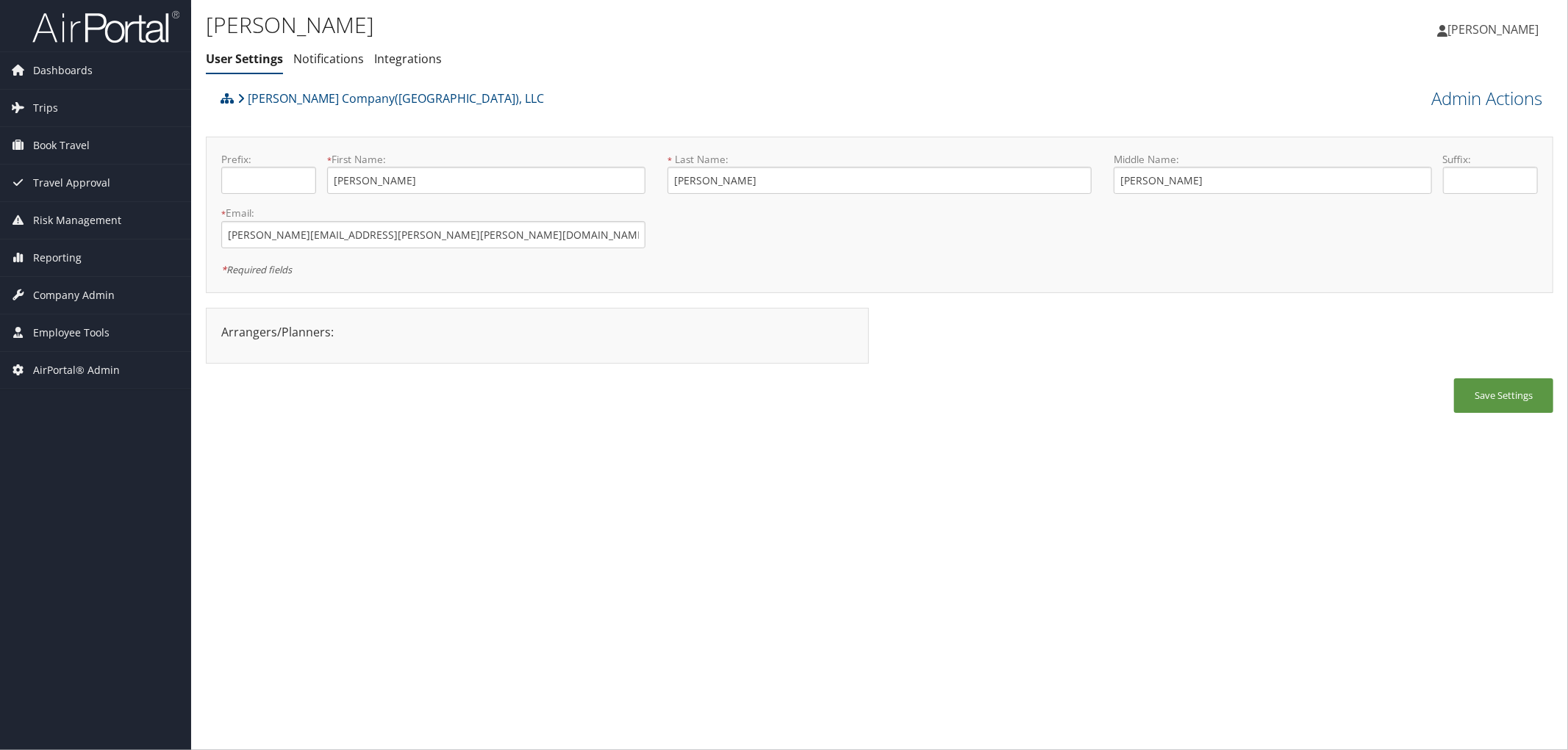
click at [541, 50] on ul "User Settings Notifications Integrations" at bounding box center [655, 60] width 898 height 27
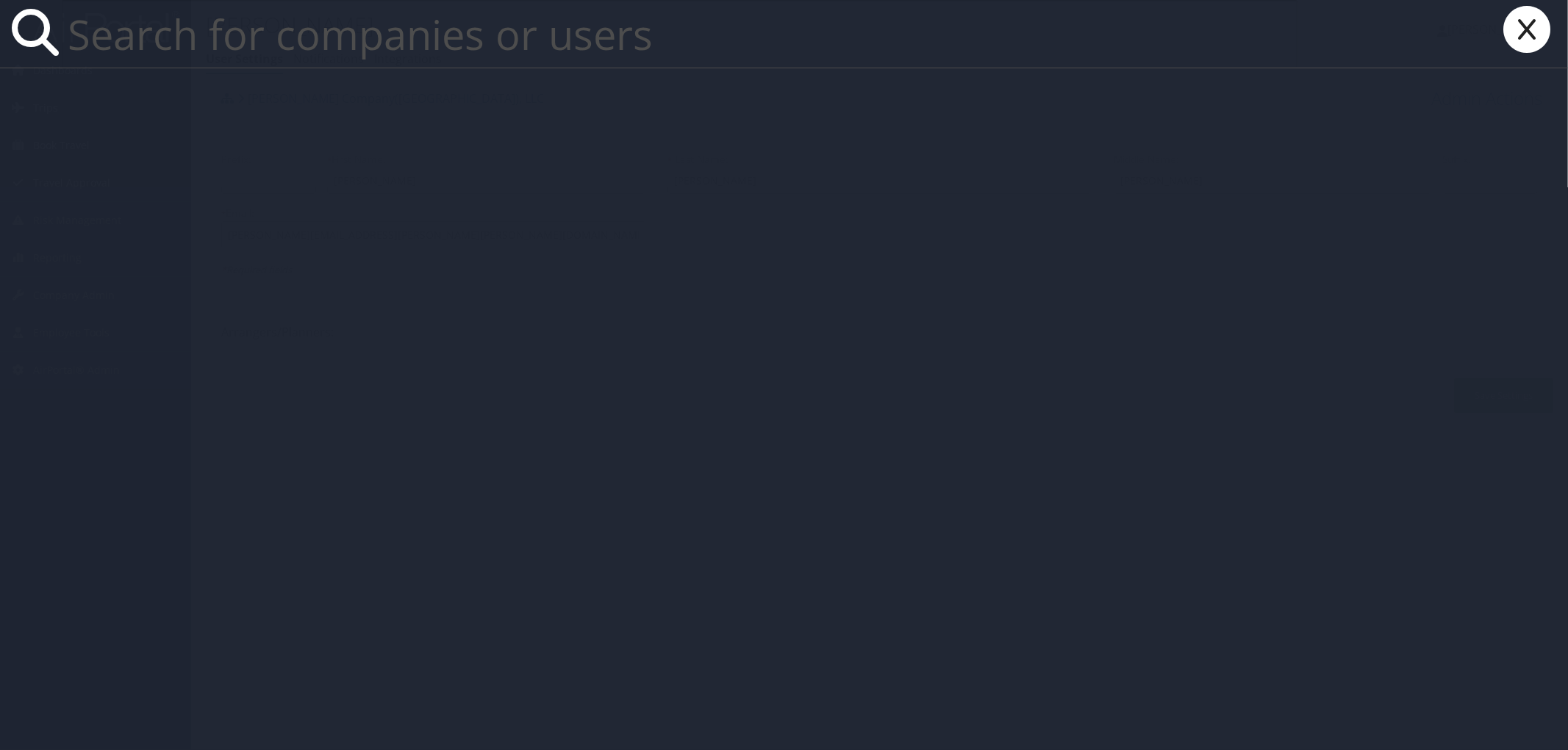
paste input "ivanav@utah.gov"
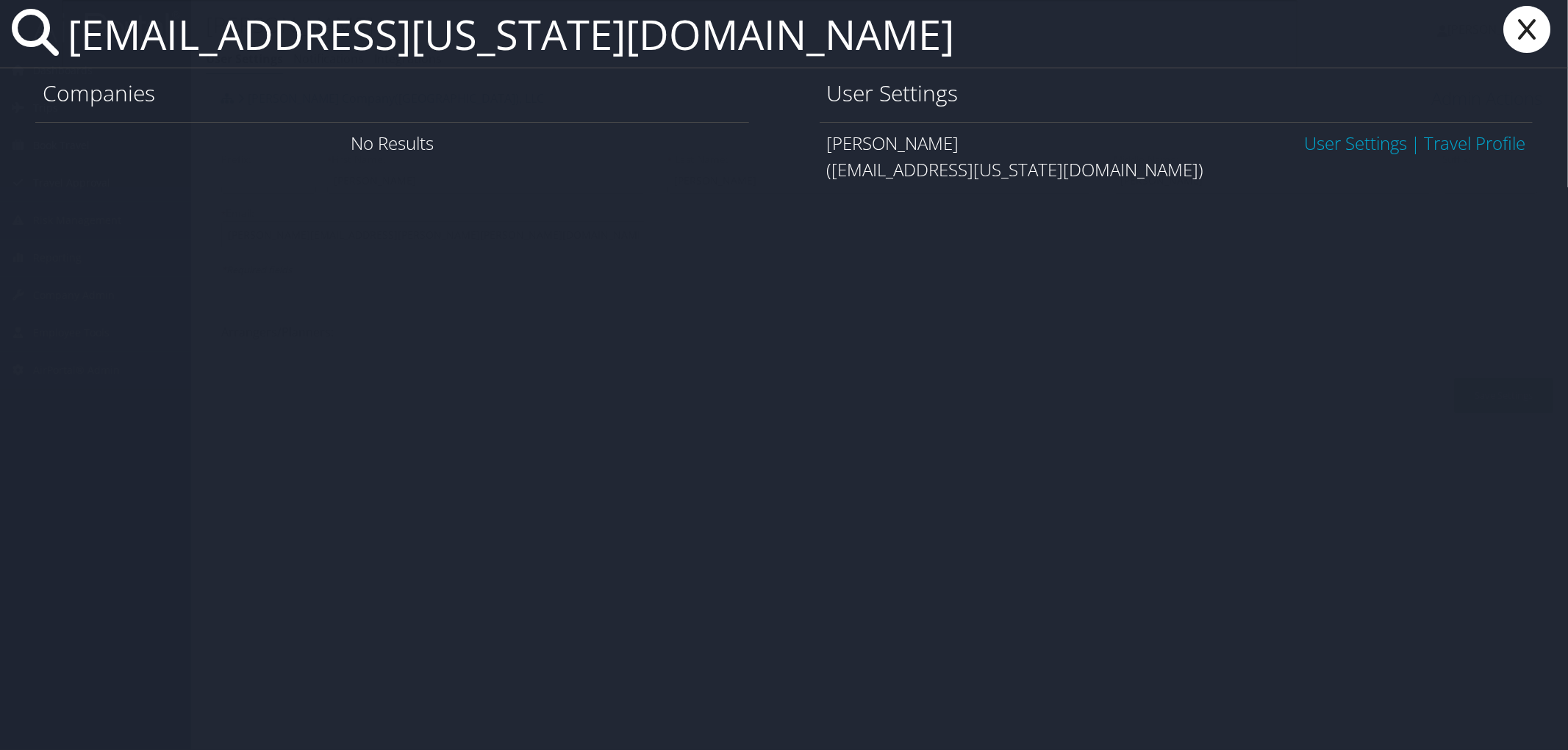
type input "ivanav@utah.gov"
click at [1342, 142] on link "User Settings" at bounding box center [1355, 142] width 103 height 24
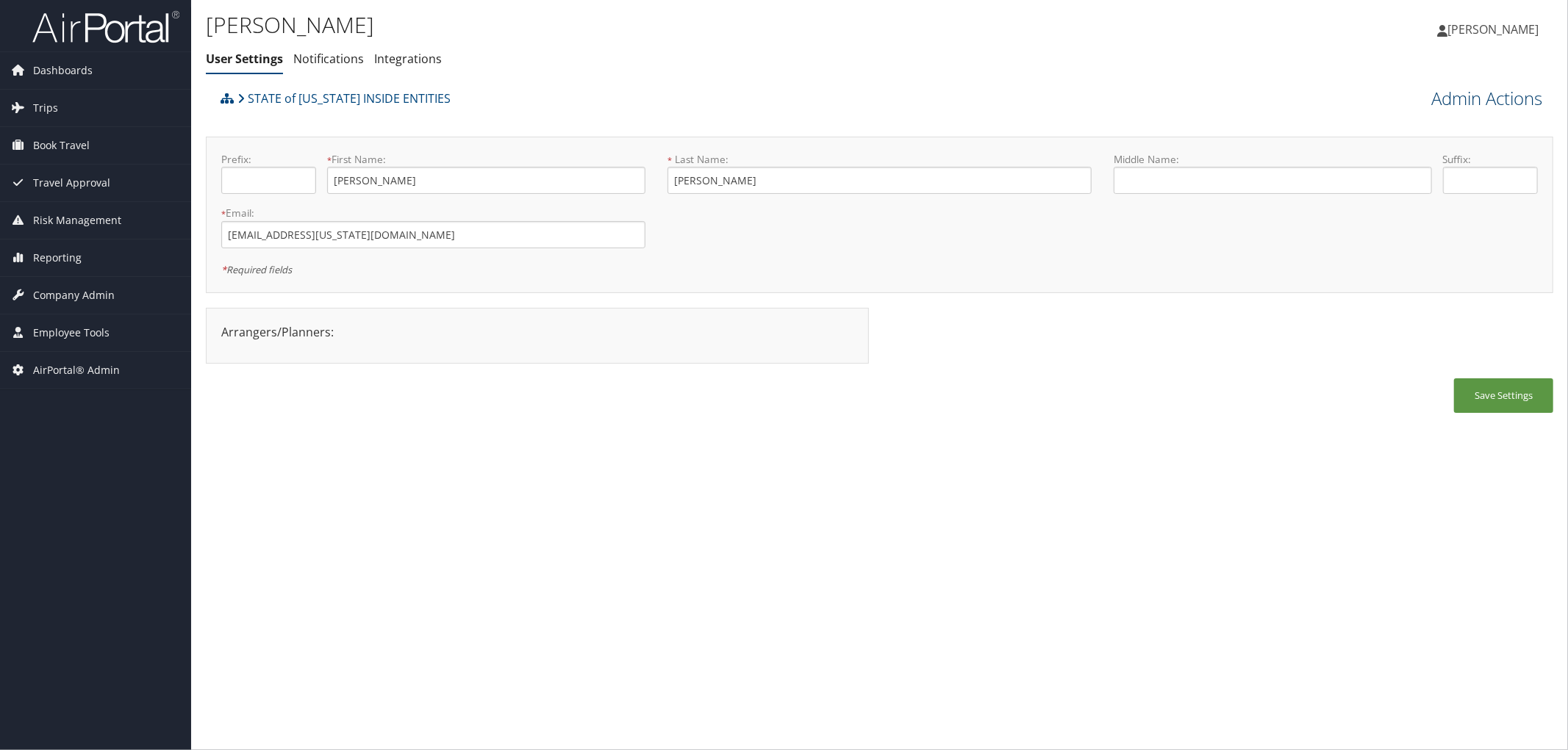
click at [1469, 100] on link "Admin Actions" at bounding box center [1486, 98] width 111 height 25
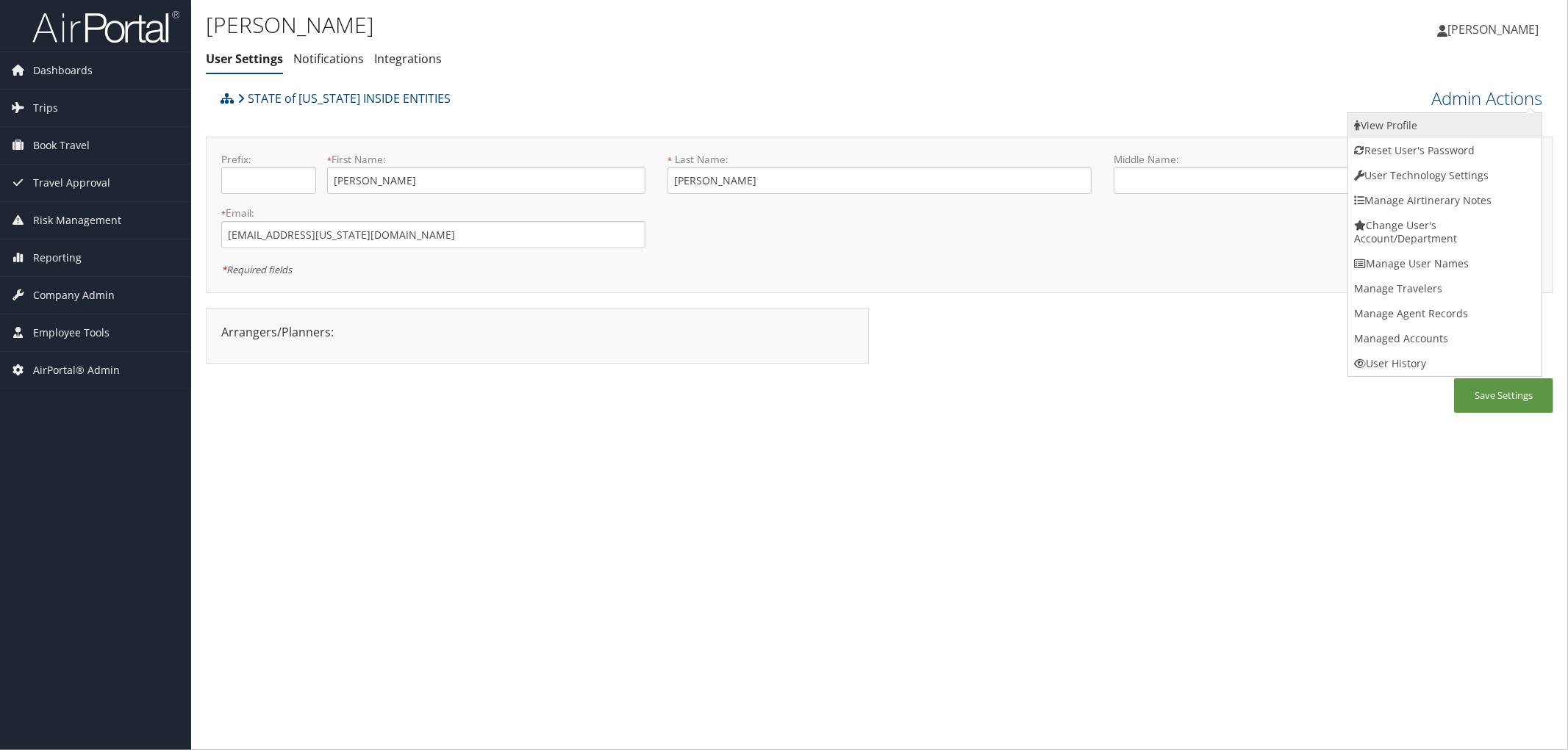
click at [1395, 117] on link "View Profile" at bounding box center [1444, 126] width 193 height 25
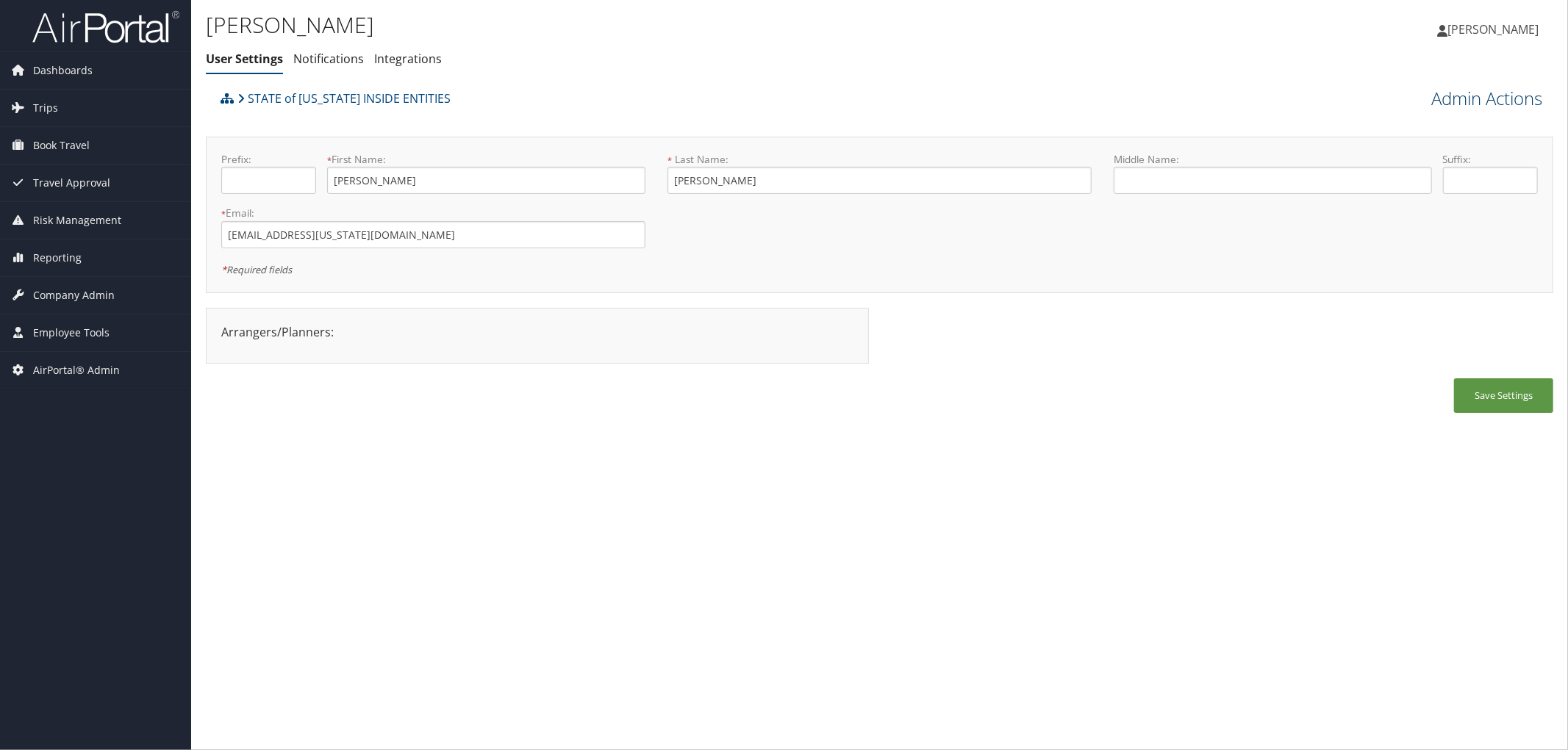
click at [1480, 91] on link "Admin Actions" at bounding box center [1486, 98] width 111 height 25
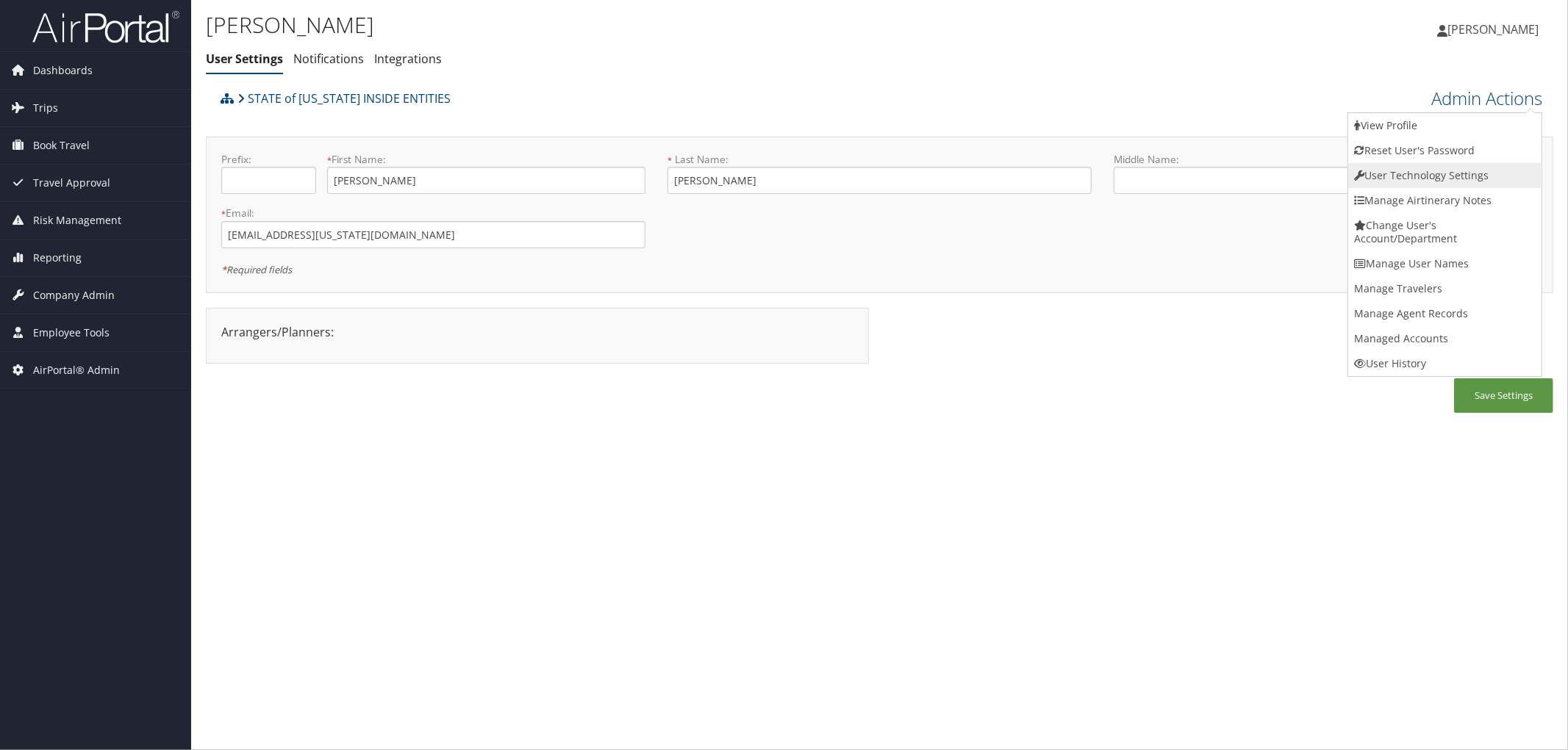
click at [1418, 178] on link "User Technology Settings" at bounding box center [1444, 175] width 193 height 25
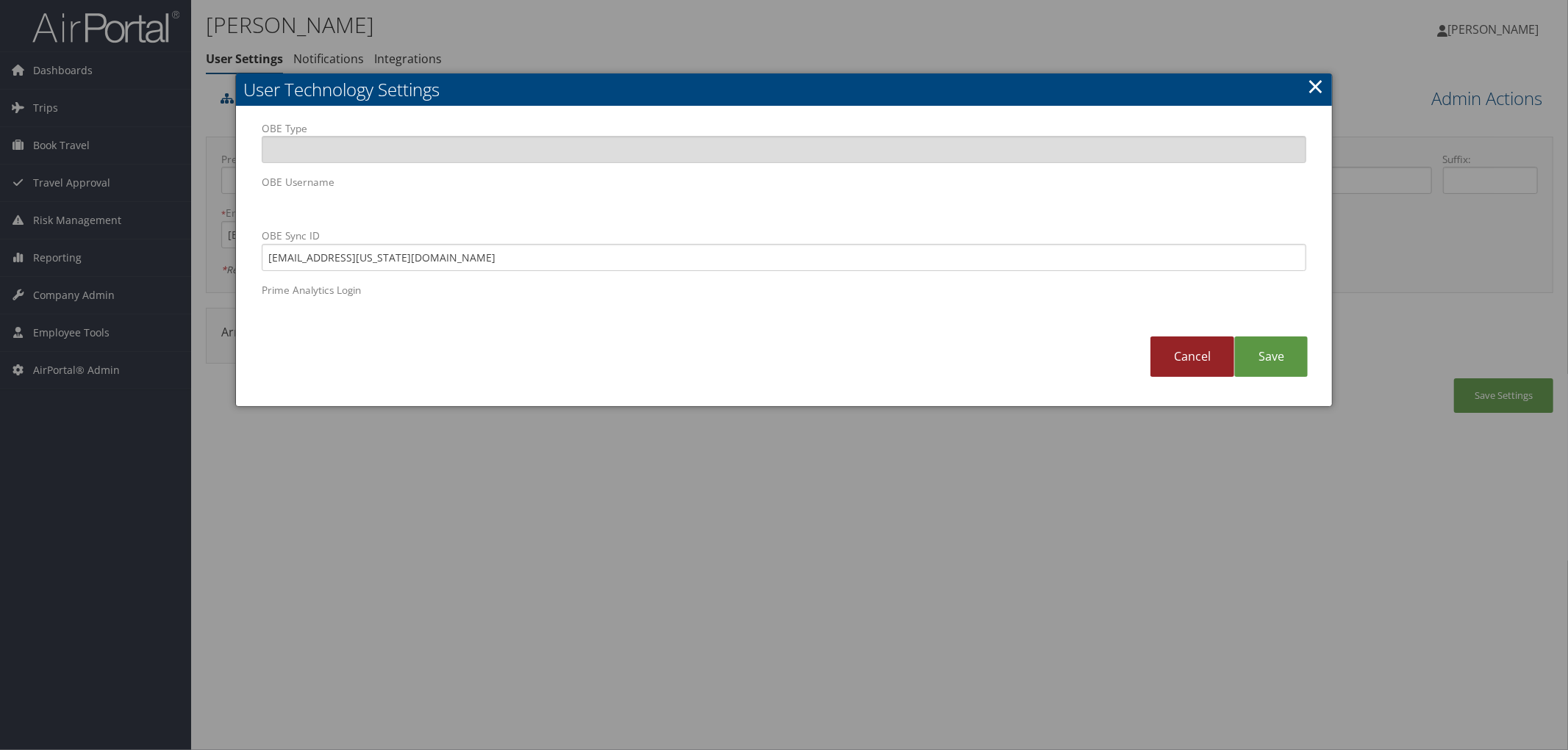
click at [1180, 358] on link "Cancel" at bounding box center [1192, 356] width 84 height 40
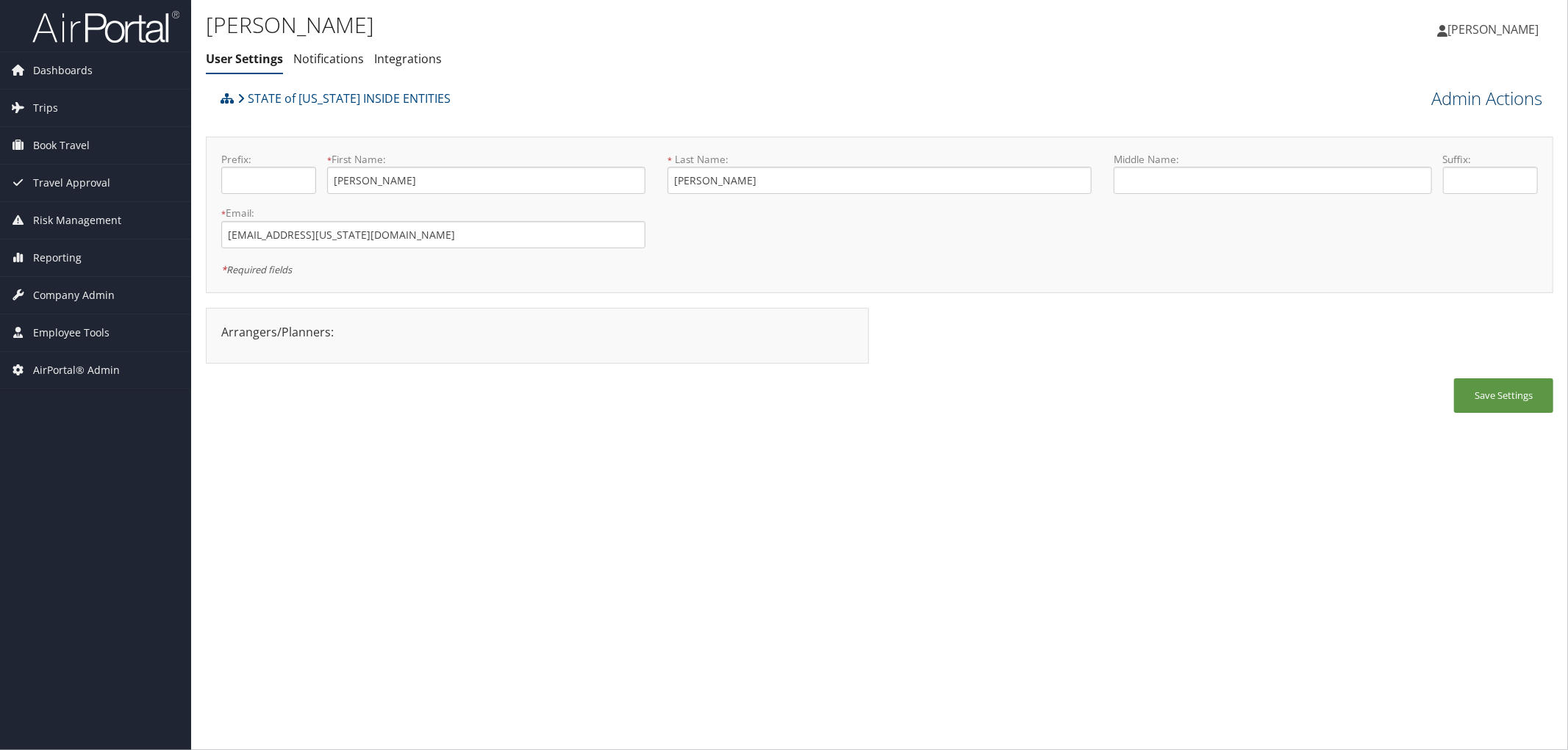
click at [1475, 97] on link "Admin Actions" at bounding box center [1486, 98] width 111 height 25
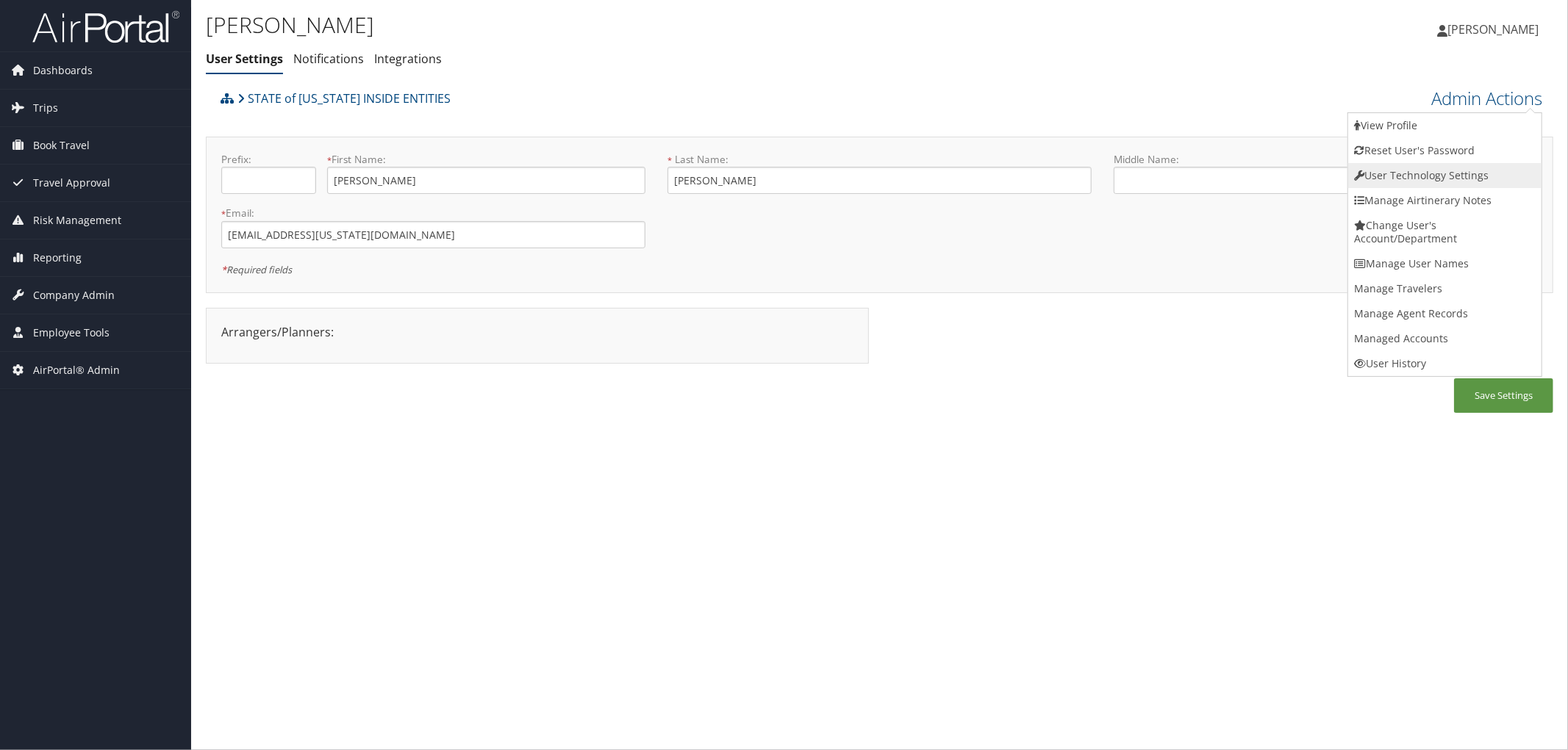
click at [1434, 172] on link "User Technology Settings" at bounding box center [1444, 175] width 193 height 25
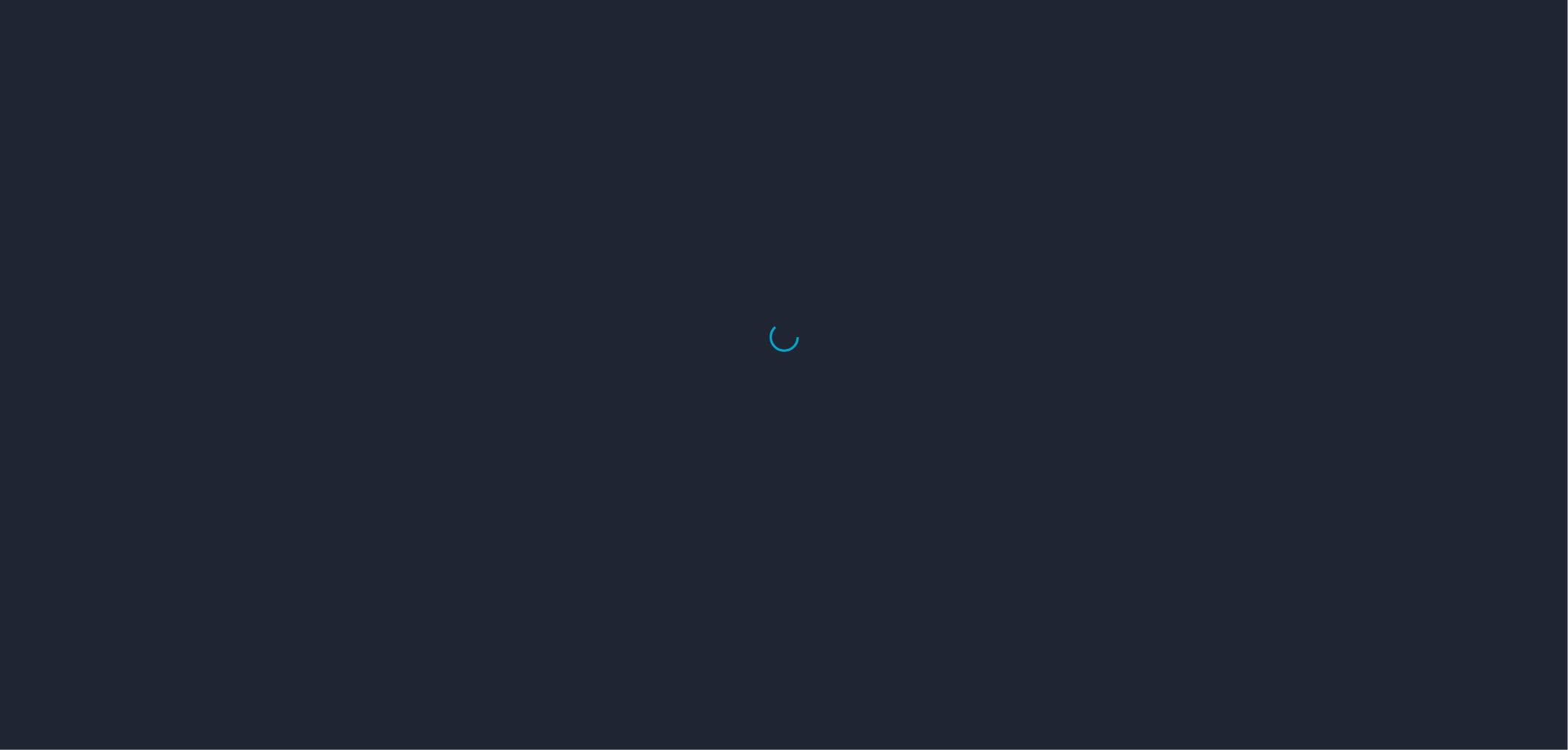
select select "US"
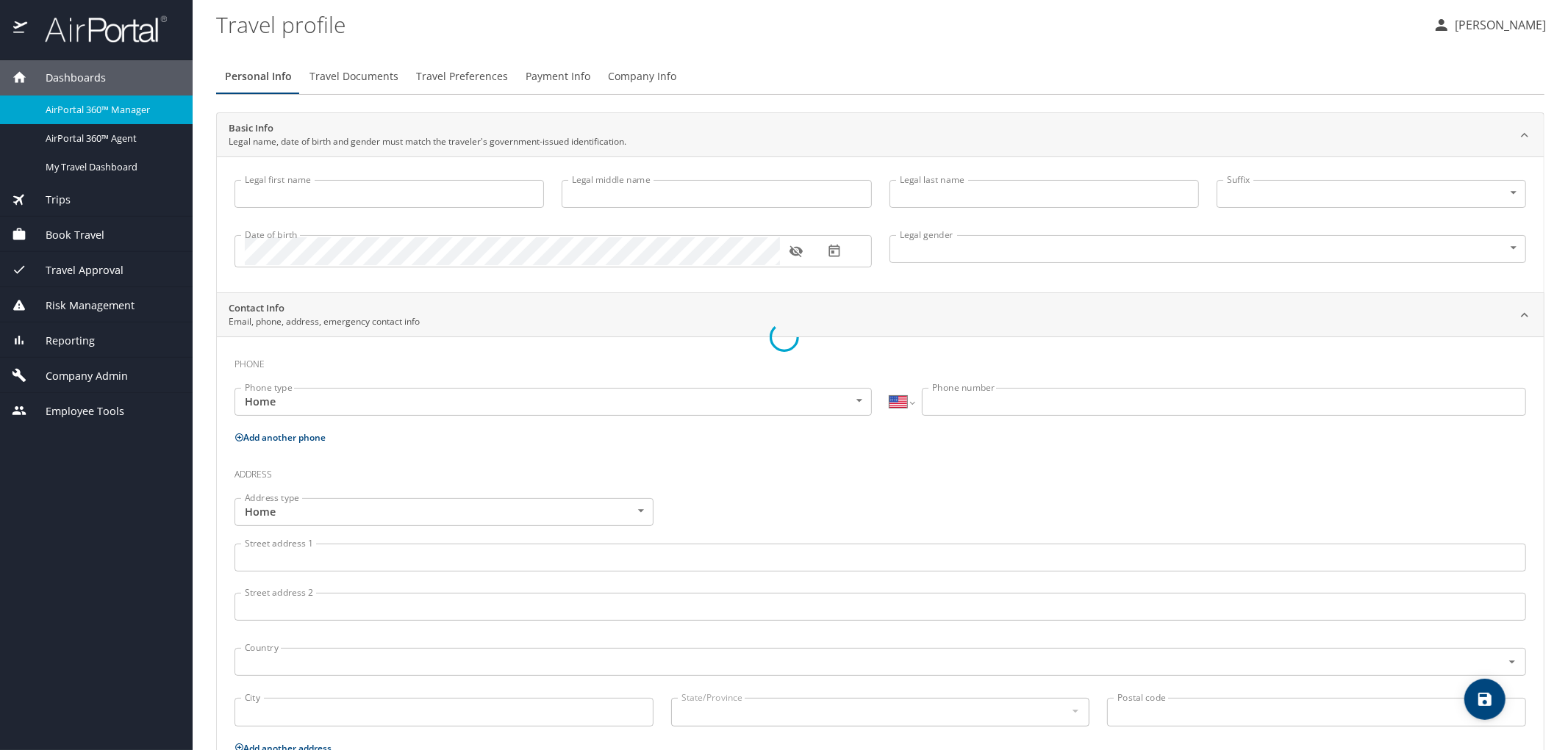
type input "[PERSON_NAME]"
type input "[DEMOGRAPHIC_DATA]"
select select "US"
